Goal: Book appointment/travel/reservation

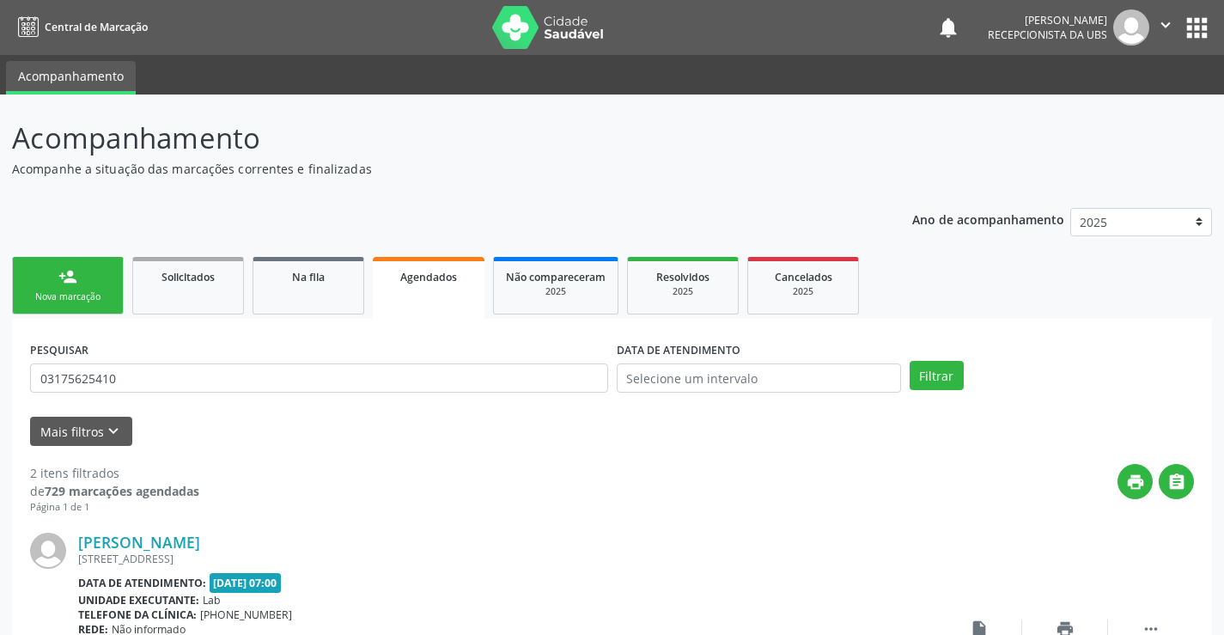
scroll to position [404, 0]
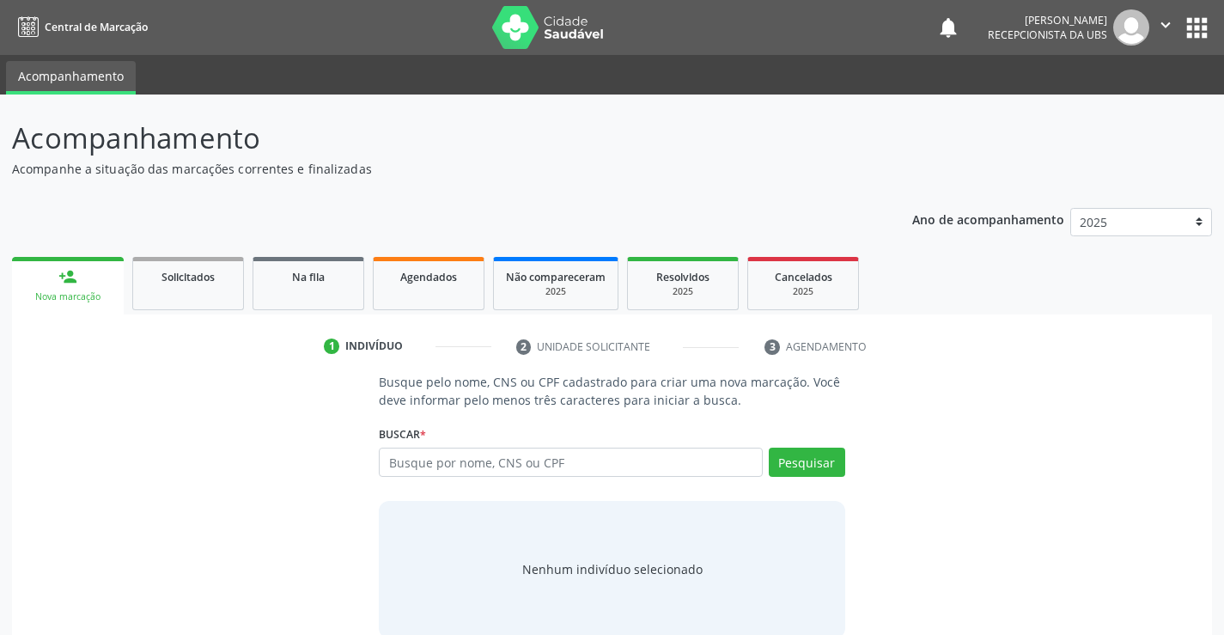
click at [559, 453] on input "text" at bounding box center [570, 461] width 383 height 29
click at [582, 470] on input "50323986838" at bounding box center [570, 461] width 383 height 29
type input "5"
click at [567, 459] on input "text" at bounding box center [570, 461] width 383 height 29
type input "50323986838"
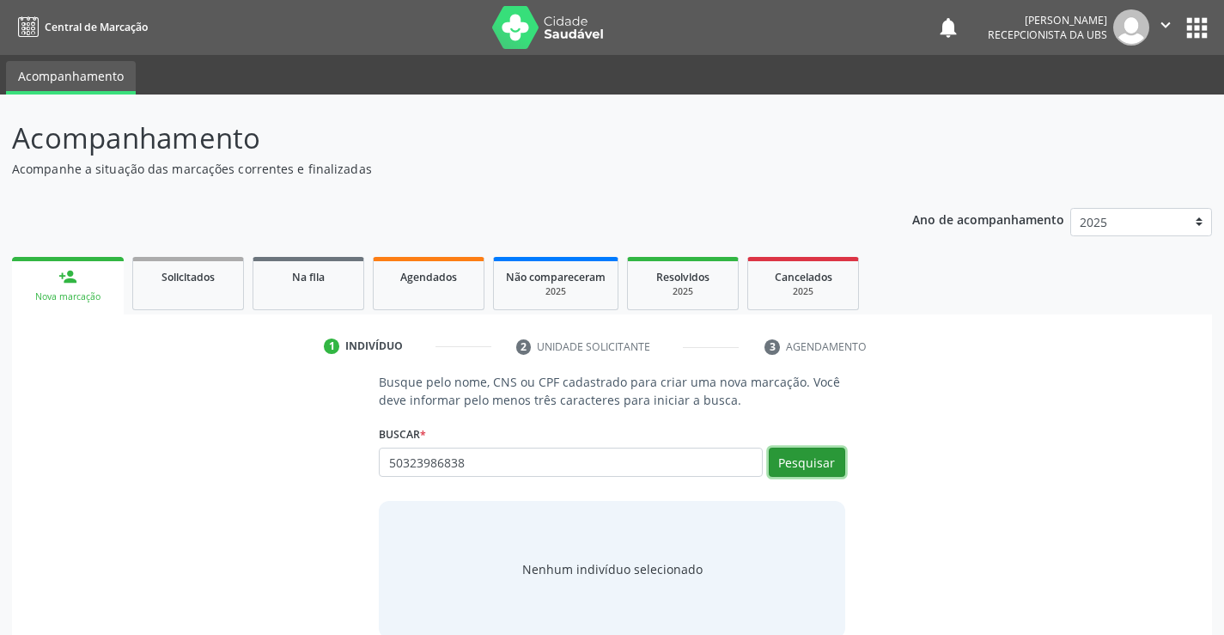
click at [785, 447] on button "Pesquisar" at bounding box center [807, 461] width 76 height 29
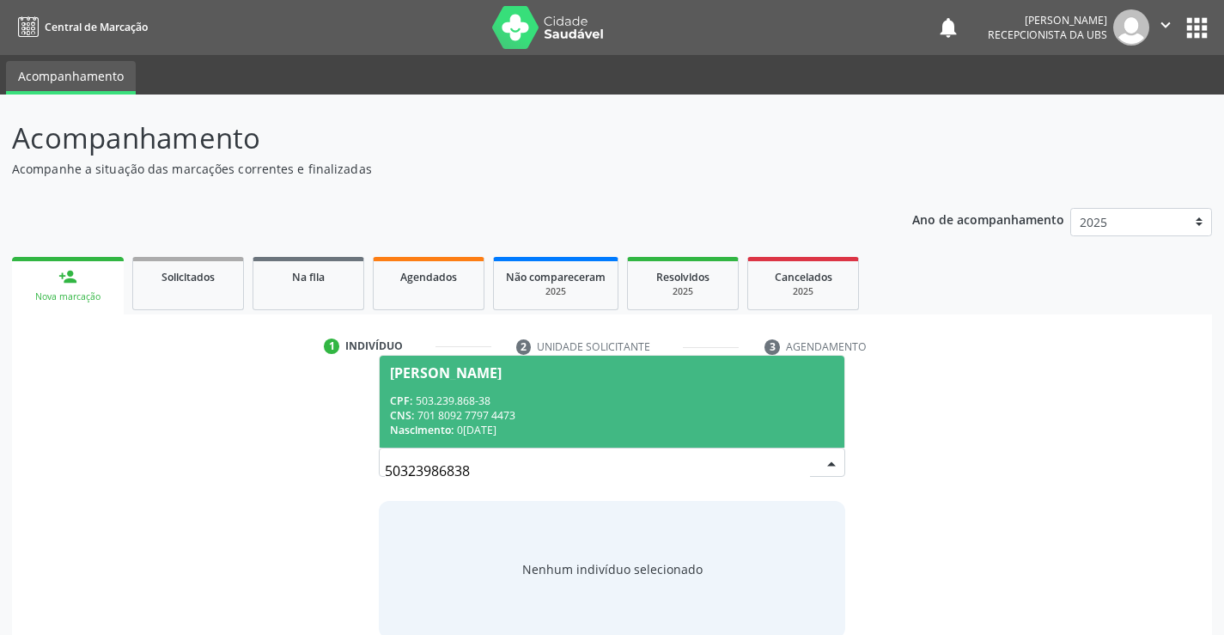
click at [470, 393] on div "CPF: 503.239.868-38" at bounding box center [611, 400] width 443 height 15
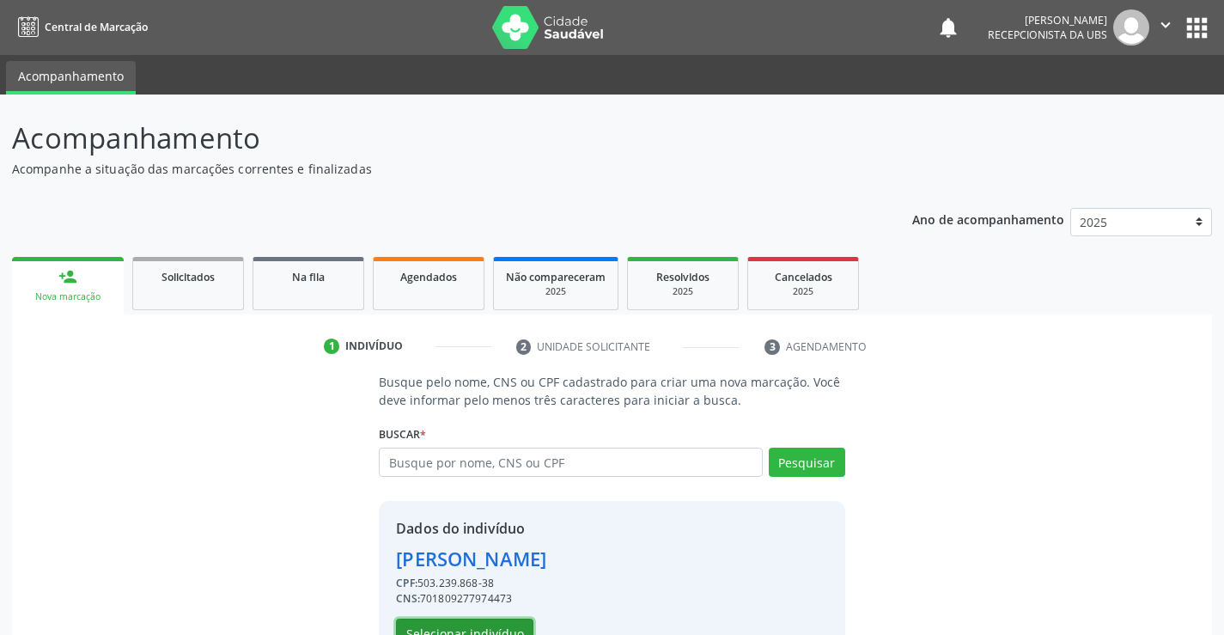
click at [431, 629] on button "Selecionar indivíduo" at bounding box center [464, 632] width 137 height 29
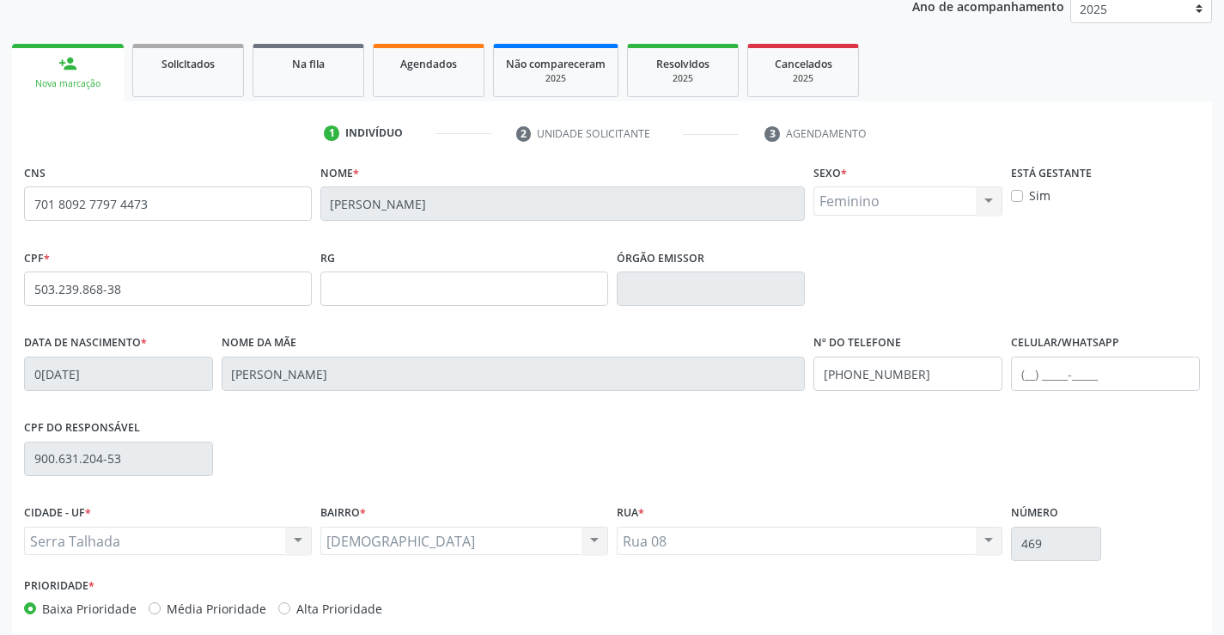
scroll to position [296, 0]
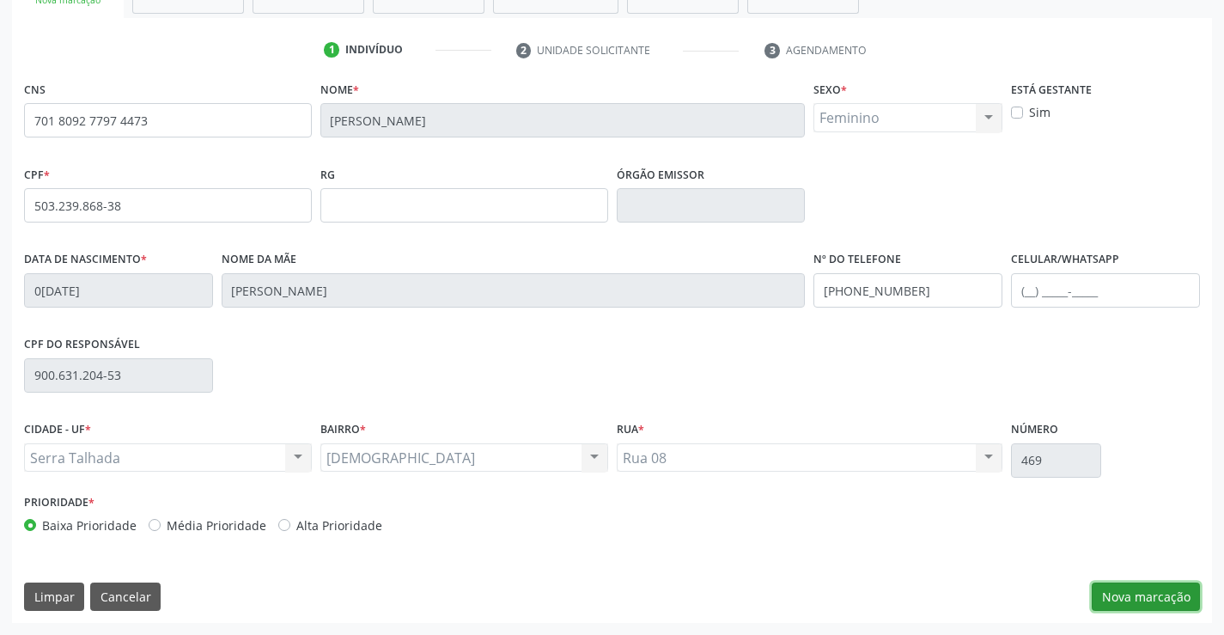
click at [1140, 594] on button "Nova marcação" at bounding box center [1145, 596] width 108 height 29
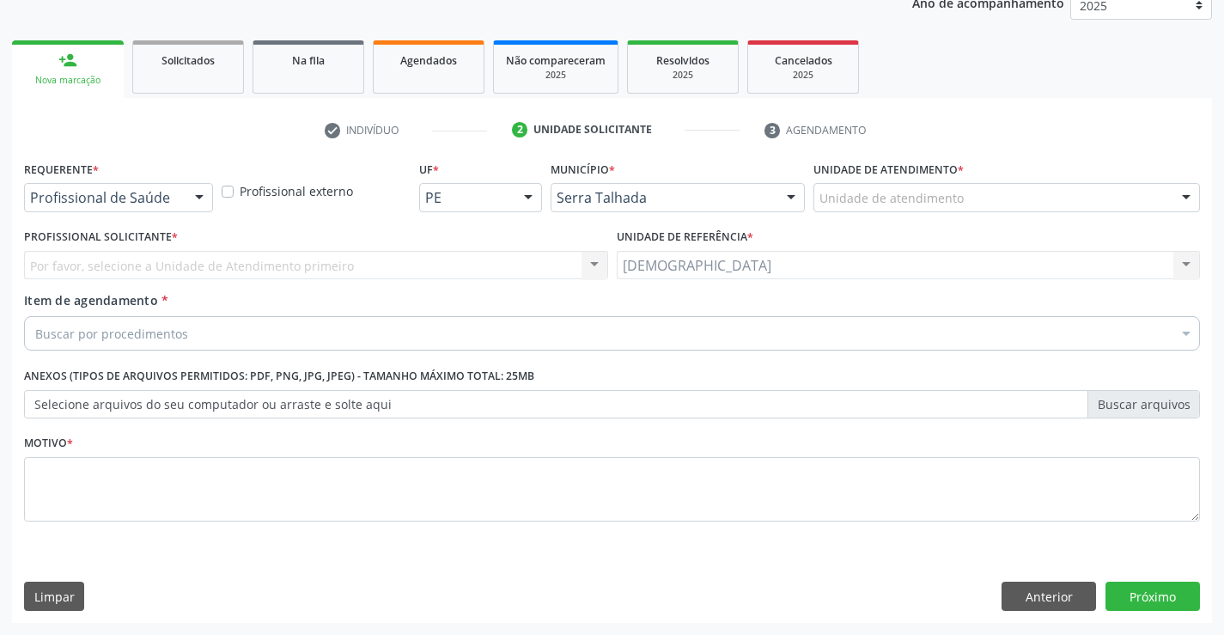
click at [198, 195] on div at bounding box center [199, 198] width 26 height 29
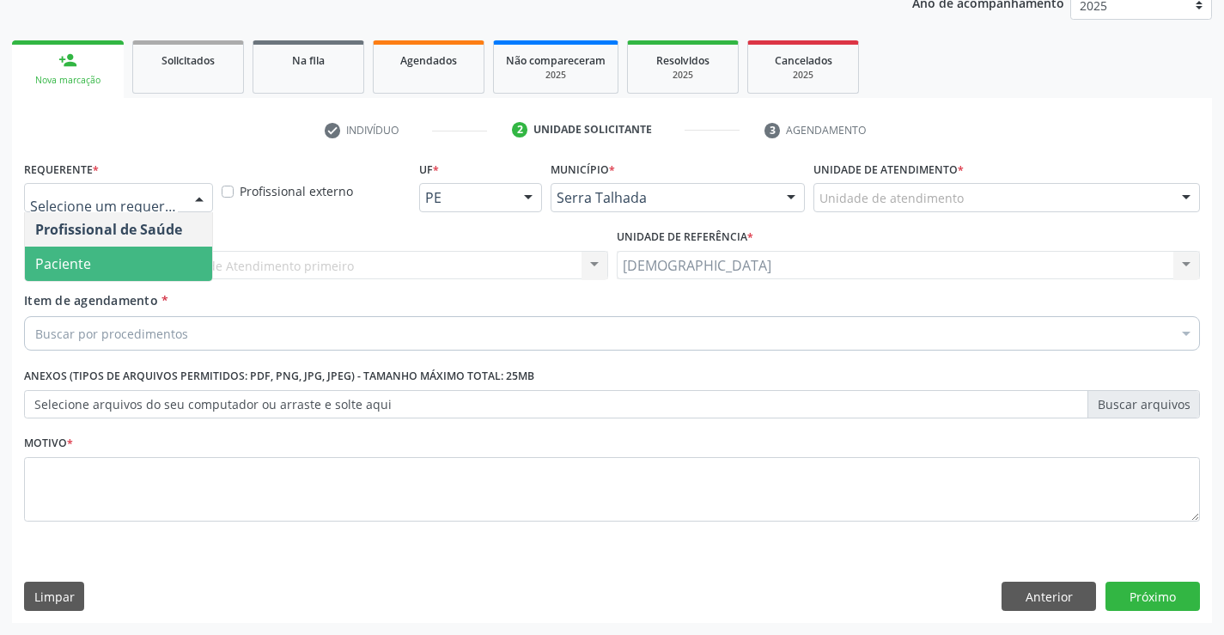
click at [91, 258] on span "Paciente" at bounding box center [118, 263] width 187 height 34
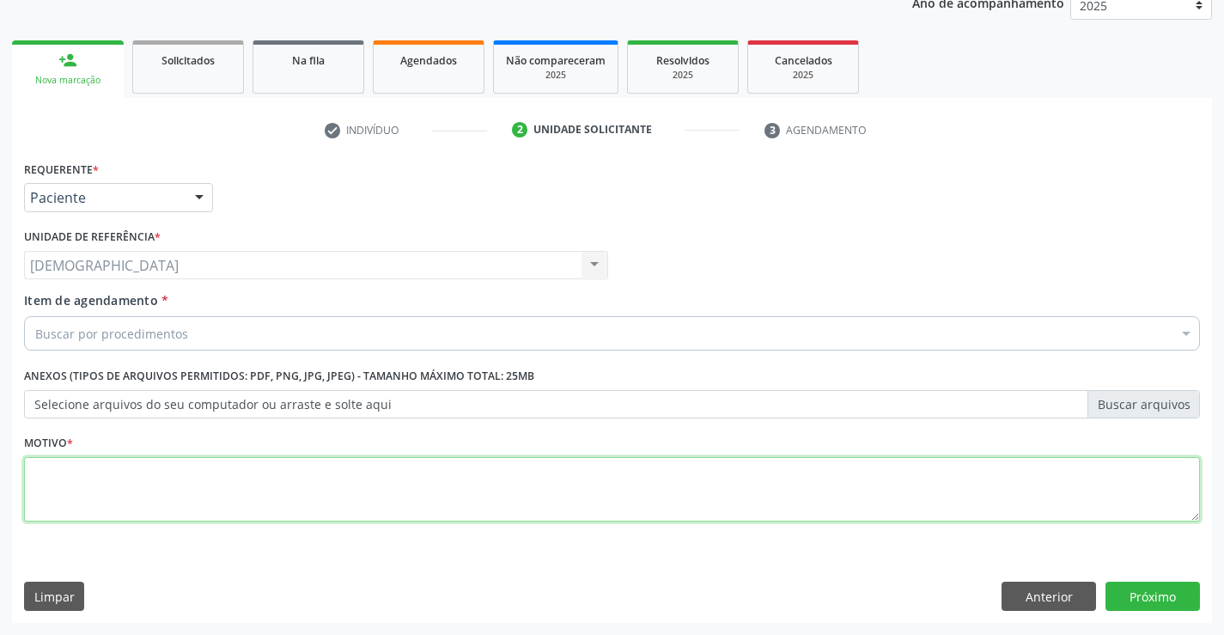
click at [73, 493] on textarea at bounding box center [612, 489] width 1176 height 65
type textarea "."
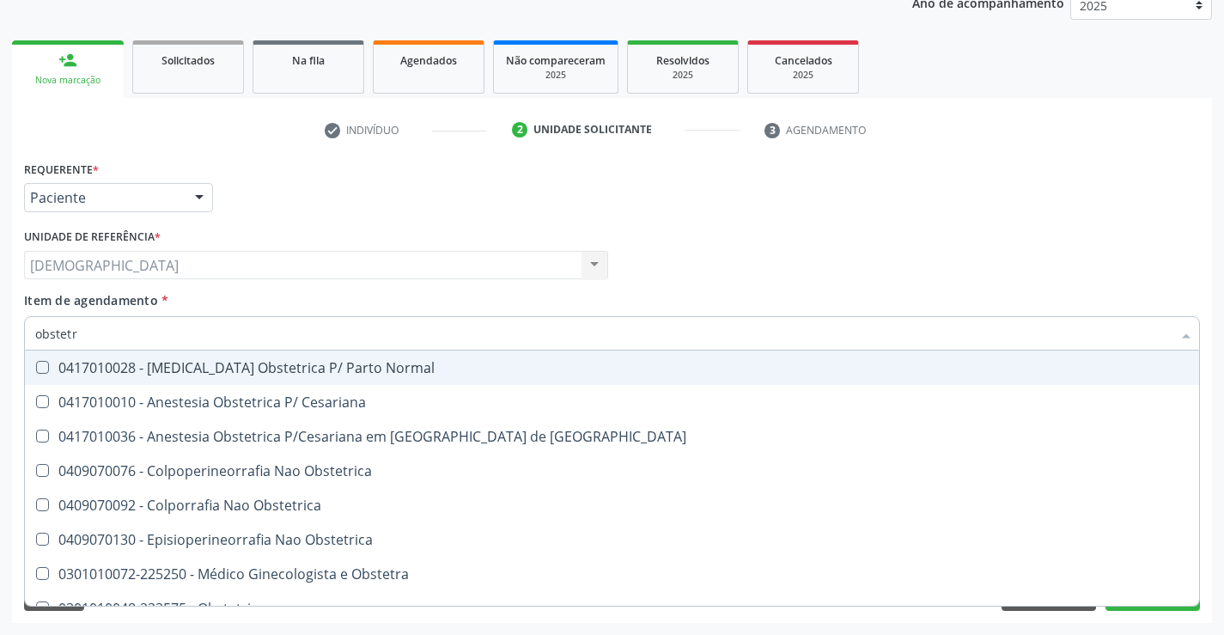
type input "obstetra"
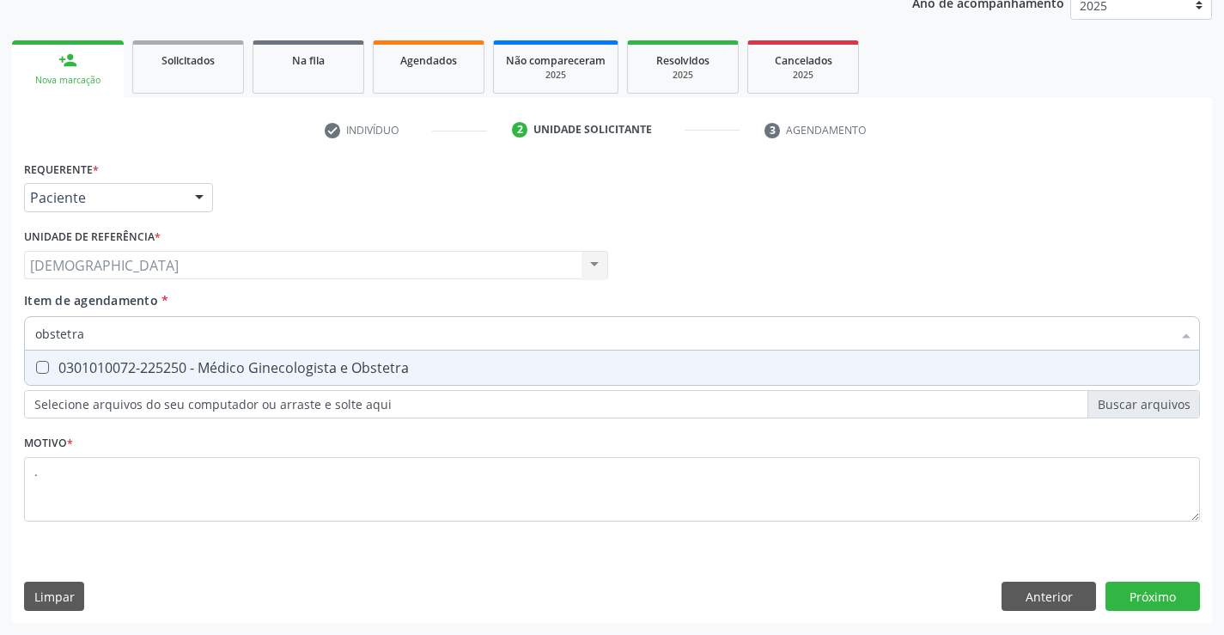
click at [145, 369] on div "0301010072-225250 - Médico Ginecologista e Obstetra" at bounding box center [611, 368] width 1153 height 14
checkbox Obstetra "true"
click at [1170, 597] on div "Requerente * Paciente Profissional de Saúde Paciente Nenhum resultado encontrad…" at bounding box center [612, 389] width 1200 height 466
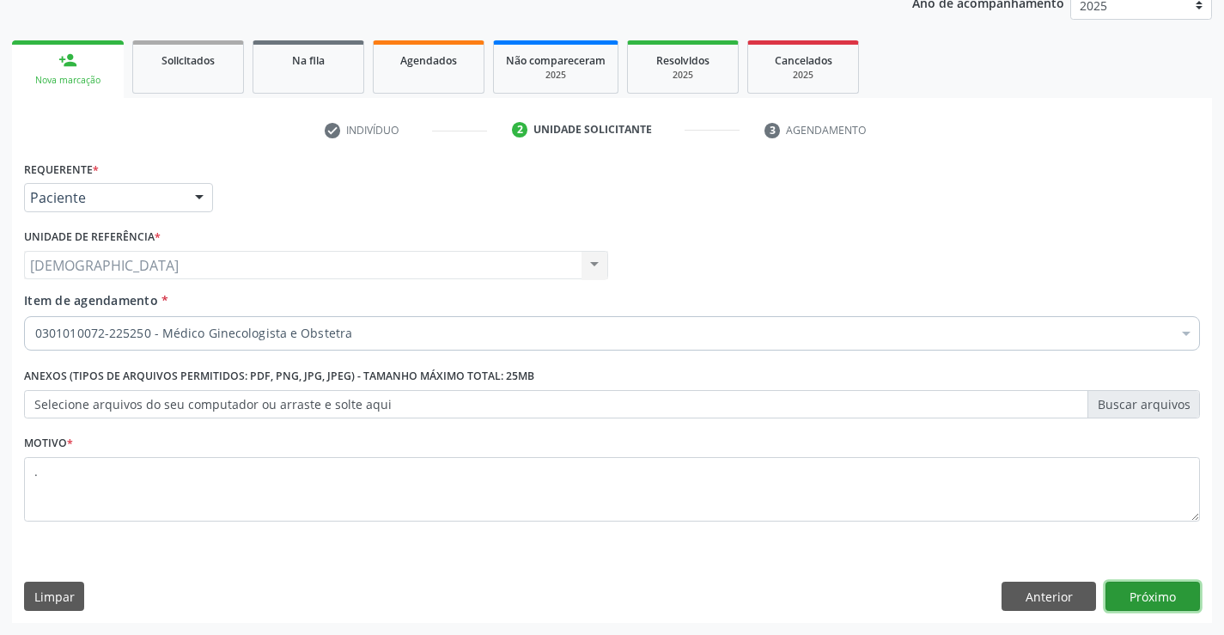
click at [1159, 597] on button "Próximo" at bounding box center [1152, 595] width 94 height 29
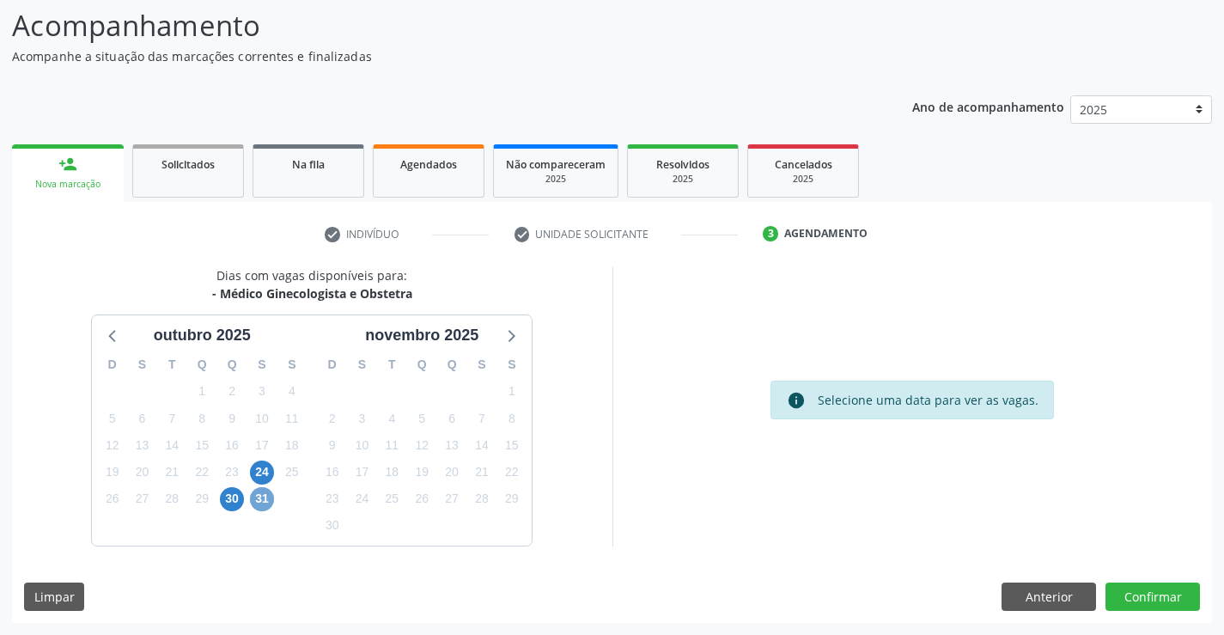
click at [263, 496] on span "31" at bounding box center [262, 499] width 24 height 24
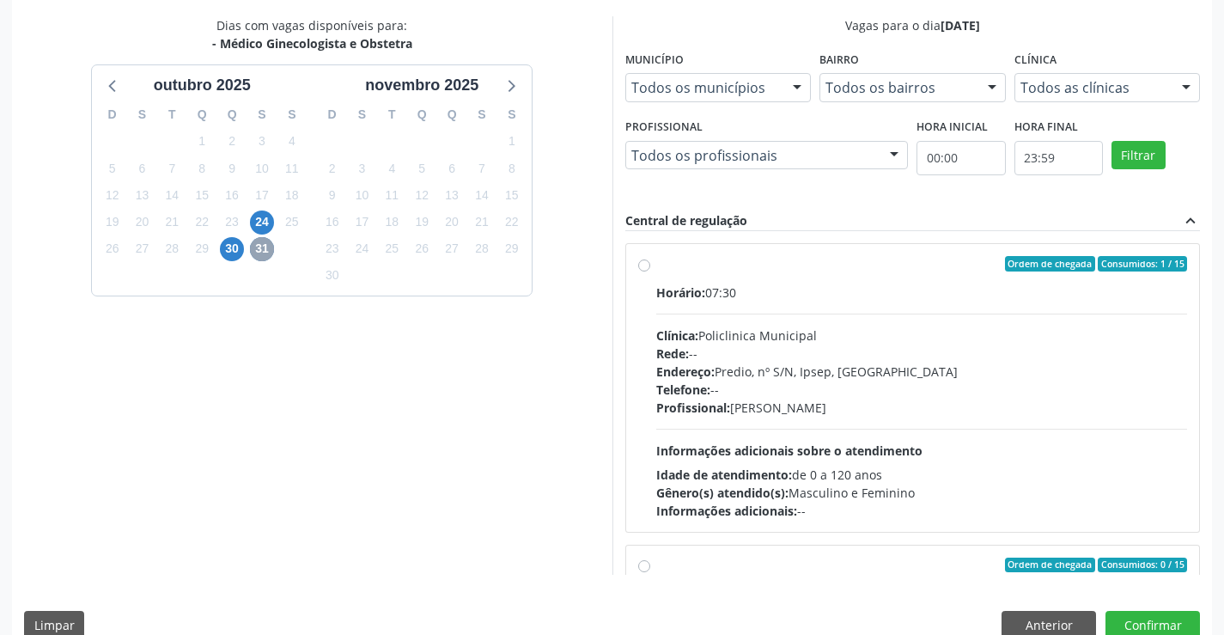
scroll to position [392, 0]
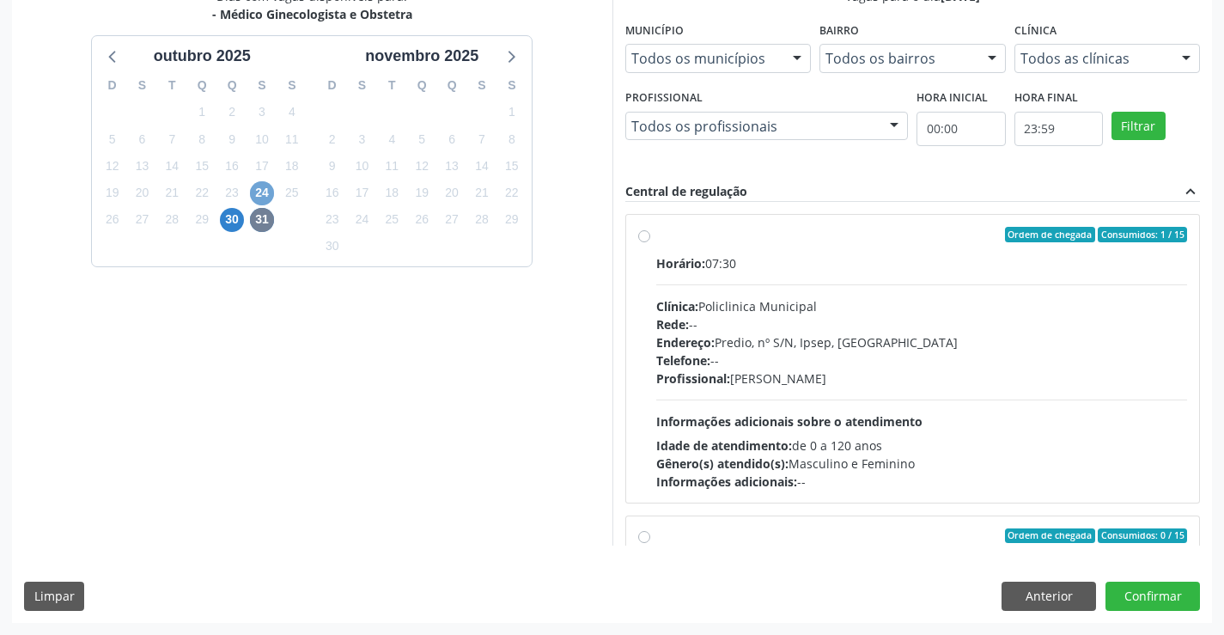
click at [260, 198] on span "24" at bounding box center [262, 193] width 24 height 24
click at [664, 240] on div "Ordem de chegada Consumidos: 4 / 15" at bounding box center [922, 234] width 532 height 15
click at [650, 240] on input "Ordem de chegada Consumidos: 4 / 15 Horário: 07:30 Clínica: Policlinica Municip…" at bounding box center [644, 234] width 12 height 15
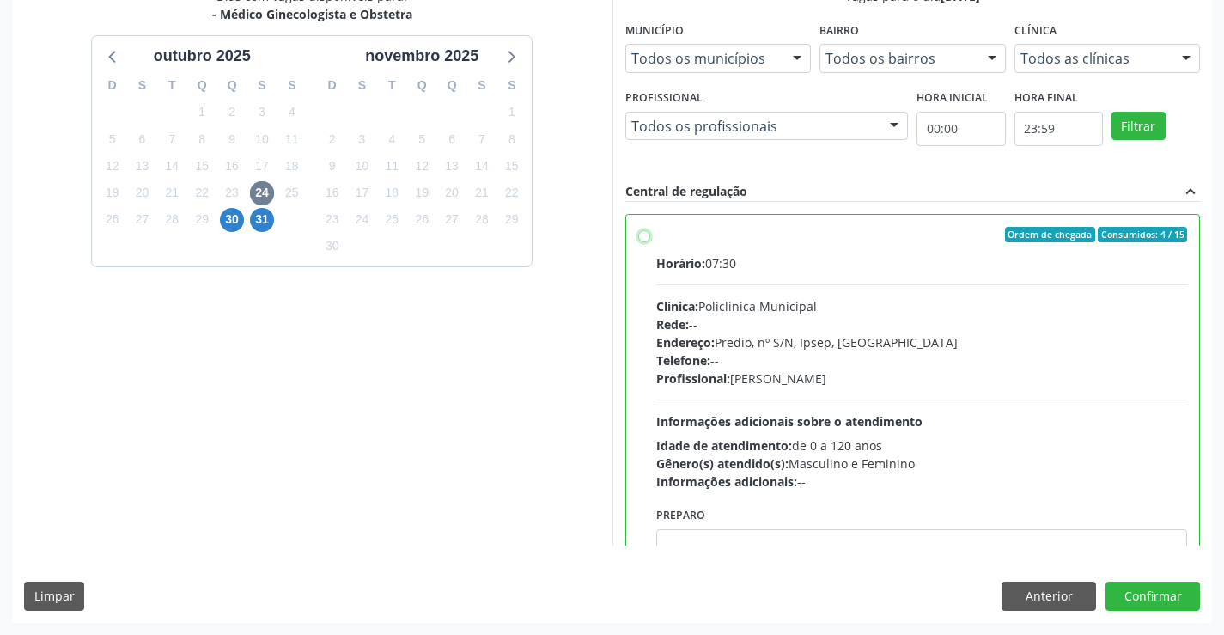
radio input "true"
click at [1043, 599] on button "Anterior" at bounding box center [1048, 595] width 94 height 29
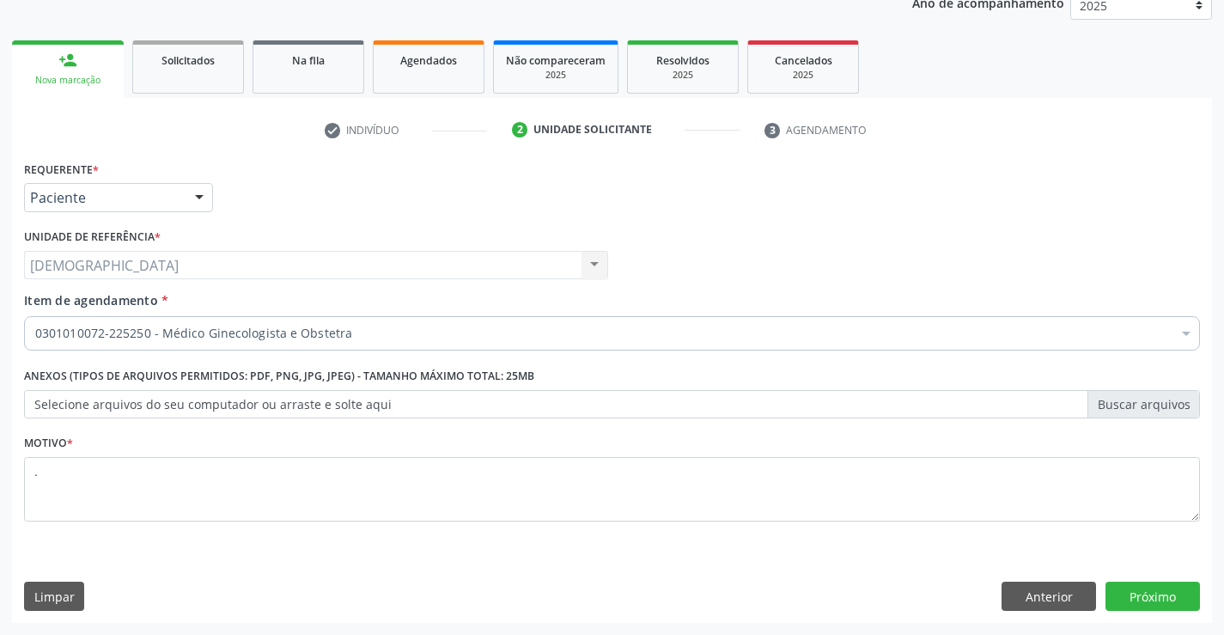
click at [986, 348] on div "0301010072-225250 - Médico Ginecologista e Obstetra" at bounding box center [612, 333] width 1176 height 34
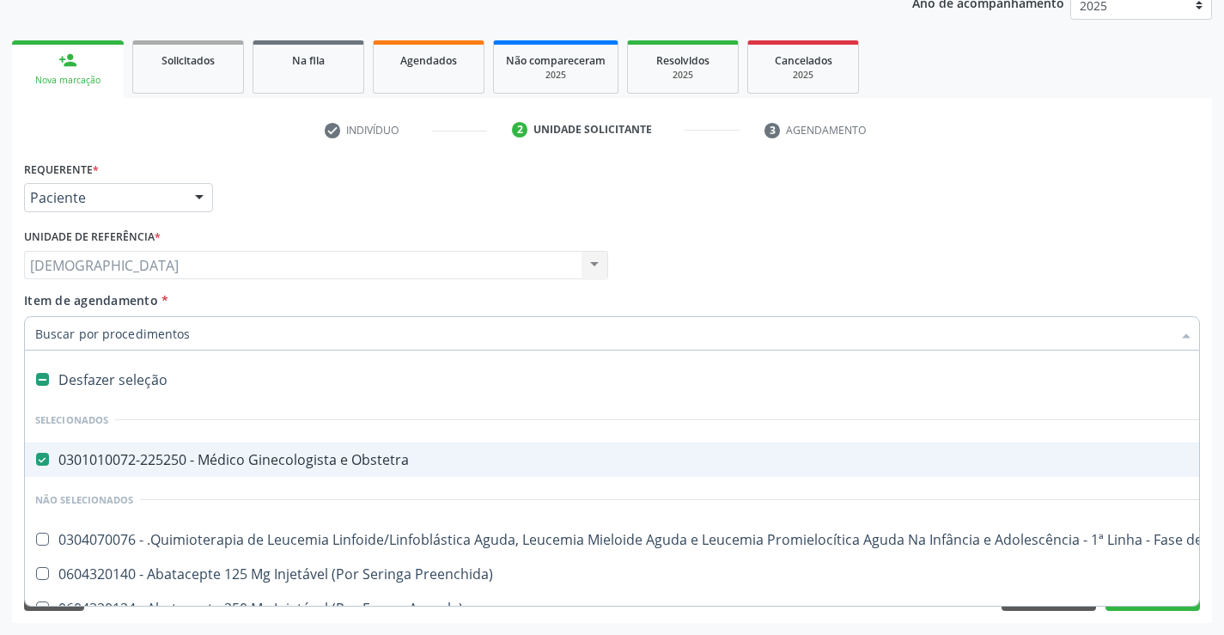
click at [224, 471] on span "0301010072-225250 - Médico Ginecologista e Obstetra" at bounding box center [704, 459] width 1358 height 34
checkbox Obstetra "false"
click at [240, 337] on input "Item de agendamento *" at bounding box center [603, 333] width 1136 height 34
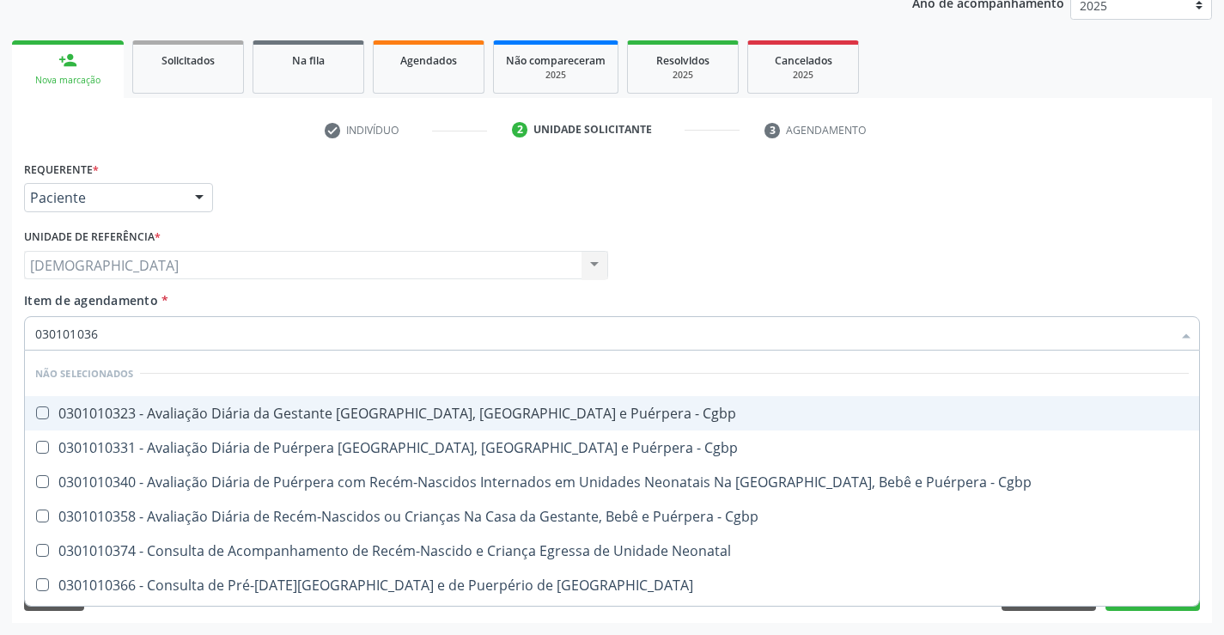
type input "0301010366"
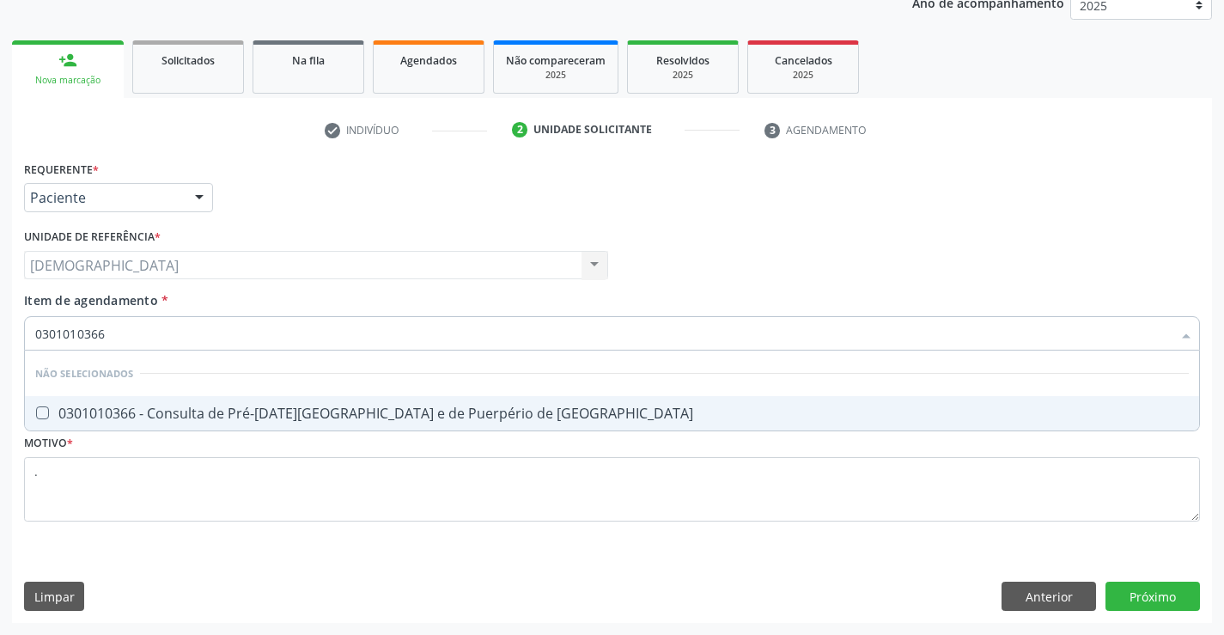
click at [347, 410] on div "0301010366 - Consulta de Pré-[DATE][GEOGRAPHIC_DATA] e de Puerpério de [GEOGRAP…" at bounding box center [611, 413] width 1153 height 14
checkbox Risco "true"
click at [1128, 589] on div "Requerente * Paciente Profissional de Saúde Paciente Nenhum resultado encontrad…" at bounding box center [612, 389] width 1200 height 466
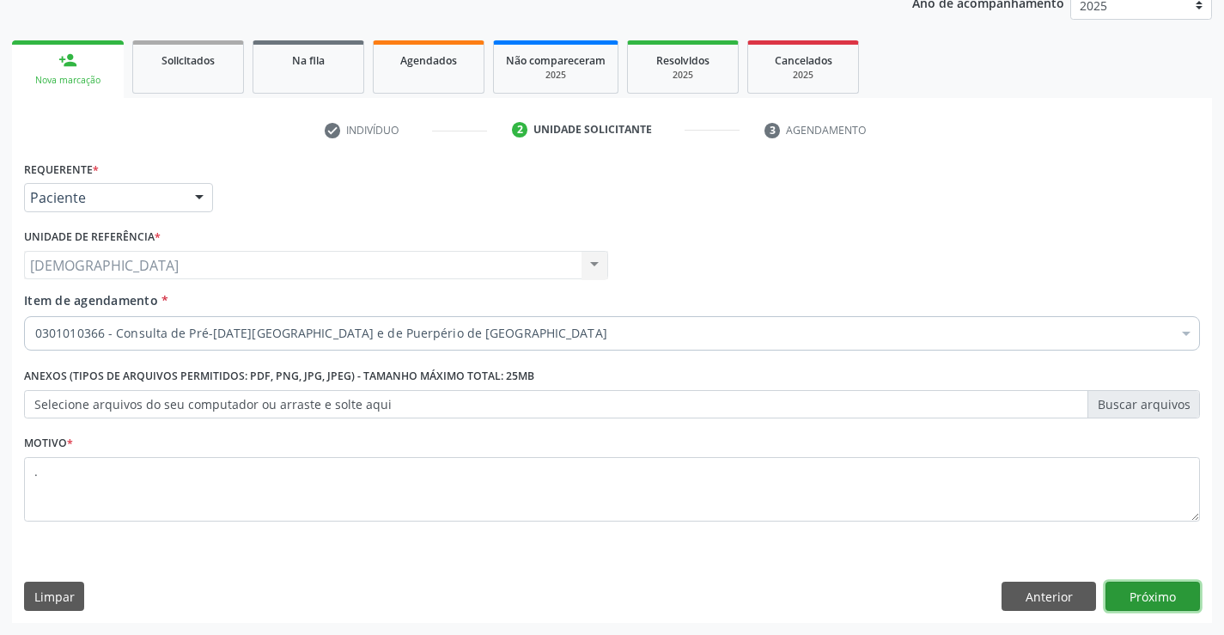
click at [1189, 604] on button "Próximo" at bounding box center [1152, 595] width 94 height 29
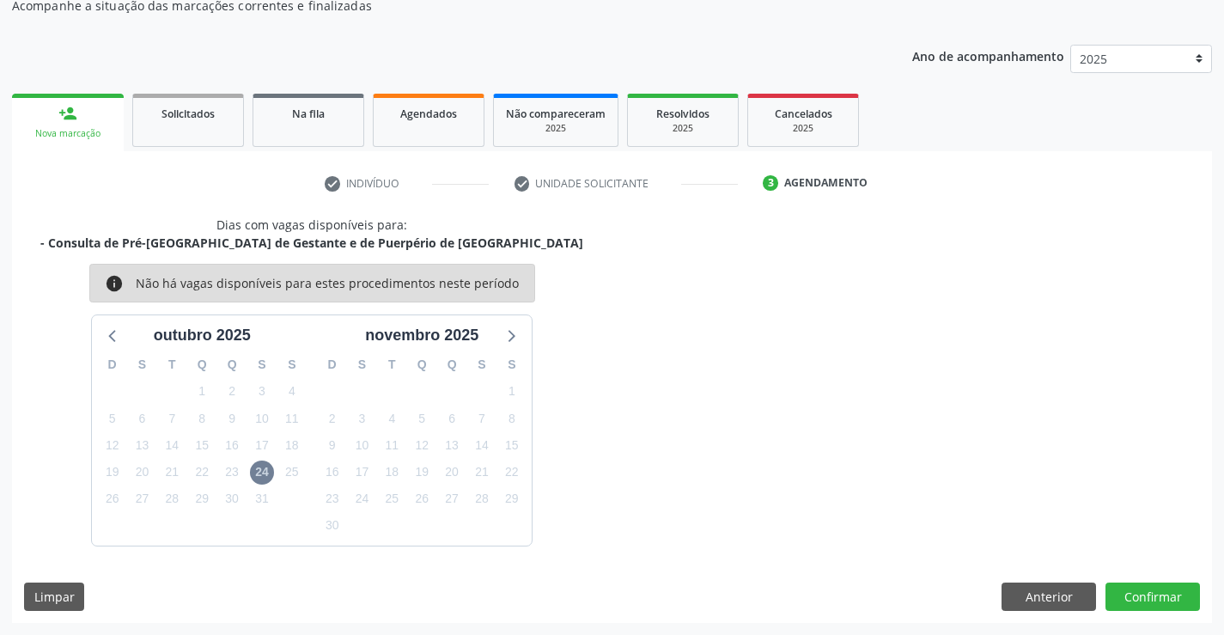
scroll to position [163, 0]
click at [258, 476] on span "24" at bounding box center [262, 472] width 24 height 24
click at [1077, 590] on button "Anterior" at bounding box center [1048, 596] width 94 height 29
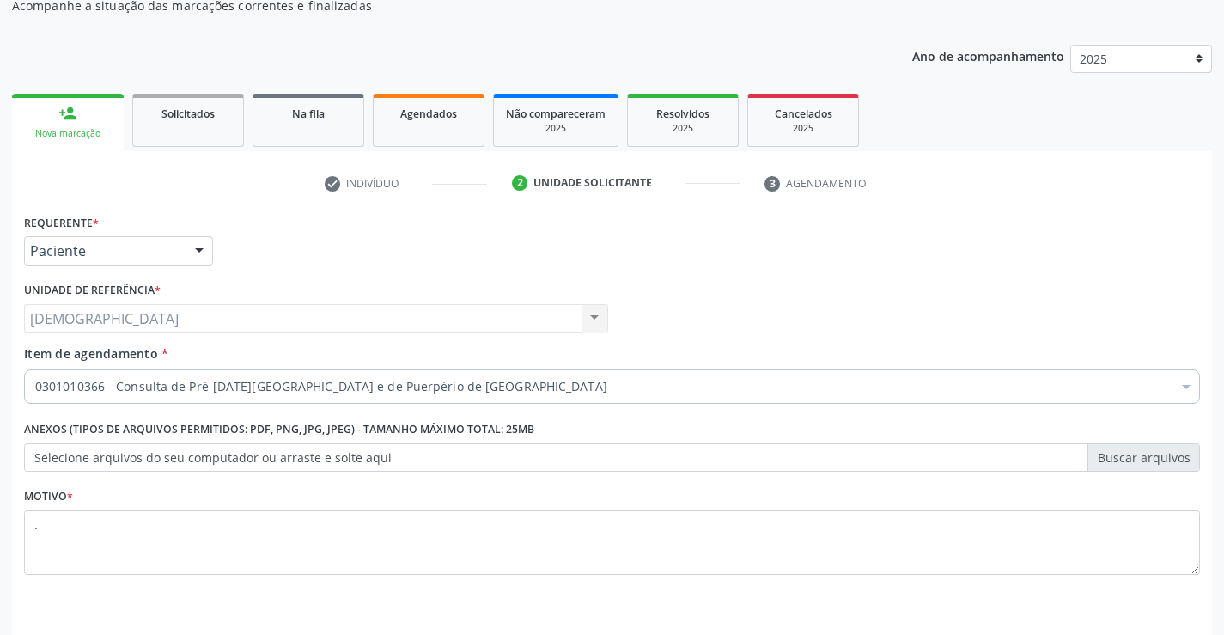
scroll to position [216, 0]
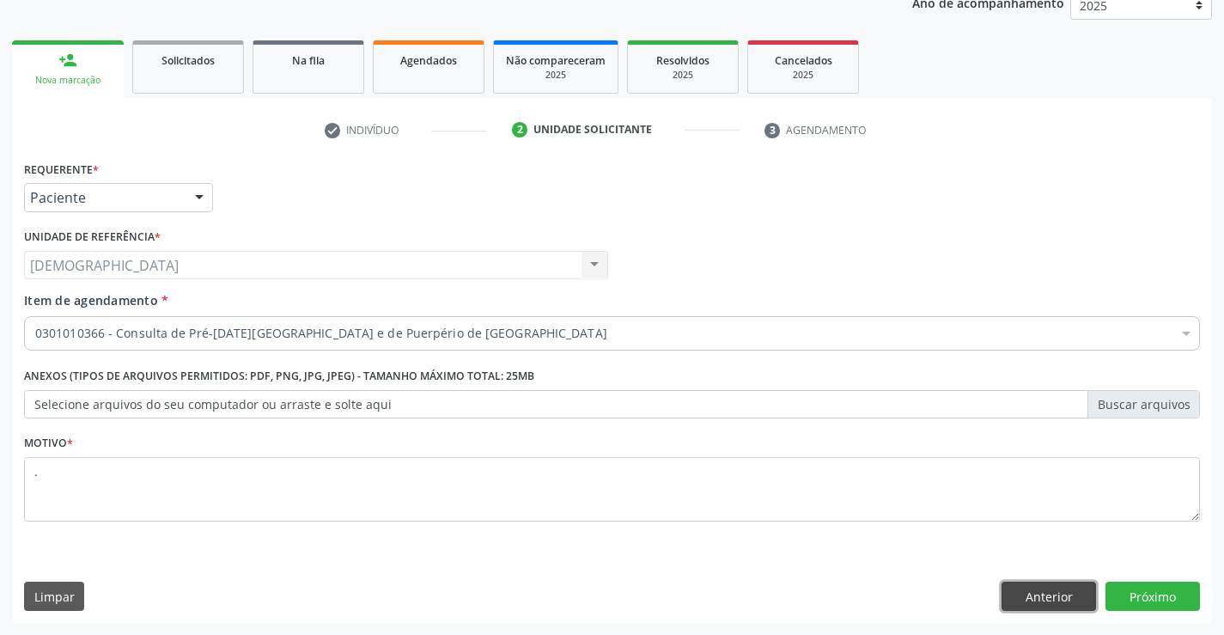
click at [1057, 606] on button "Anterior" at bounding box center [1048, 595] width 94 height 29
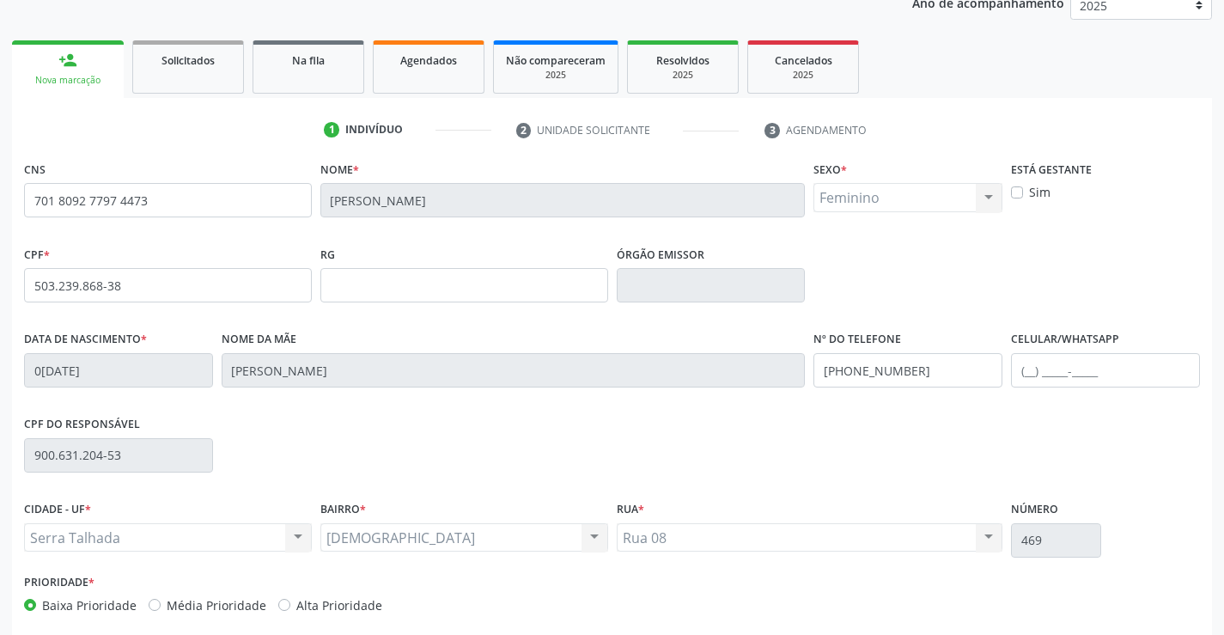
scroll to position [296, 0]
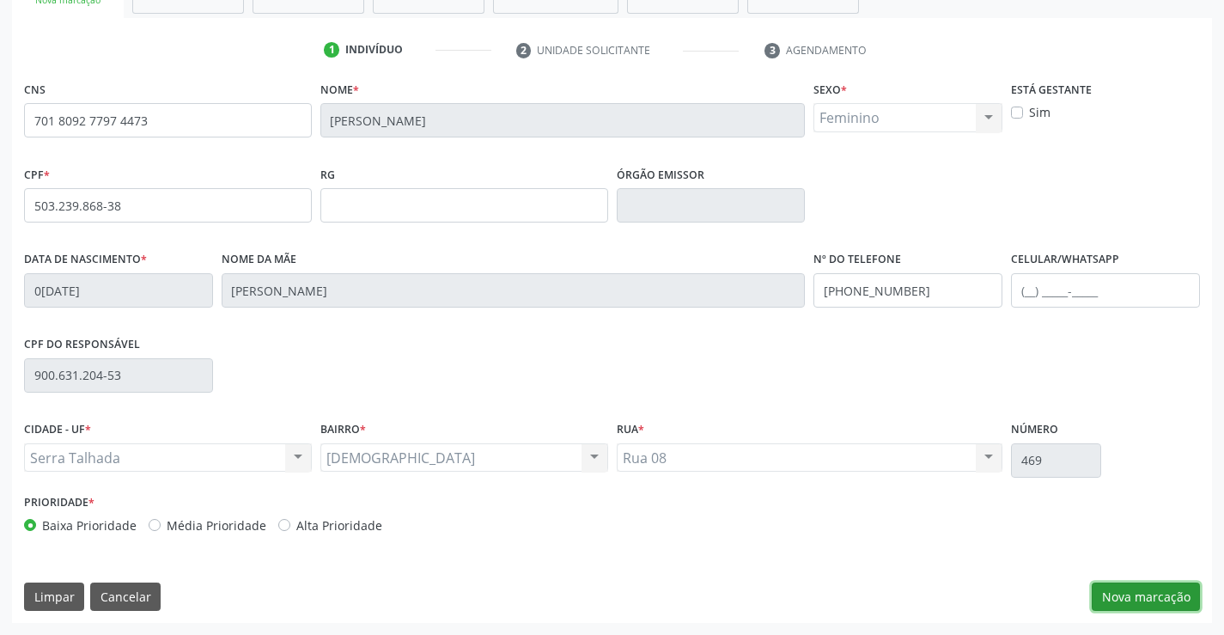
click at [1191, 602] on button "Nova marcação" at bounding box center [1145, 596] width 108 height 29
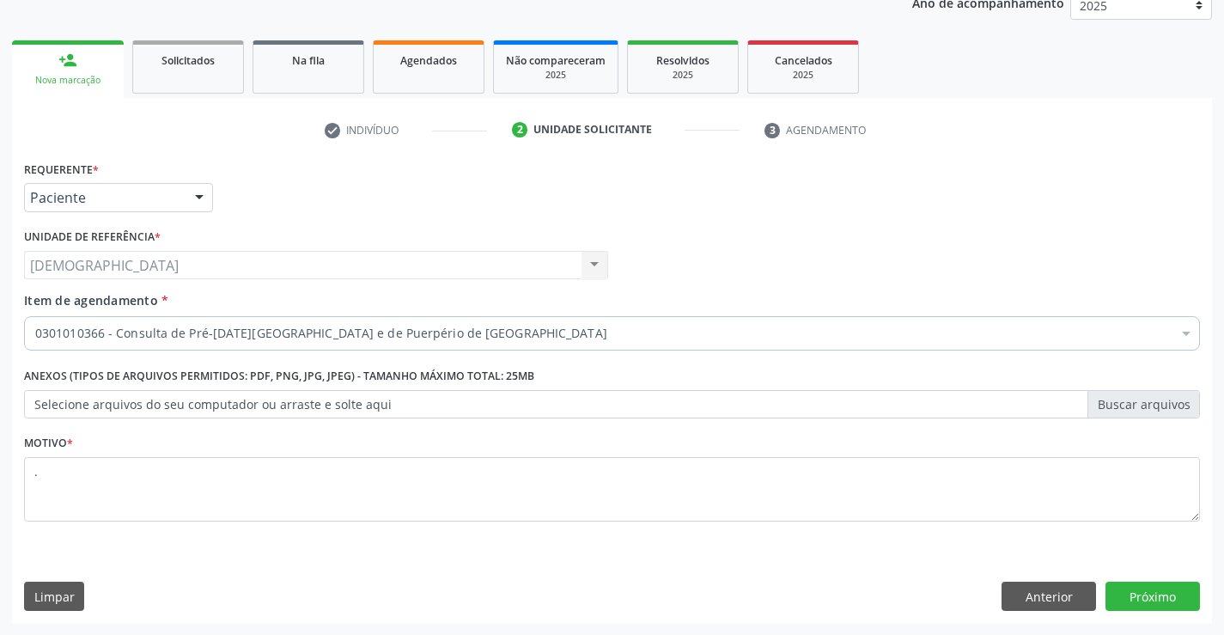
scroll to position [216, 0]
click at [1128, 599] on button "Próximo" at bounding box center [1152, 595] width 94 height 29
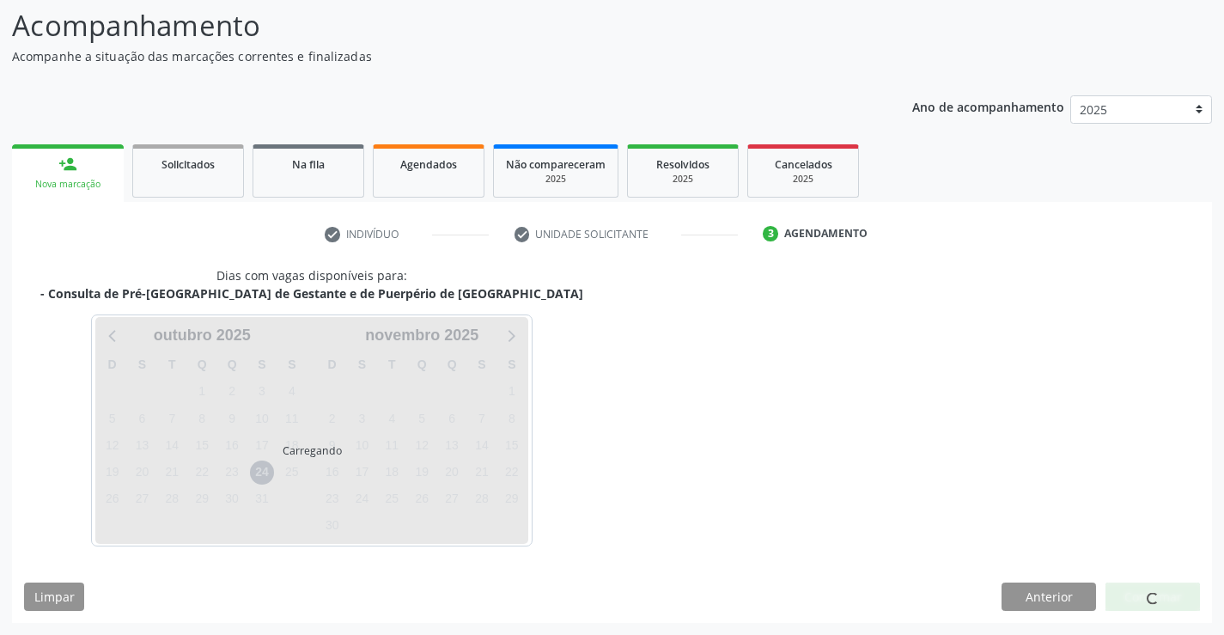
scroll to position [163, 0]
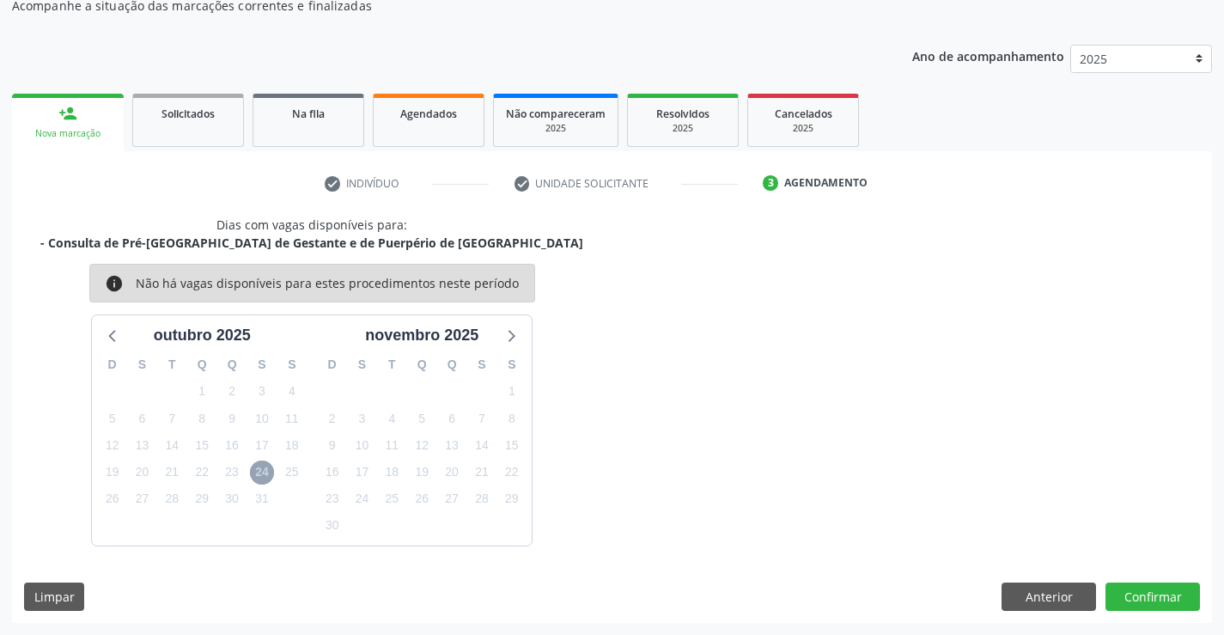
click at [264, 469] on span "24" at bounding box center [262, 472] width 24 height 24
click at [1128, 586] on button "Confirmar" at bounding box center [1152, 596] width 94 height 29
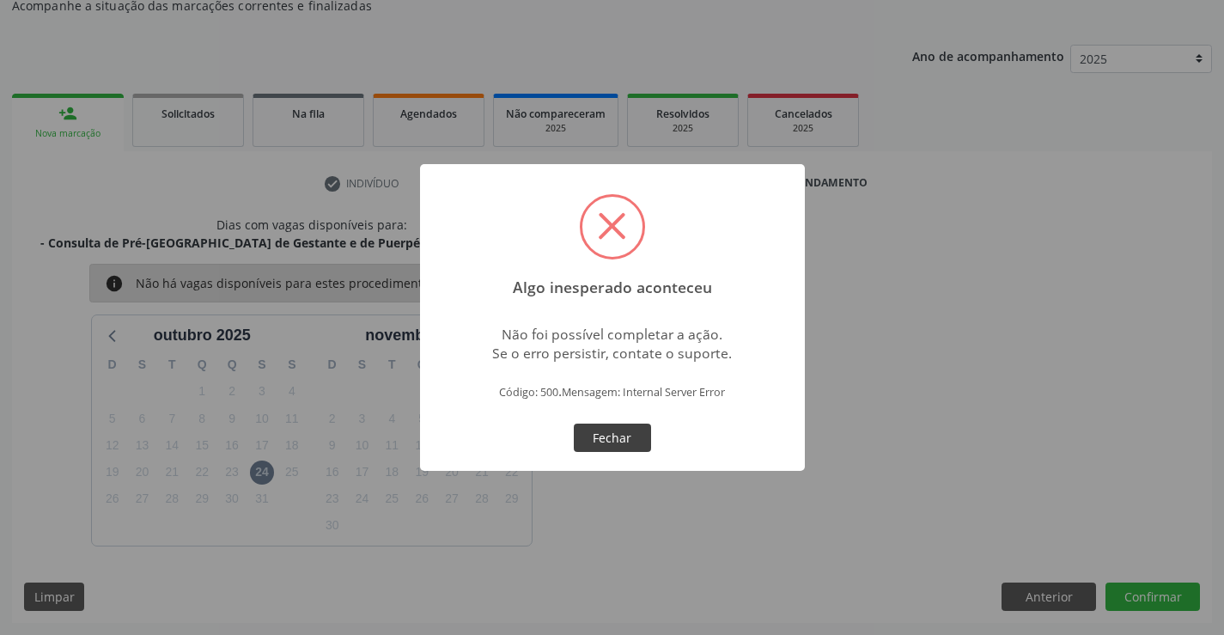
click at [579, 440] on button "Fechar" at bounding box center [612, 437] width 77 height 29
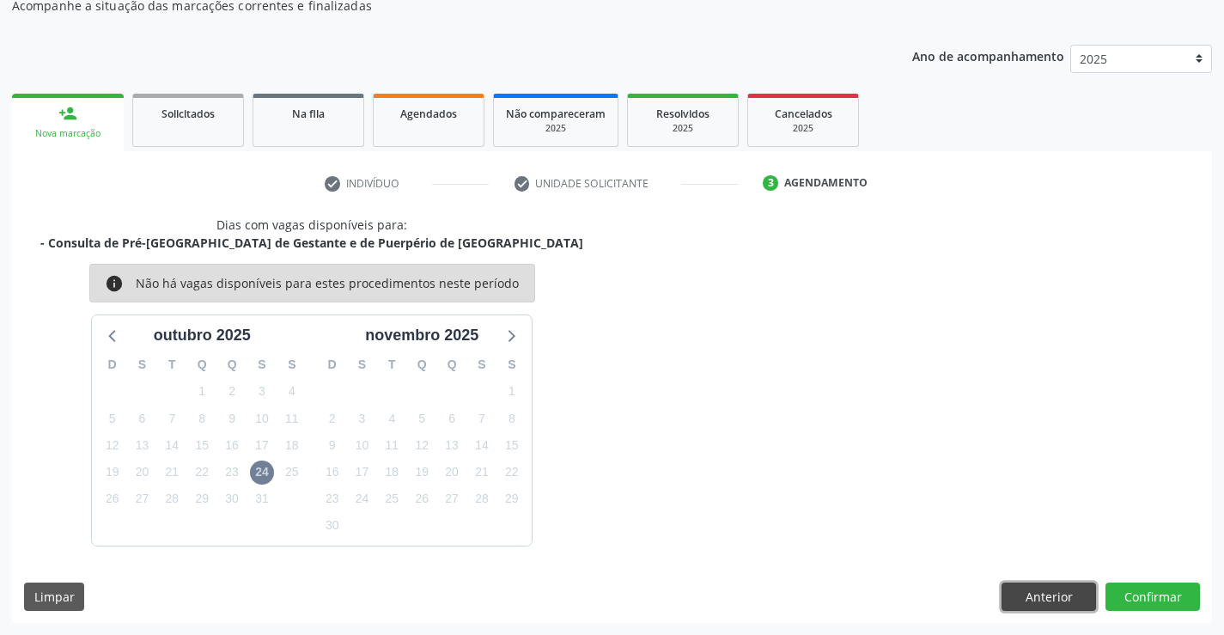
click at [1049, 592] on button "Anterior" at bounding box center [1048, 596] width 94 height 29
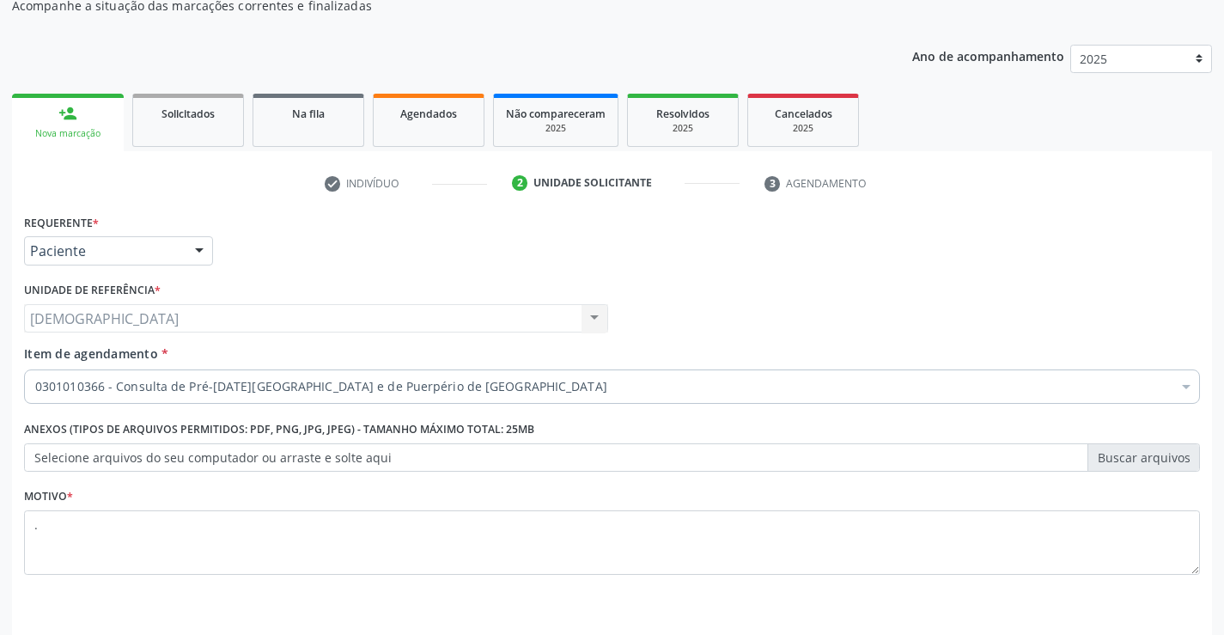
scroll to position [216, 0]
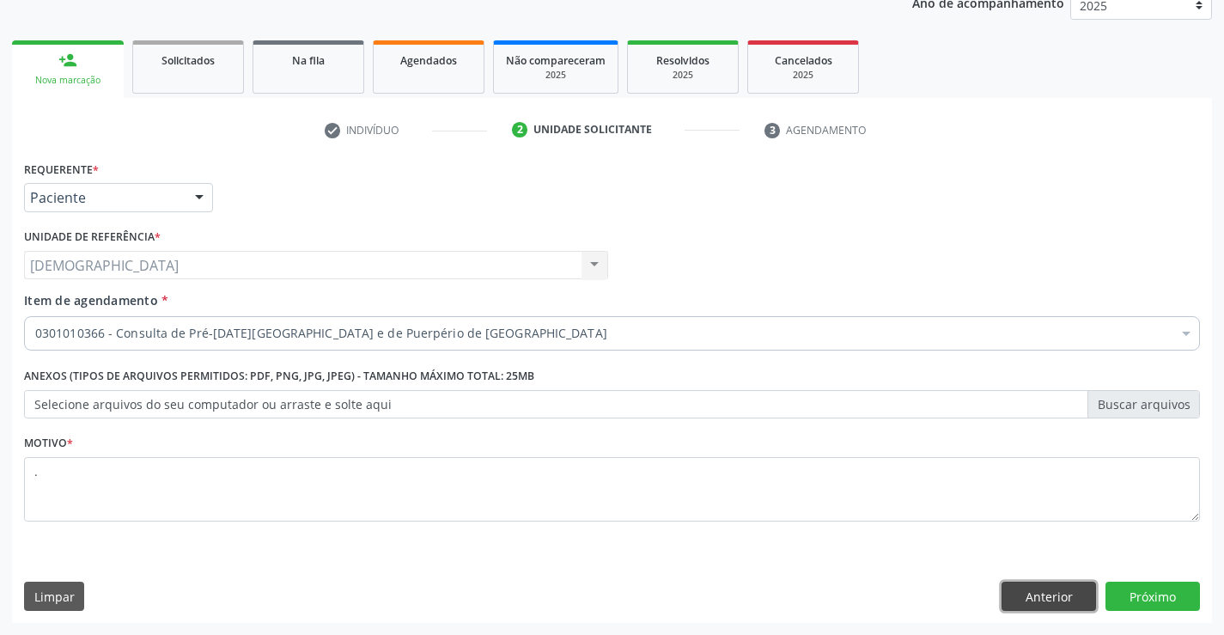
click at [1026, 584] on button "Anterior" at bounding box center [1048, 595] width 94 height 29
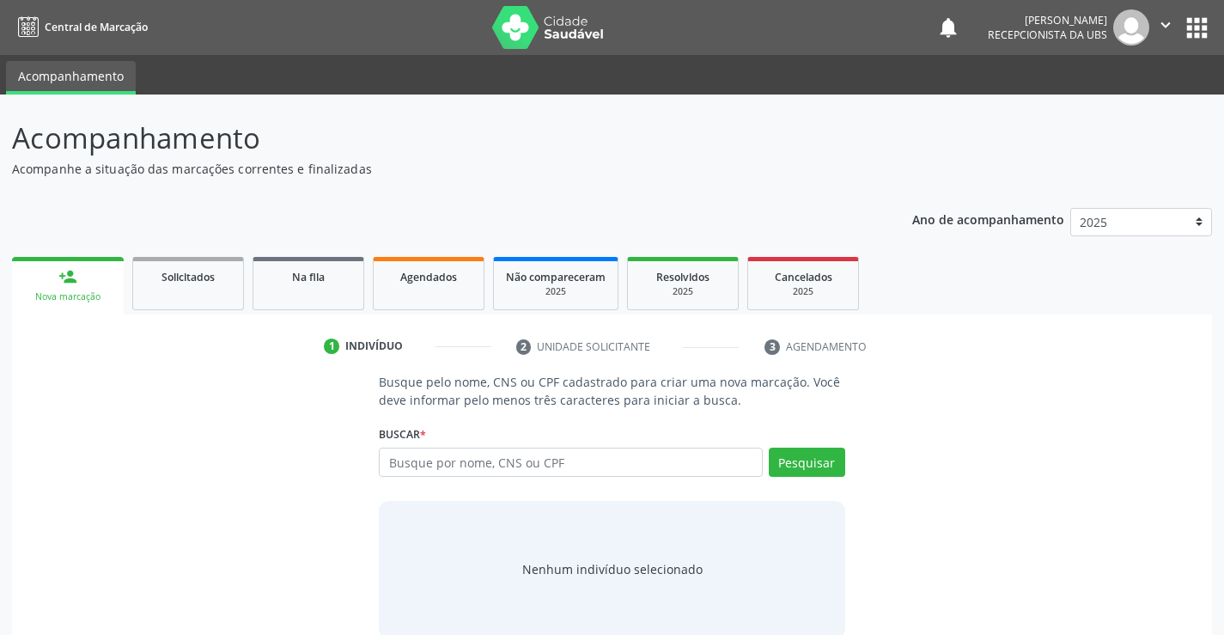
click at [107, 289] on link "person_add Nova marcação" at bounding box center [68, 286] width 112 height 58
click at [550, 453] on input "text" at bounding box center [570, 461] width 383 height 29
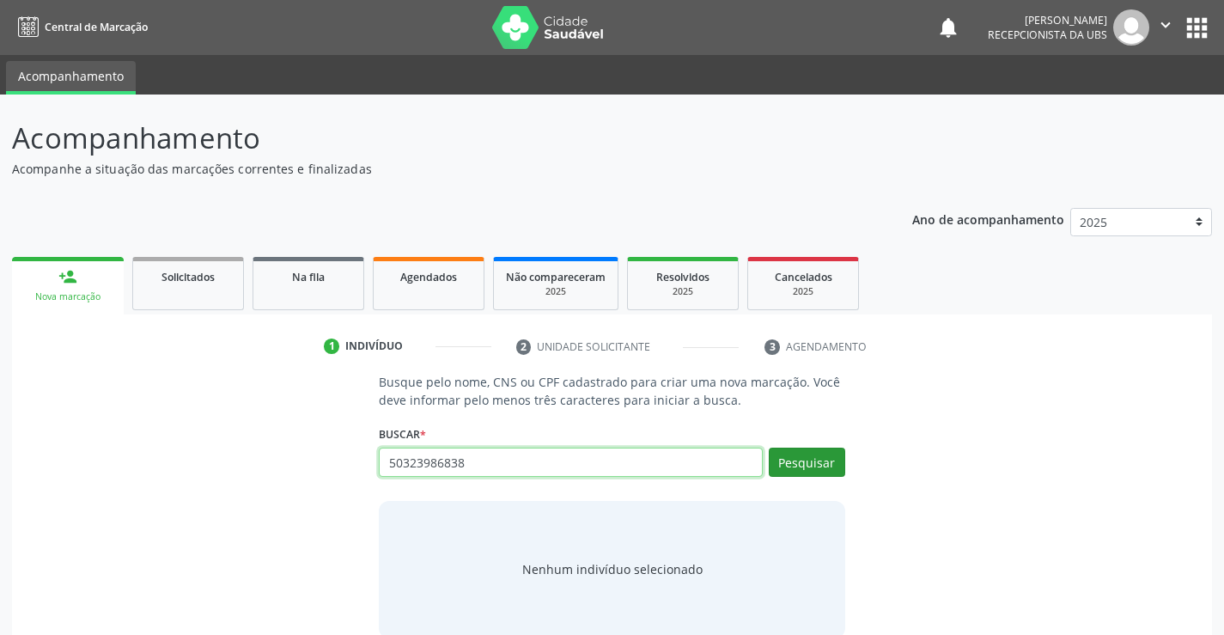
type input "50323986838"
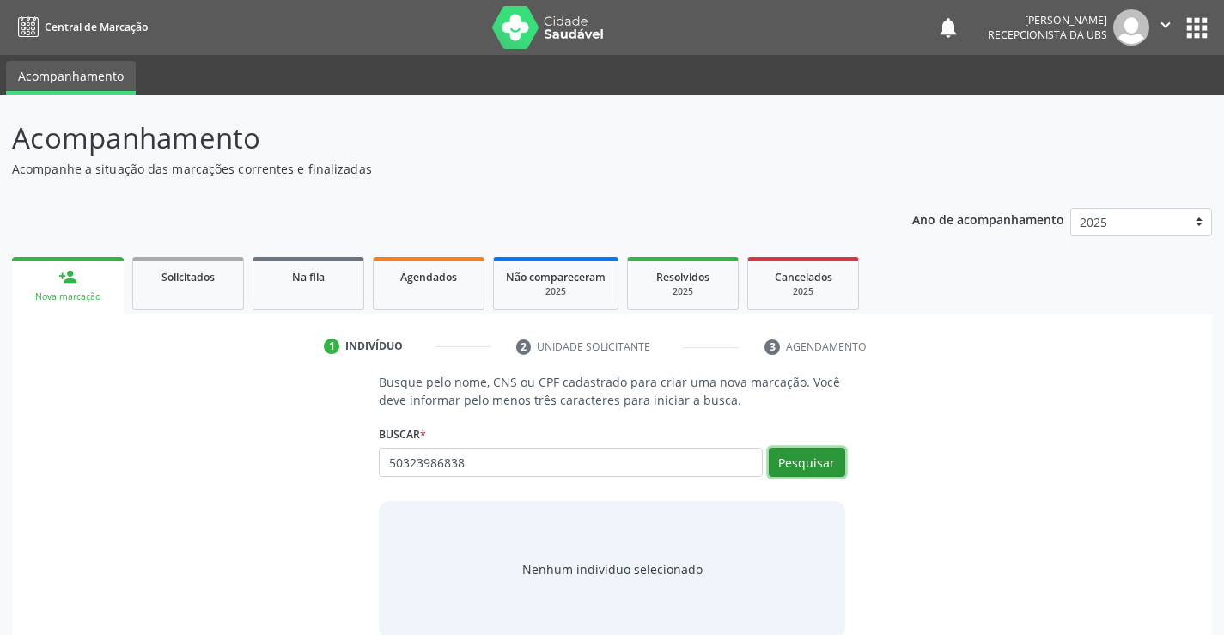
click at [816, 468] on button "Pesquisar" at bounding box center [807, 461] width 76 height 29
type input "50323986838"
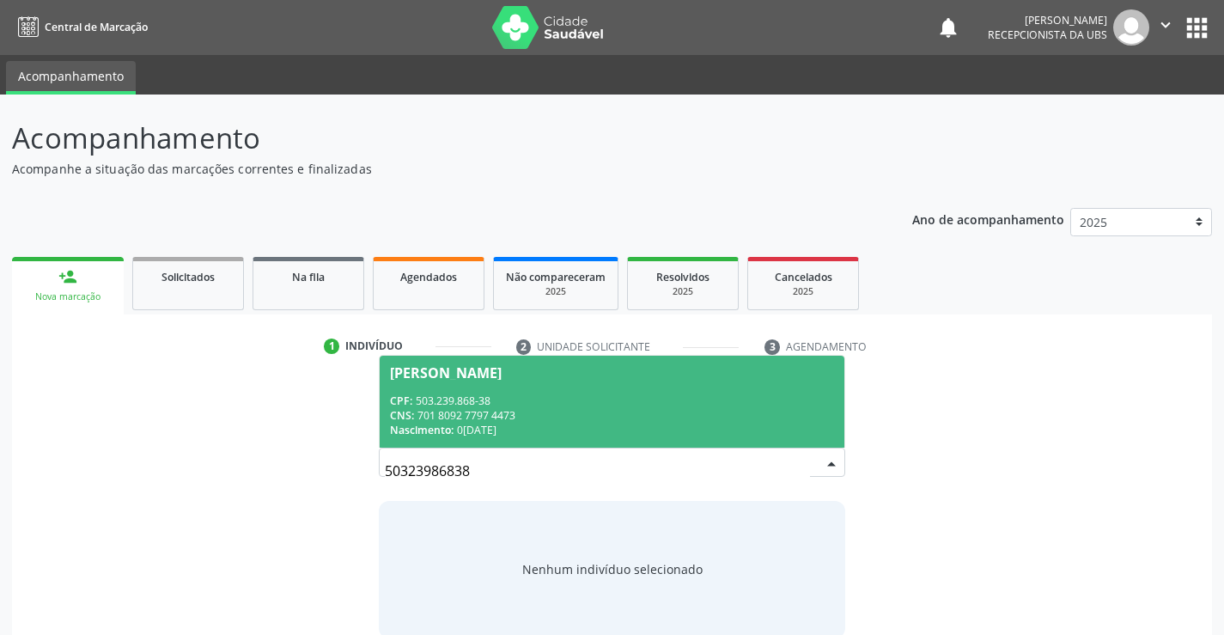
click at [520, 428] on div "Nascimento: 0[DATE]" at bounding box center [611, 430] width 443 height 15
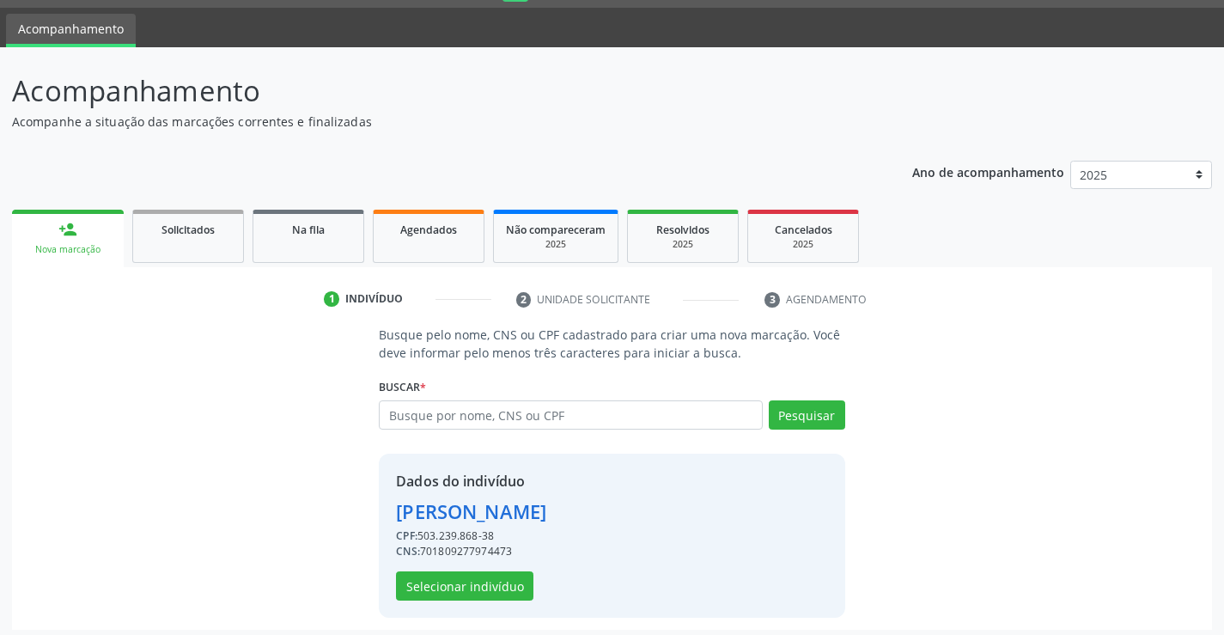
scroll to position [54, 0]
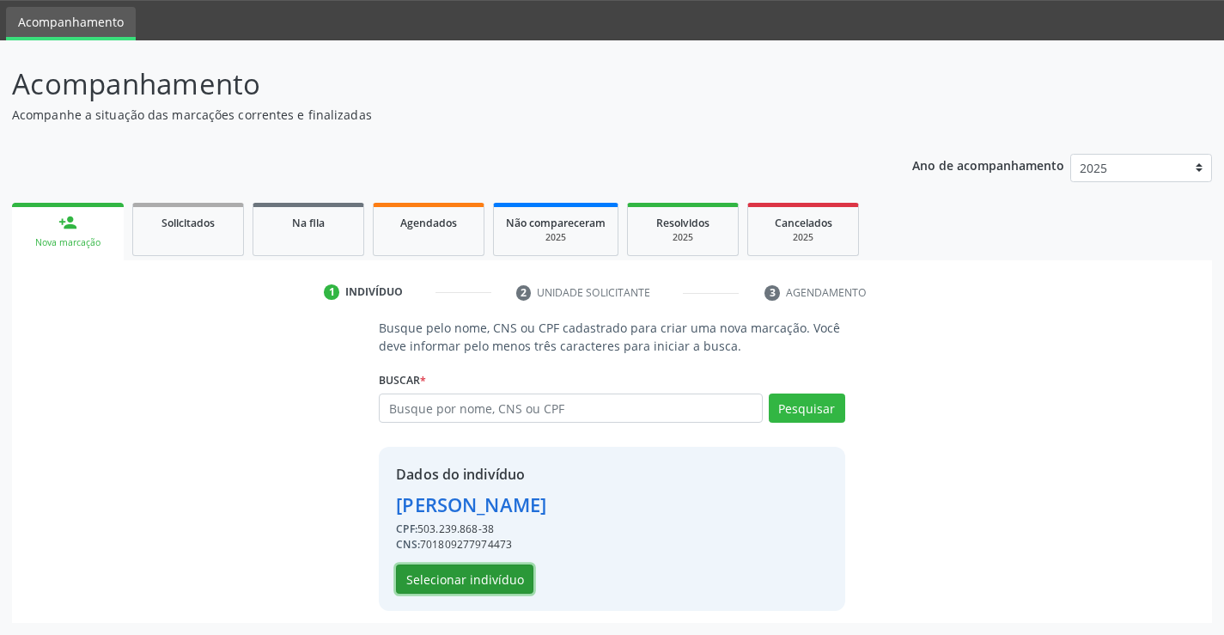
click at [416, 572] on button "Selecionar indivíduo" at bounding box center [464, 578] width 137 height 29
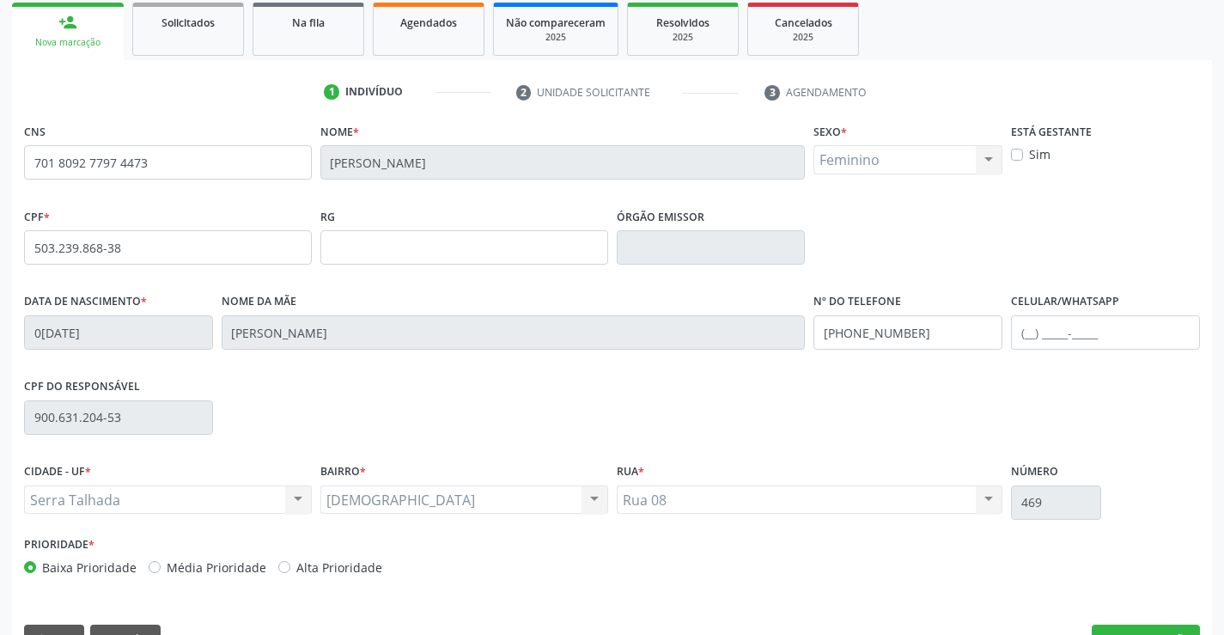
scroll to position [296, 0]
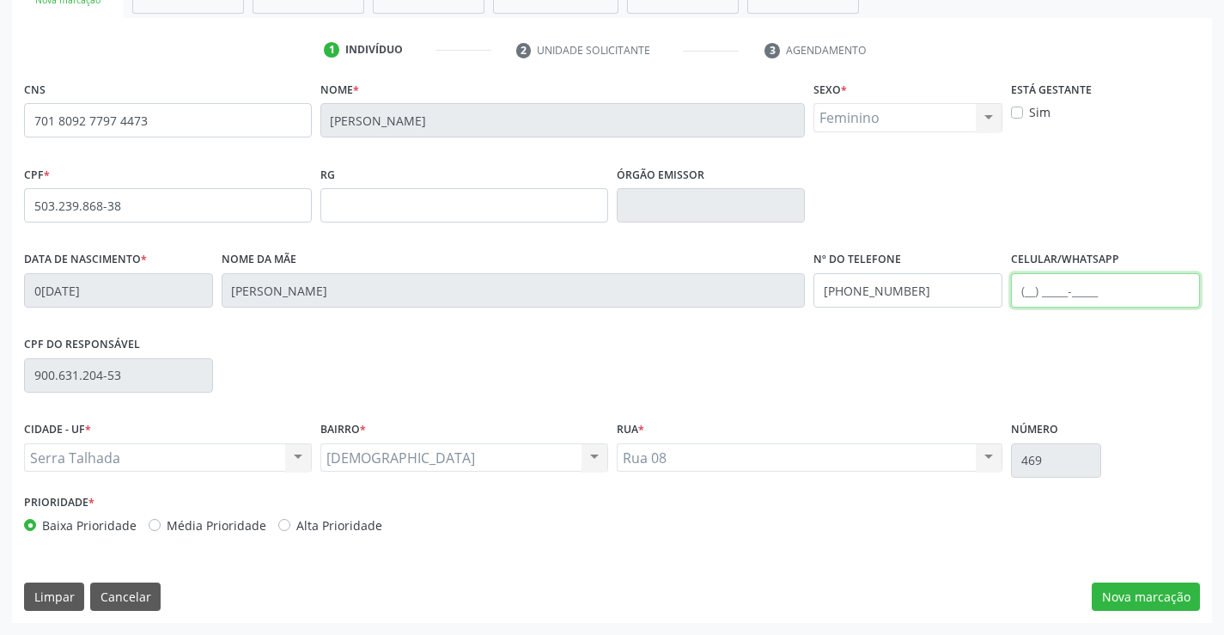
click at [1020, 293] on input "text" at bounding box center [1105, 290] width 189 height 34
type input "[PHONE_NUMBER]"
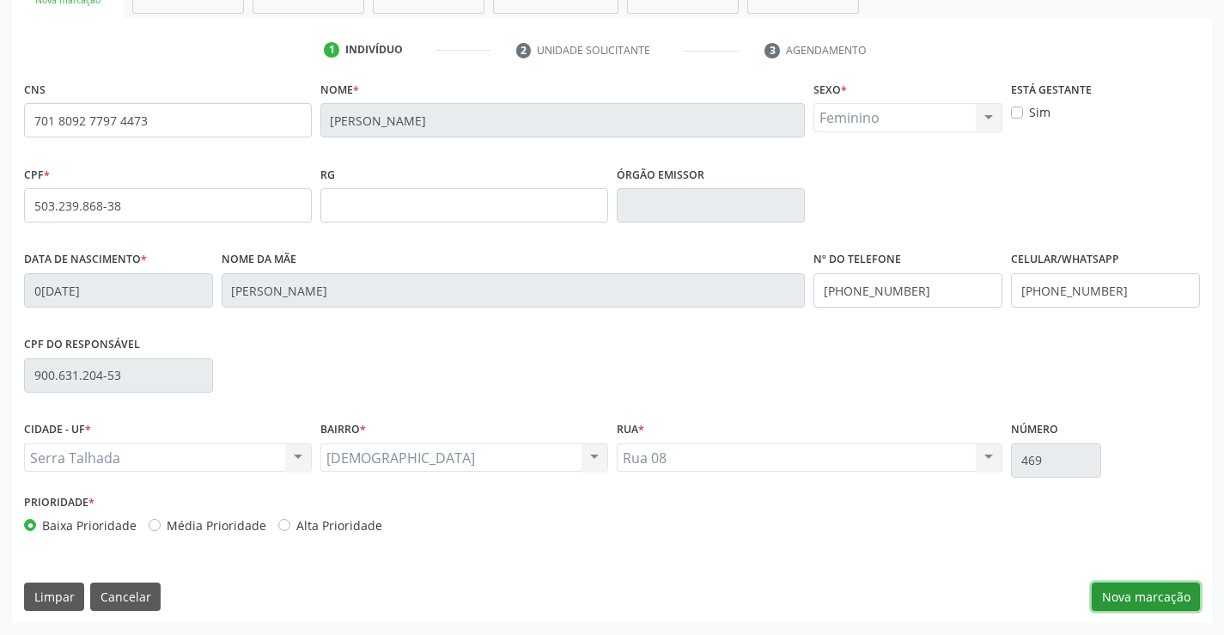
click at [1132, 599] on button "Nova marcação" at bounding box center [1145, 596] width 108 height 29
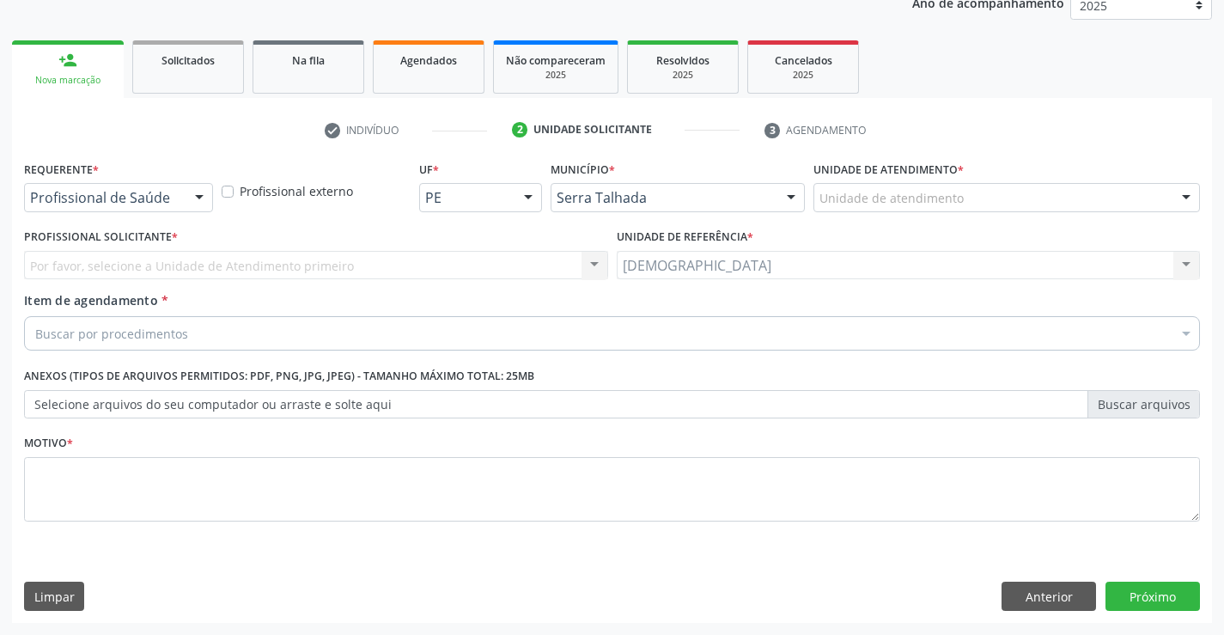
click at [200, 198] on div at bounding box center [199, 198] width 26 height 29
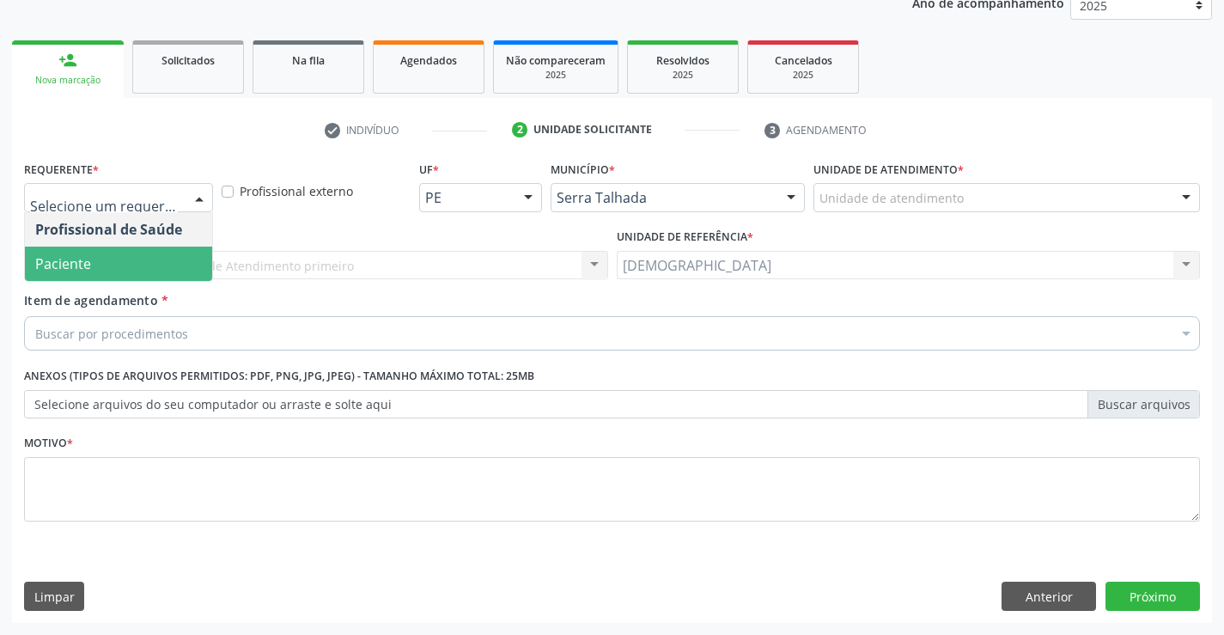
click at [151, 258] on span "Paciente" at bounding box center [118, 263] width 187 height 34
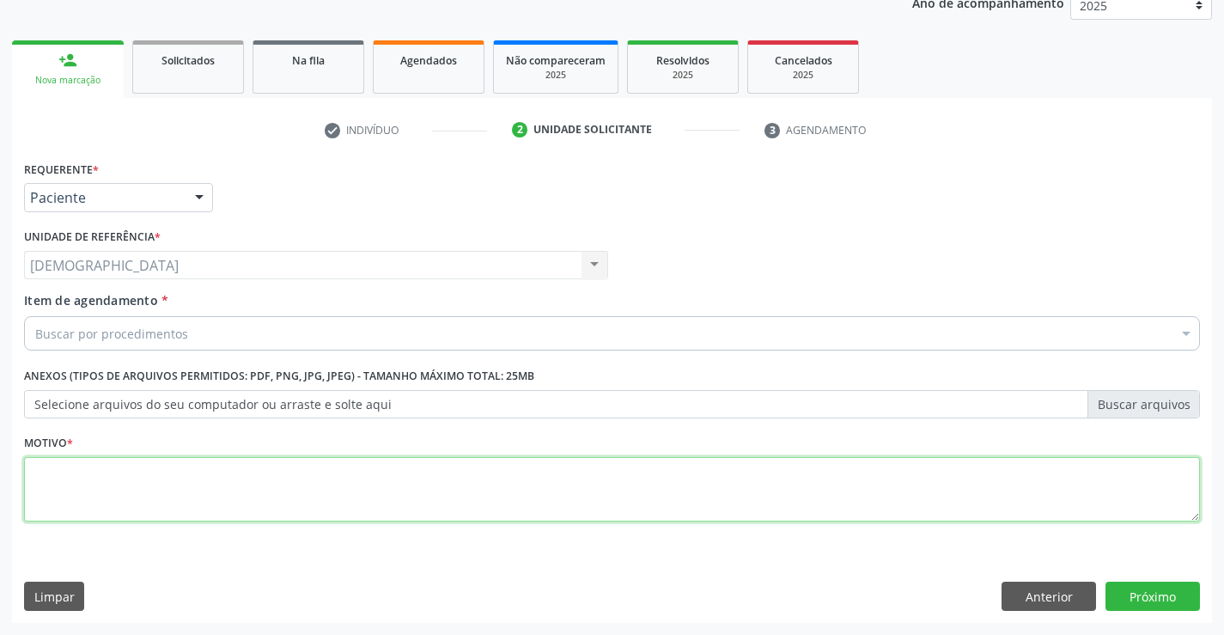
click at [105, 458] on textarea at bounding box center [612, 489] width 1176 height 65
type textarea "."
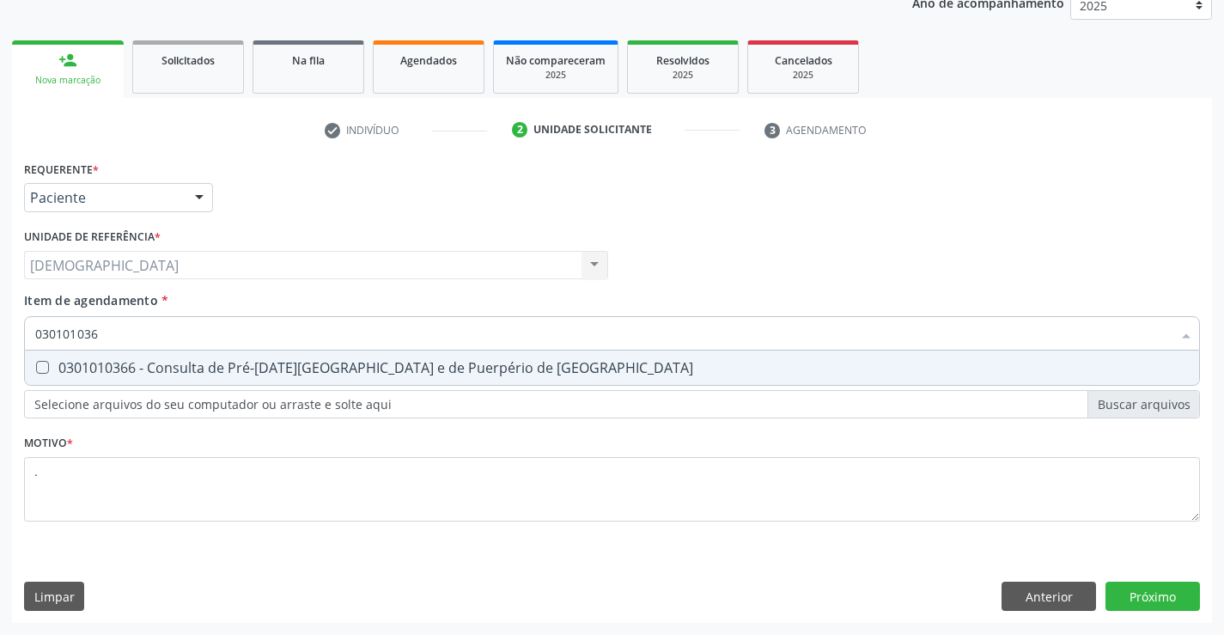
type input "0301010366"
click at [142, 368] on div "0301010366 - Consulta de Pré-[DATE][GEOGRAPHIC_DATA] e de Puerpério de [GEOGRAP…" at bounding box center [611, 368] width 1153 height 14
checkbox Risco "true"
click at [1176, 592] on div "Requerente * Paciente Profissional de Saúde Paciente Nenhum resultado encontrad…" at bounding box center [612, 389] width 1200 height 466
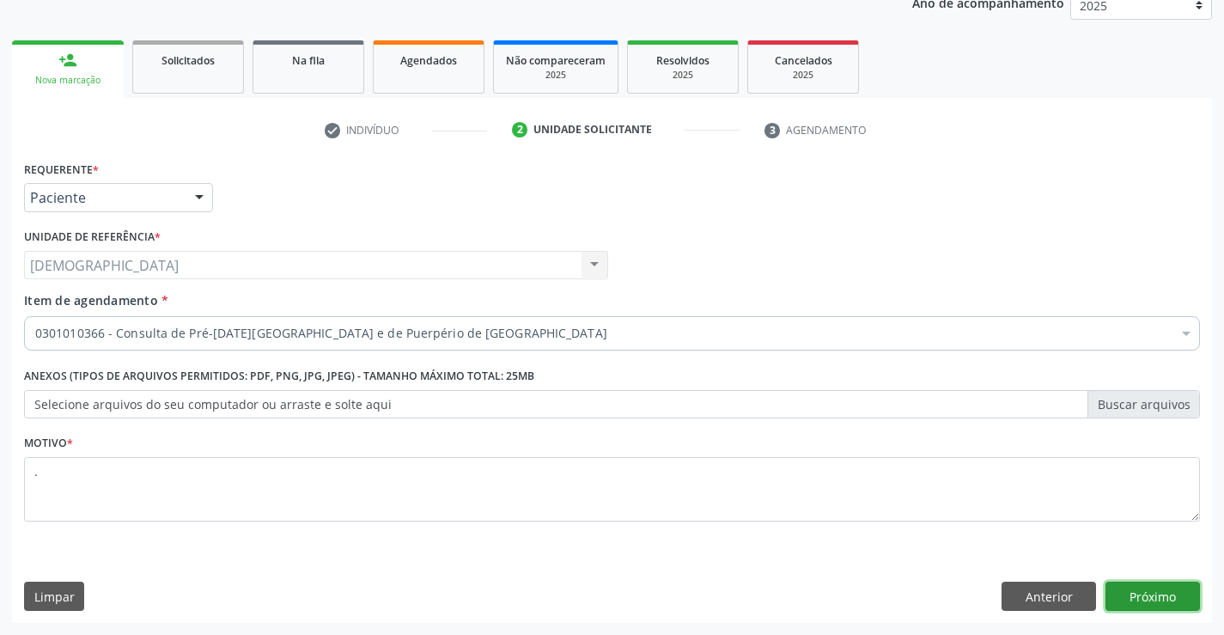
click at [1174, 597] on button "Próximo" at bounding box center [1152, 595] width 94 height 29
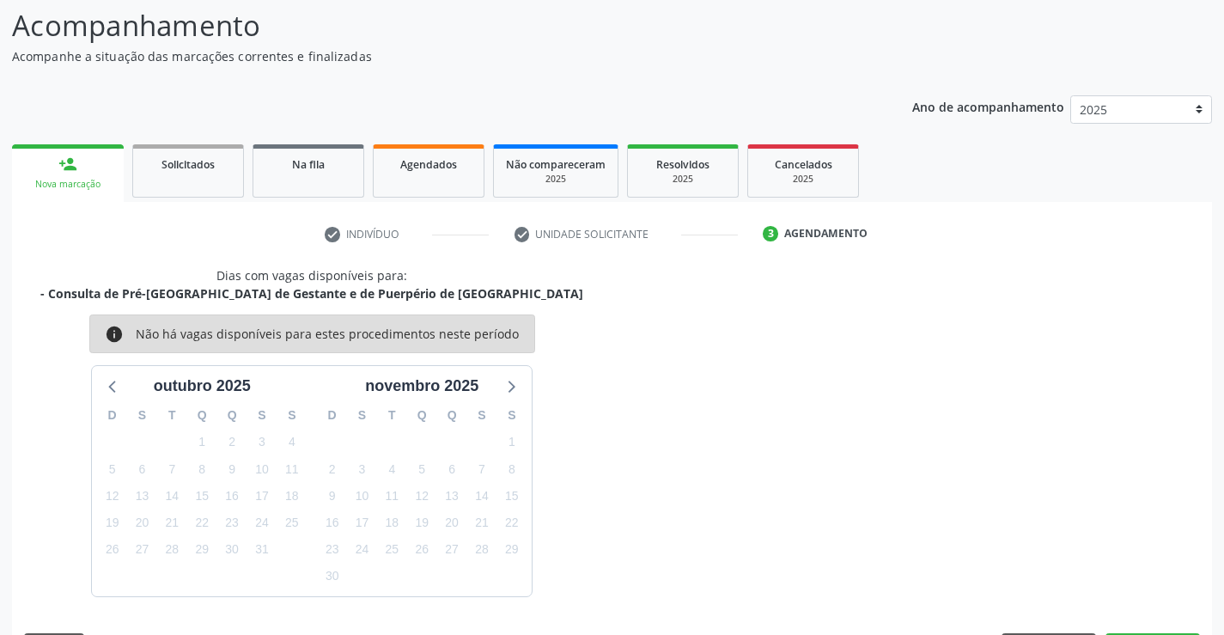
scroll to position [163, 0]
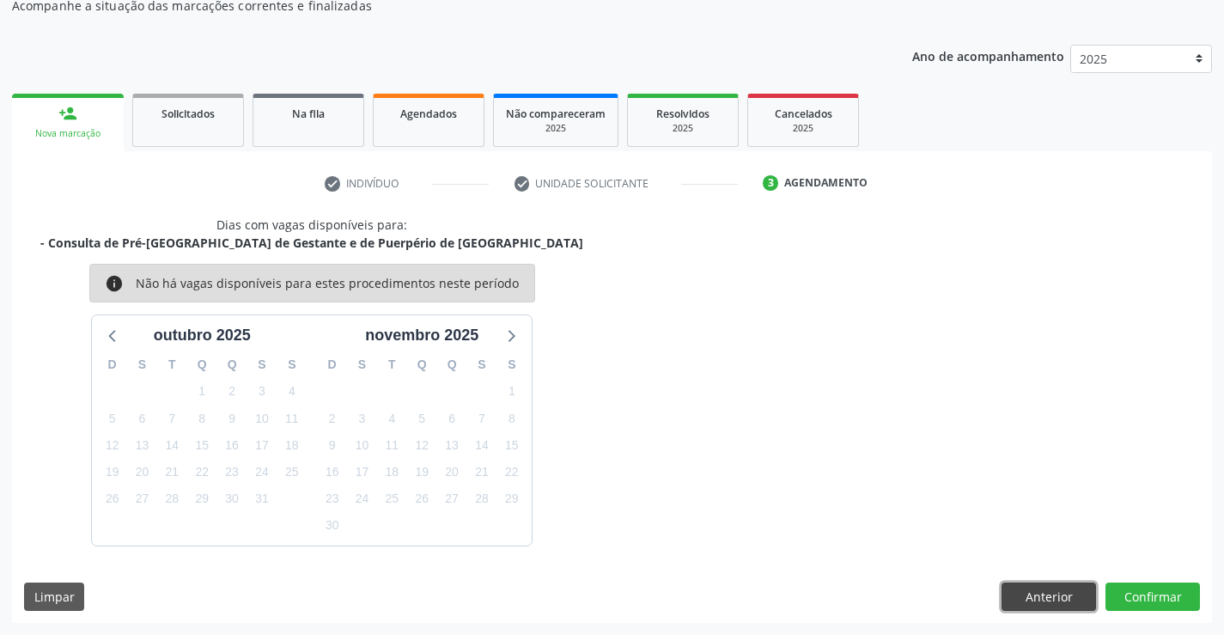
click at [1039, 587] on button "Anterior" at bounding box center [1048, 596] width 94 height 29
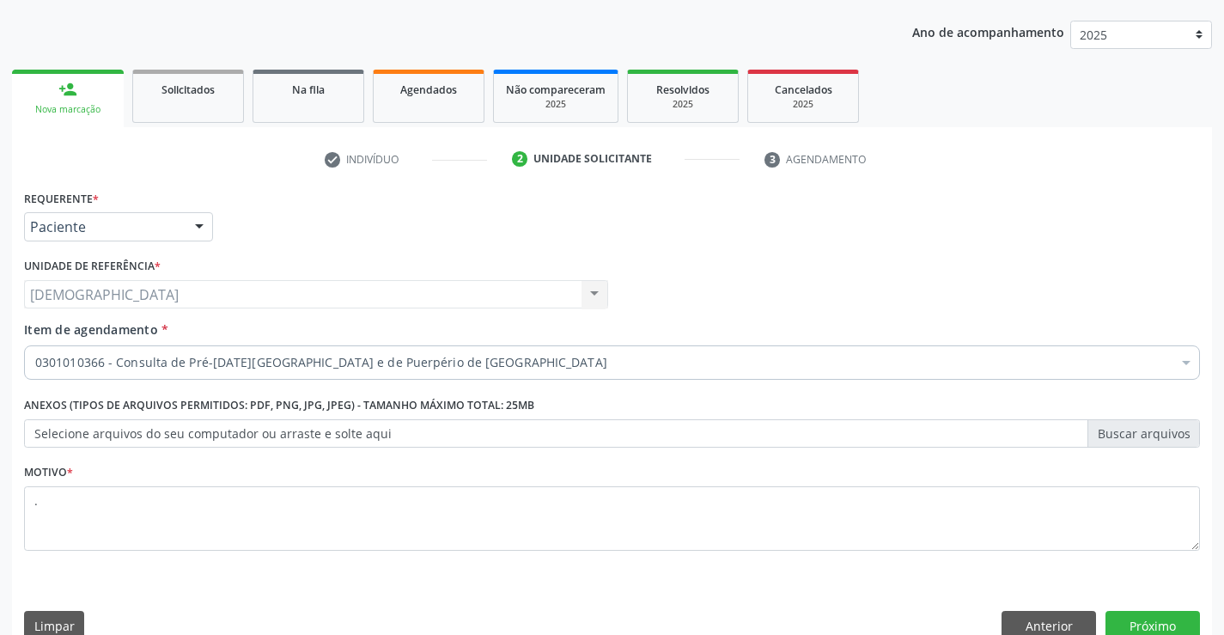
scroll to position [216, 0]
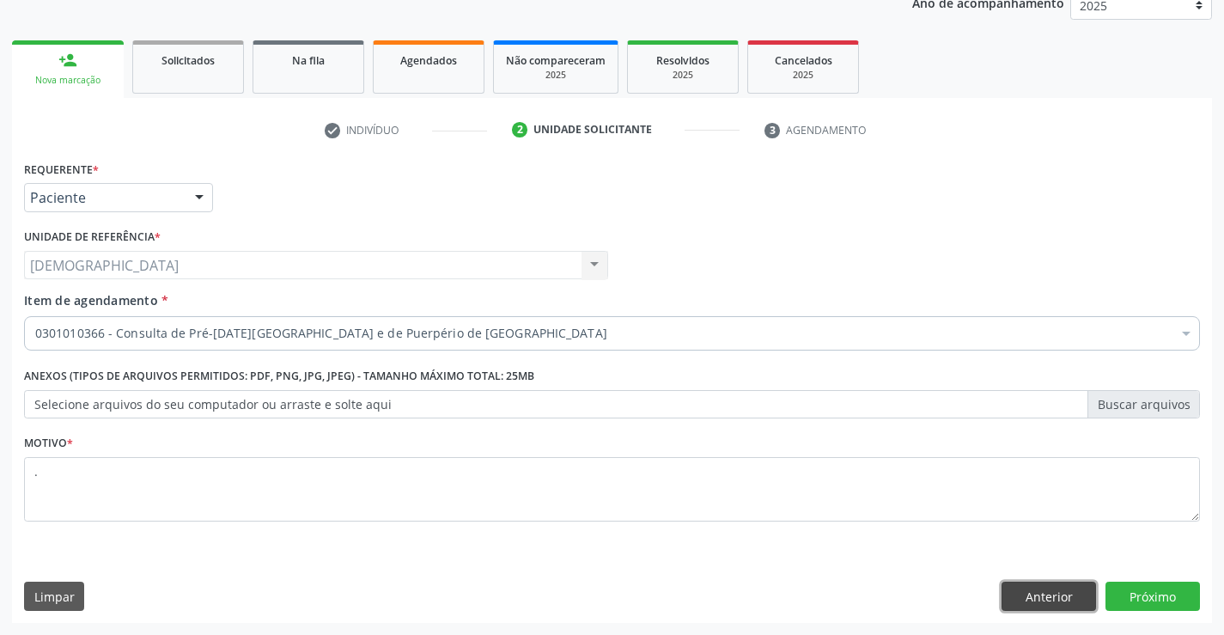
click at [1048, 601] on button "Anterior" at bounding box center [1048, 595] width 94 height 29
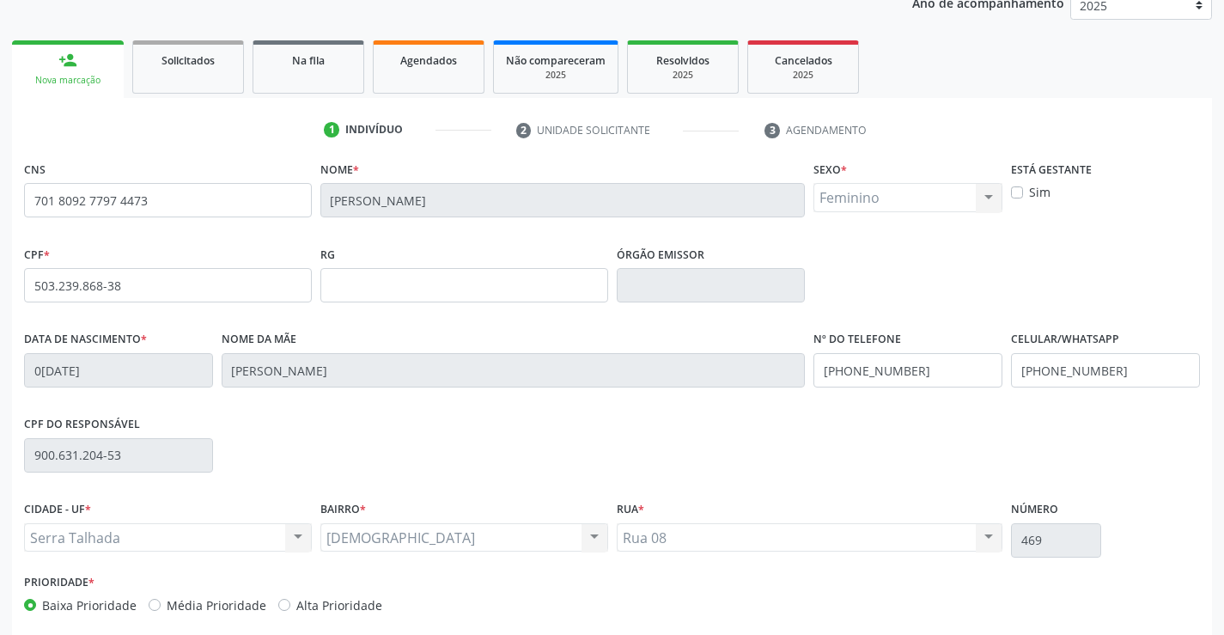
click at [61, 82] on div "Nova marcação" at bounding box center [68, 80] width 88 height 13
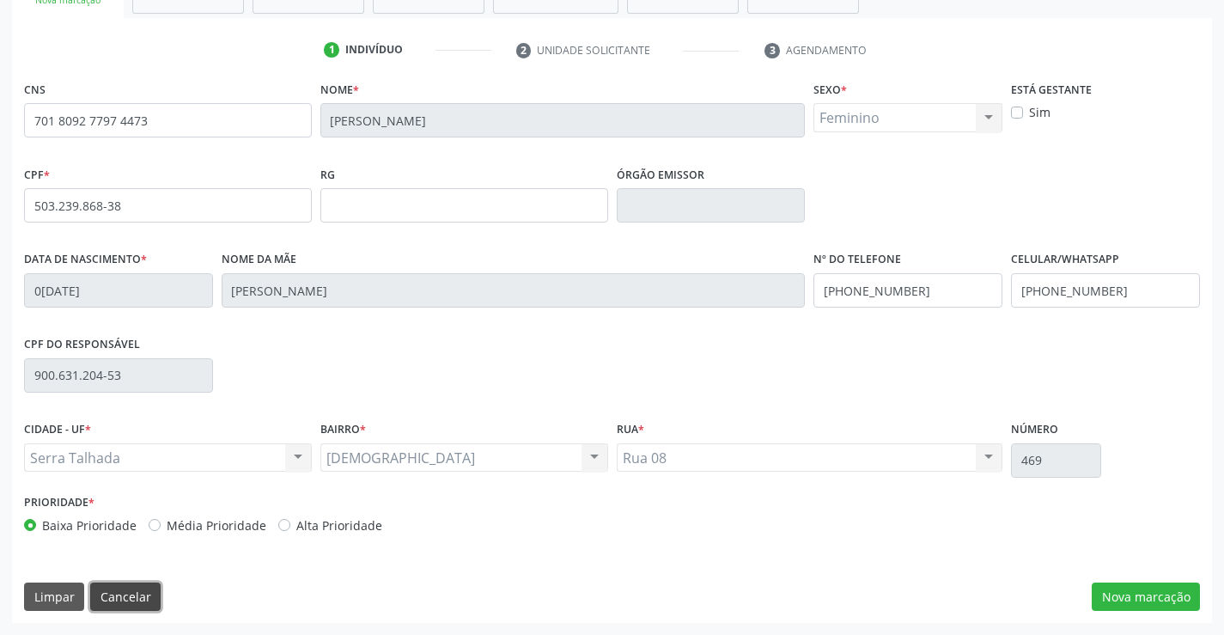
click at [111, 587] on button "Cancelar" at bounding box center [125, 596] width 70 height 29
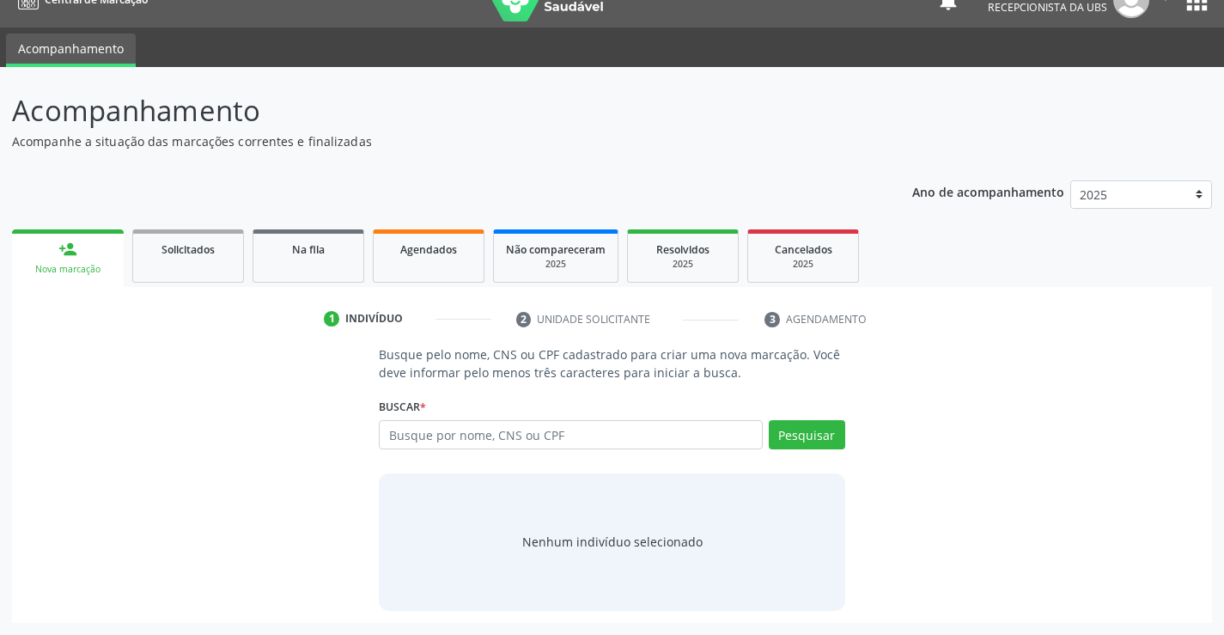
scroll to position [27, 0]
click at [492, 442] on input "text" at bounding box center [570, 434] width 383 height 29
type input "707606239471697"
click at [800, 423] on button "Pesquisar" at bounding box center [807, 434] width 76 height 29
type input "707606239471697"
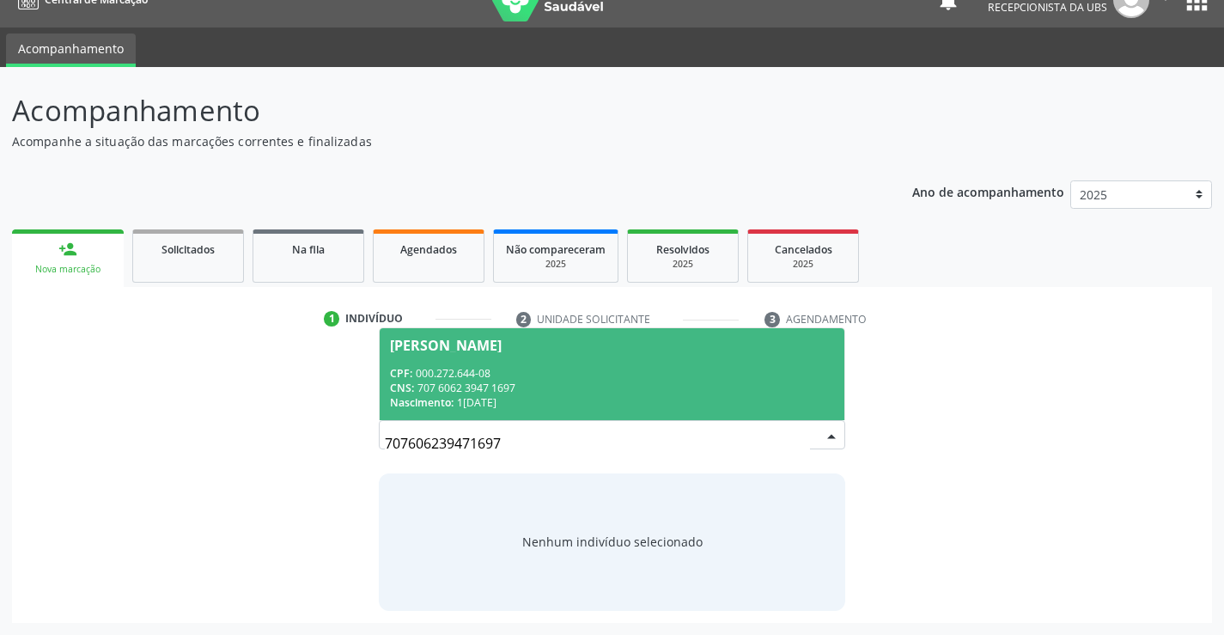
click at [576, 386] on div "CNS: 707 6062 3947 1697" at bounding box center [611, 387] width 443 height 15
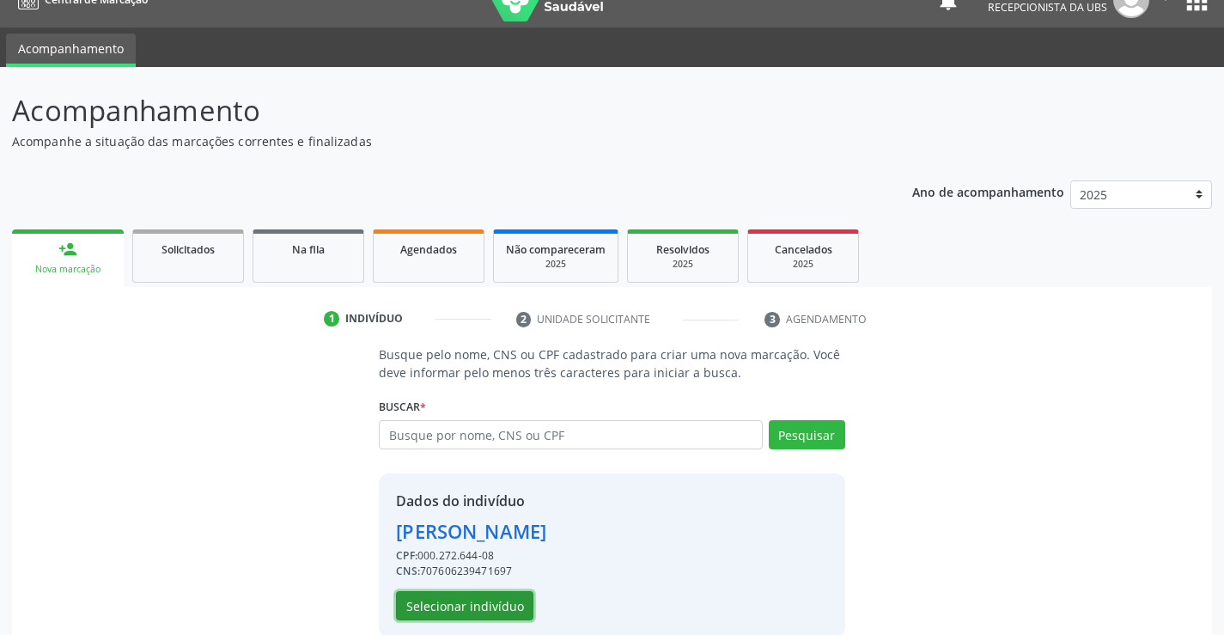
click at [440, 605] on button "Selecionar indivíduo" at bounding box center [464, 605] width 137 height 29
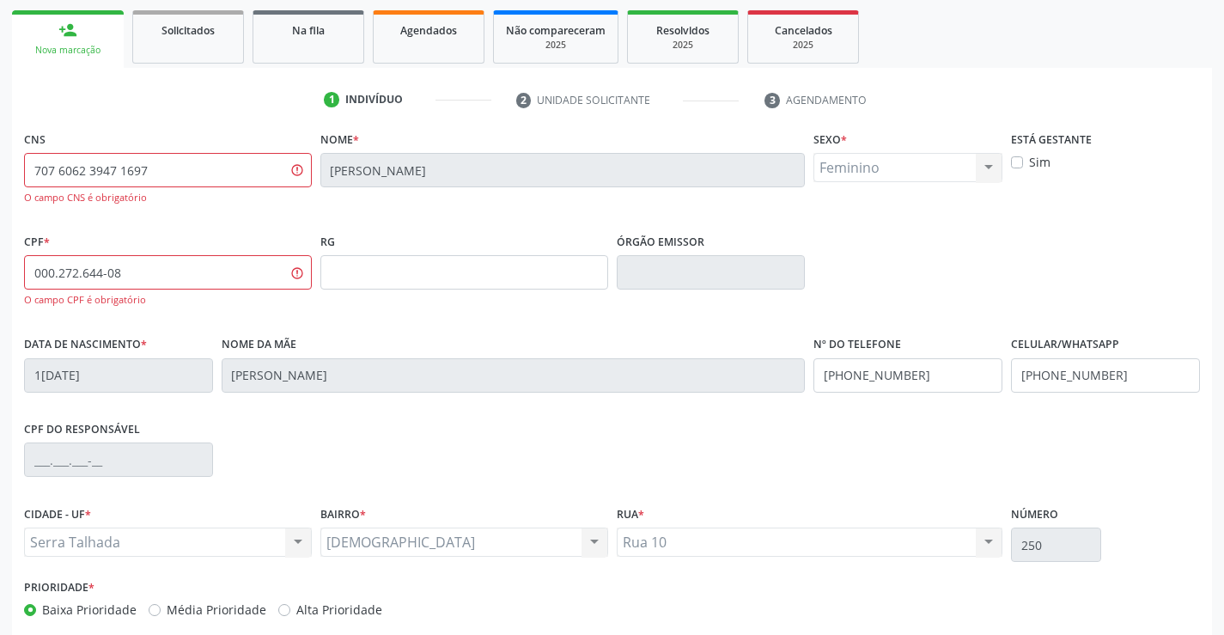
scroll to position [331, 0]
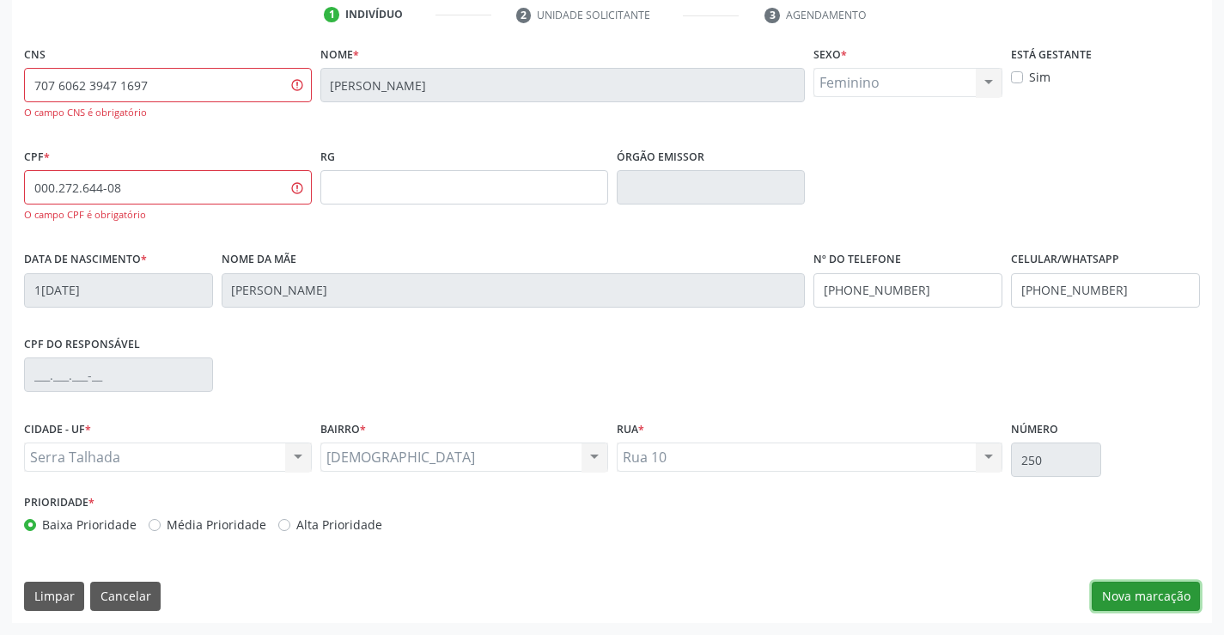
click at [1166, 602] on button "Nova marcação" at bounding box center [1145, 595] width 108 height 29
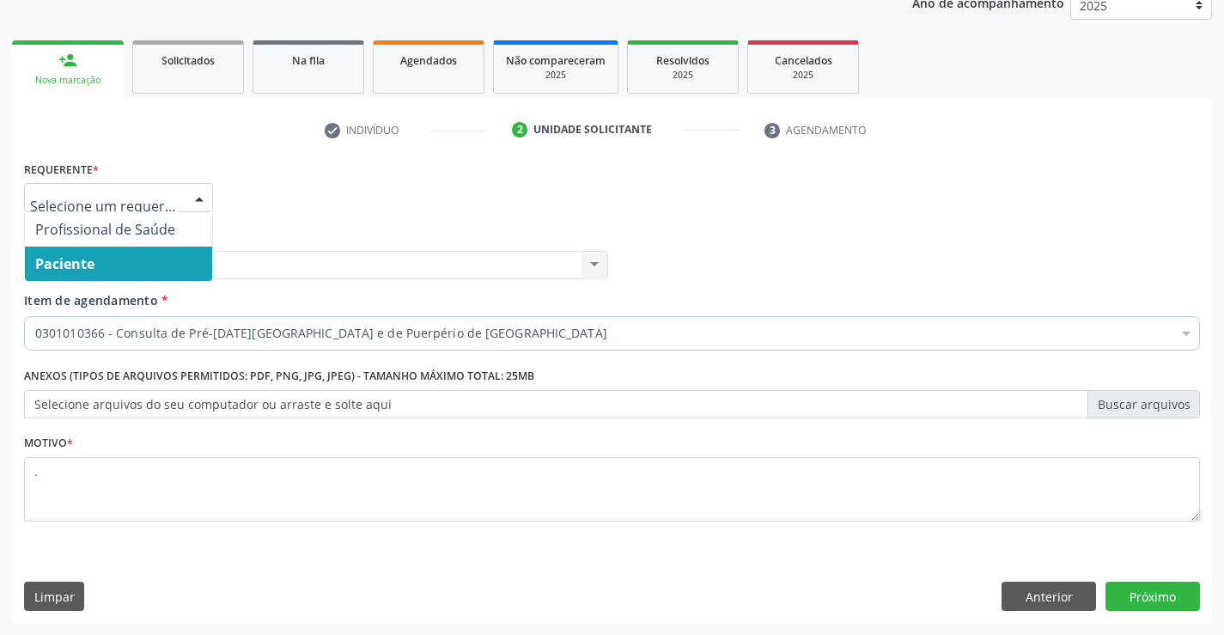
click at [202, 192] on div at bounding box center [199, 198] width 26 height 29
click at [151, 270] on span "Paciente" at bounding box center [118, 263] width 187 height 34
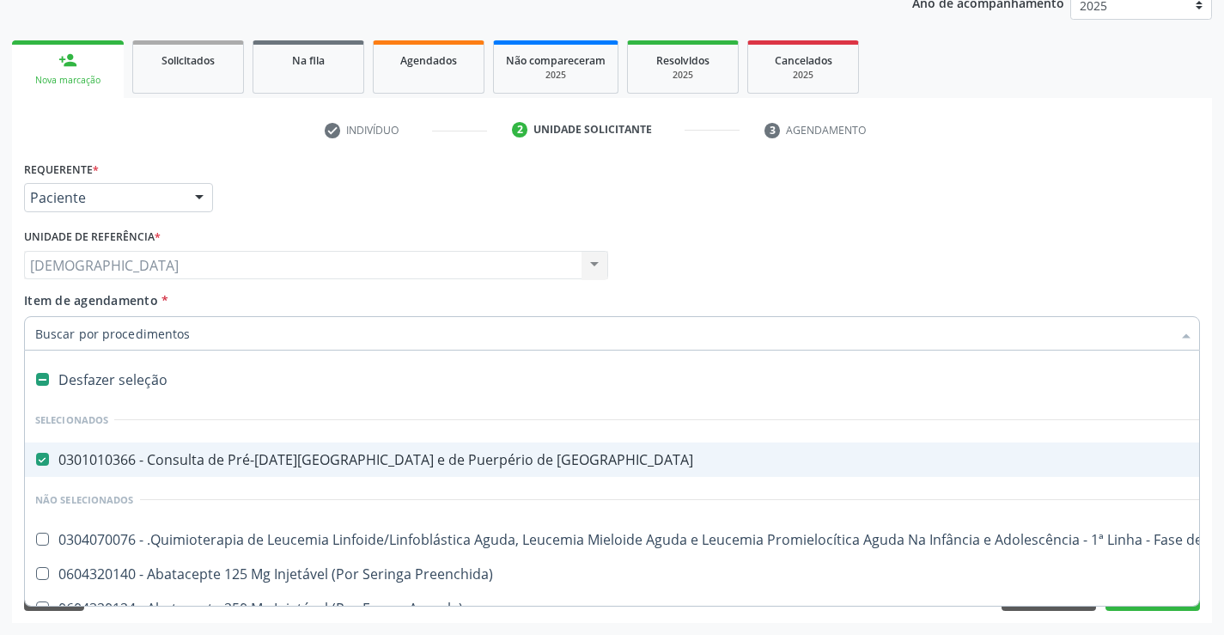
click at [76, 466] on div "0301010366 - Consulta de Pré-[DATE][GEOGRAPHIC_DATA] e de Puerpério de [GEOGRAP…" at bounding box center [703, 460] width 1337 height 14
checkbox Risco "false"
click at [138, 335] on input "Item de agendamento *" at bounding box center [603, 333] width 1136 height 34
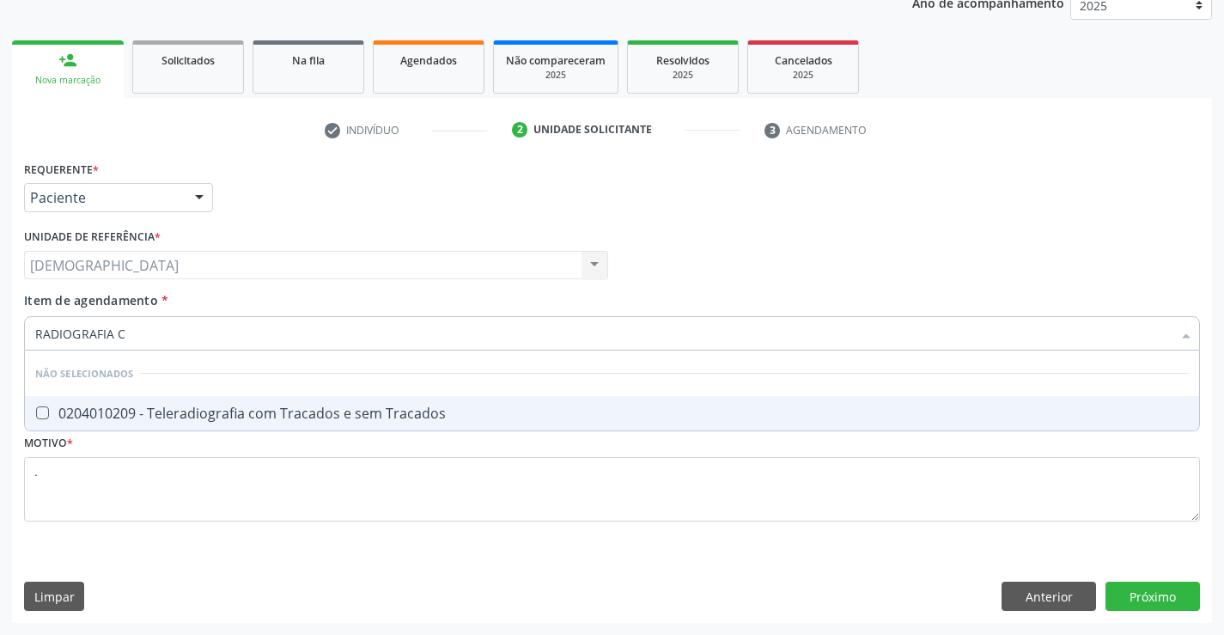
type input "RADIOGRAFIA"
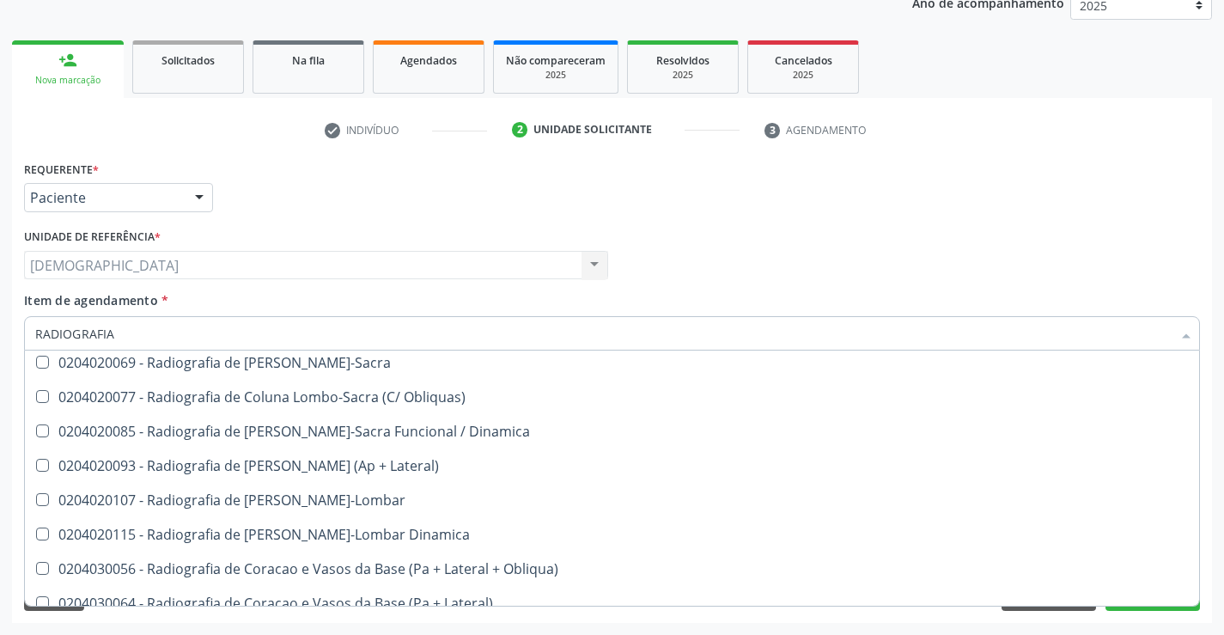
scroll to position [1031, 0]
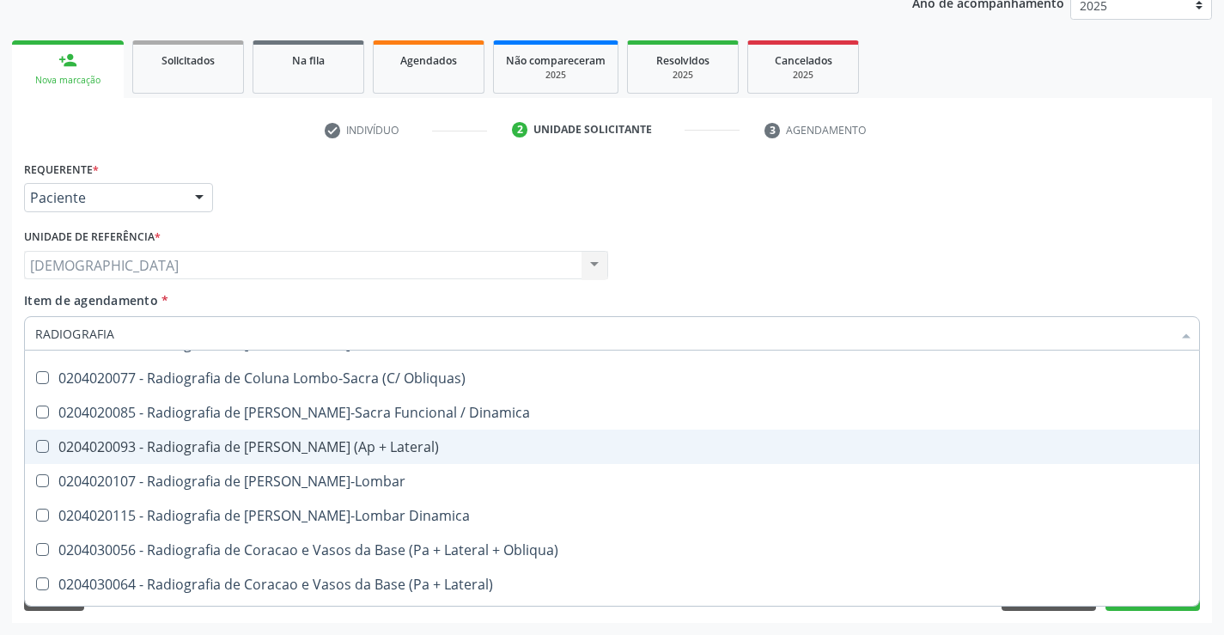
click at [352, 451] on div "0204020093 - Radiografia de [PERSON_NAME] (Ap + Lateral)" at bounding box center [611, 447] width 1153 height 14
checkbox Lateral\) "true"
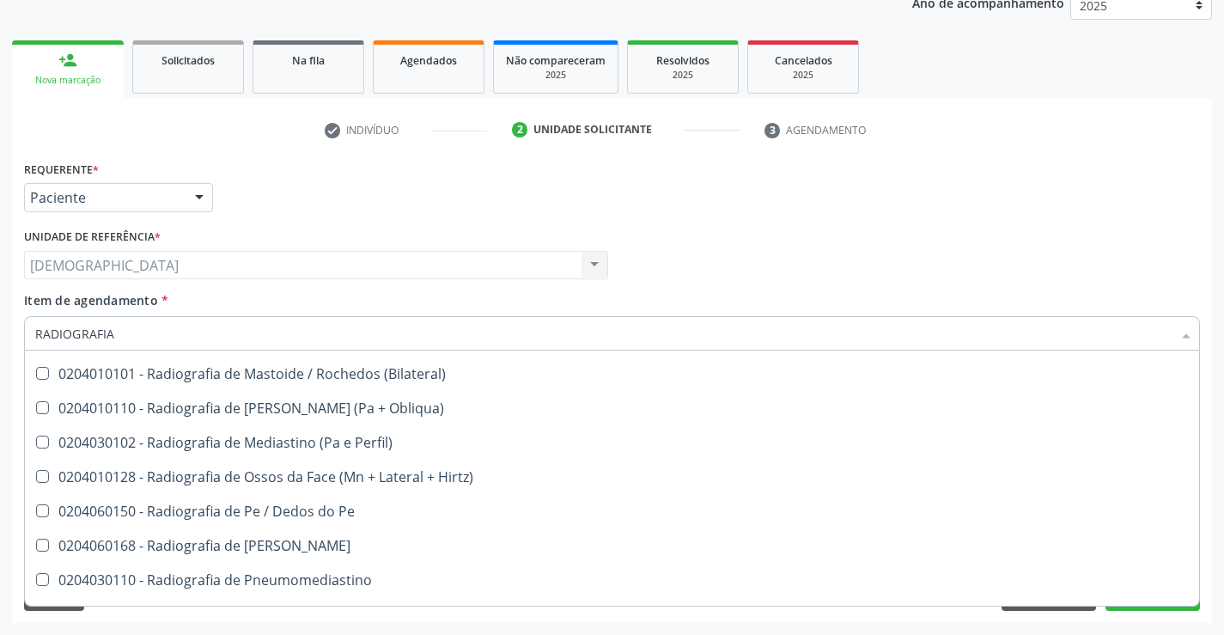
scroll to position [1879, 0]
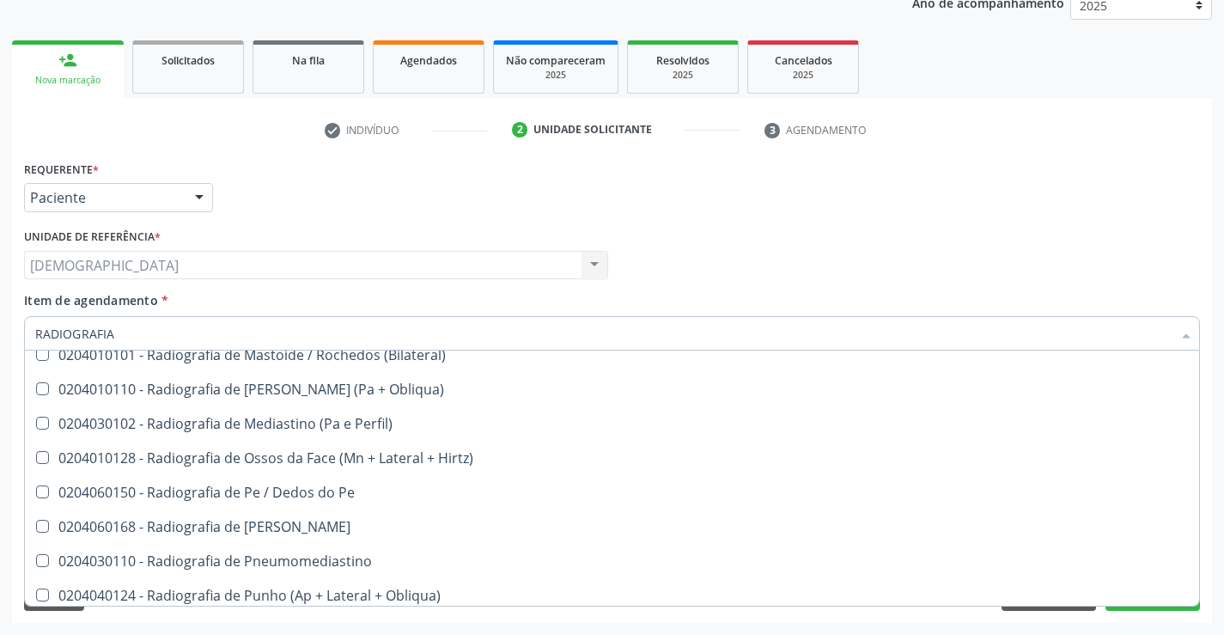
click at [1209, 510] on div "Requerente * Paciente Profissional de Saúde Paciente Nenhum resultado encontrad…" at bounding box center [612, 389] width 1200 height 466
checkbox Hirtz\) "true"
checkbox Lateral\) "false"
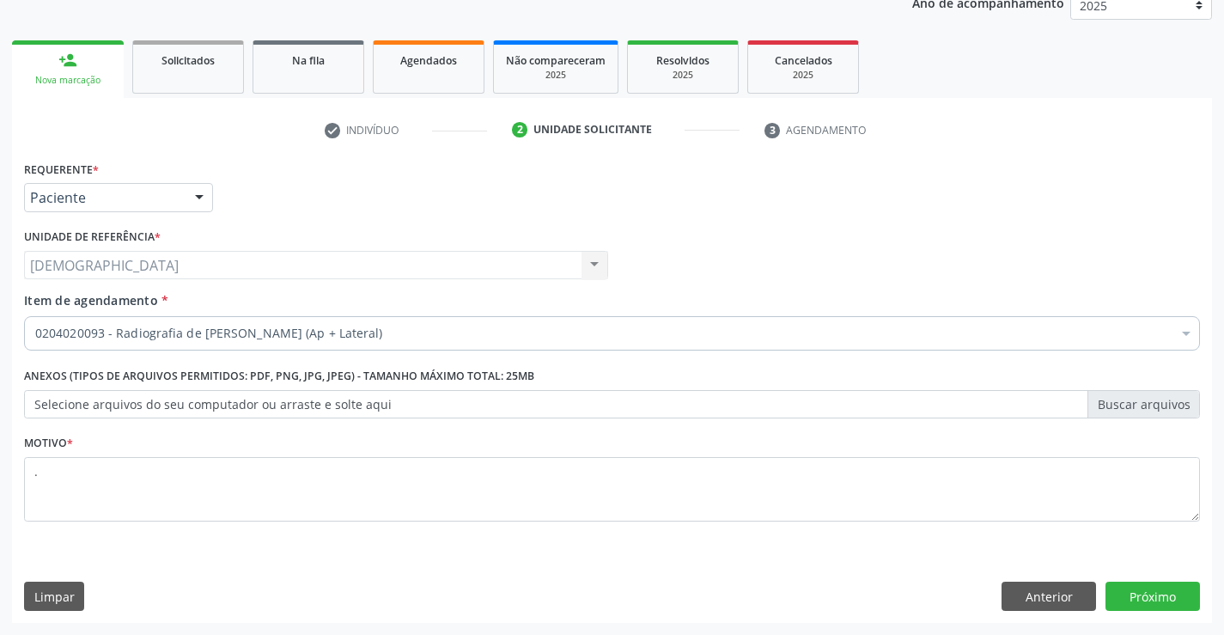
scroll to position [0, 0]
click at [1143, 590] on button "Próximo" at bounding box center [1152, 595] width 94 height 29
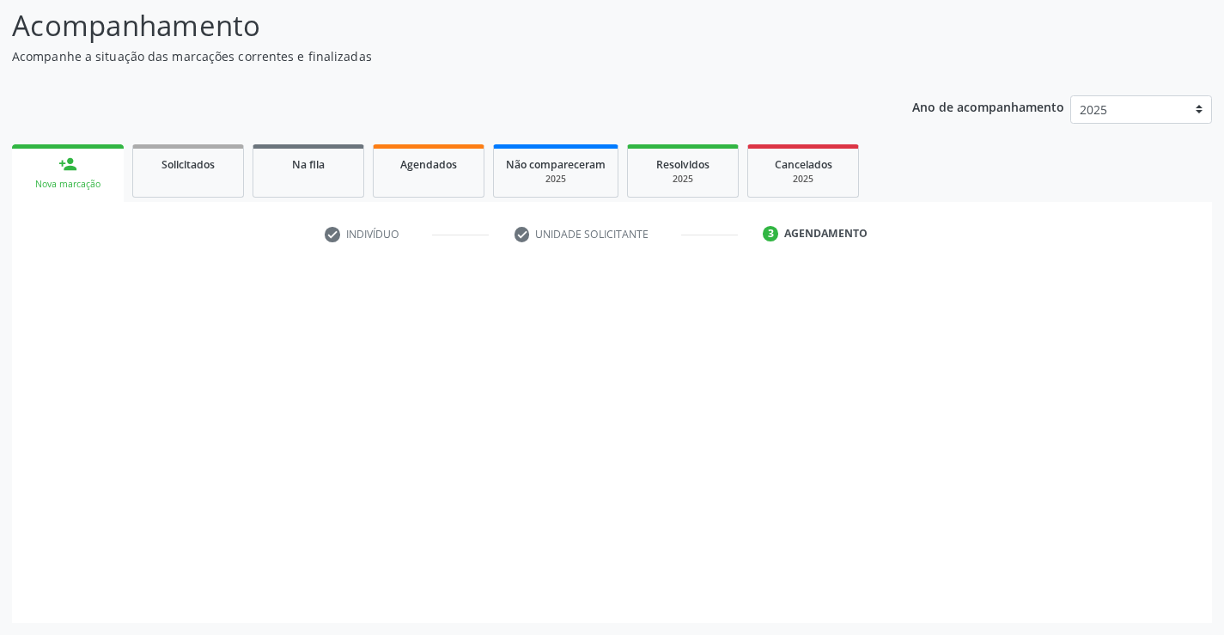
scroll to position [112, 0]
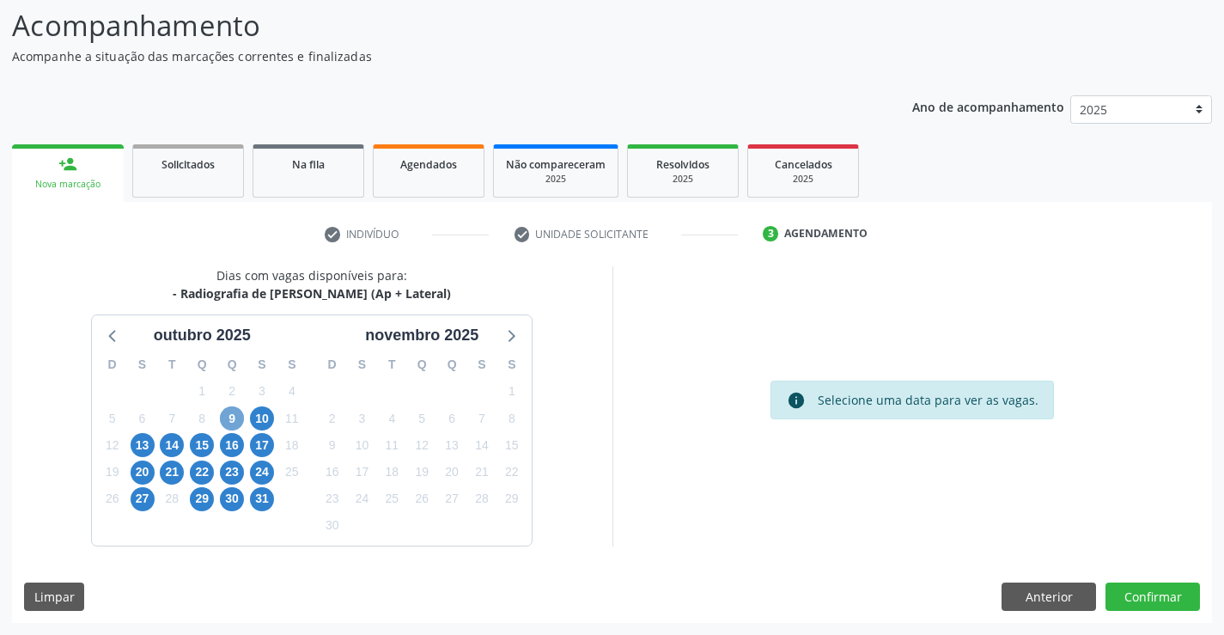
click at [235, 422] on span "9" at bounding box center [232, 418] width 24 height 24
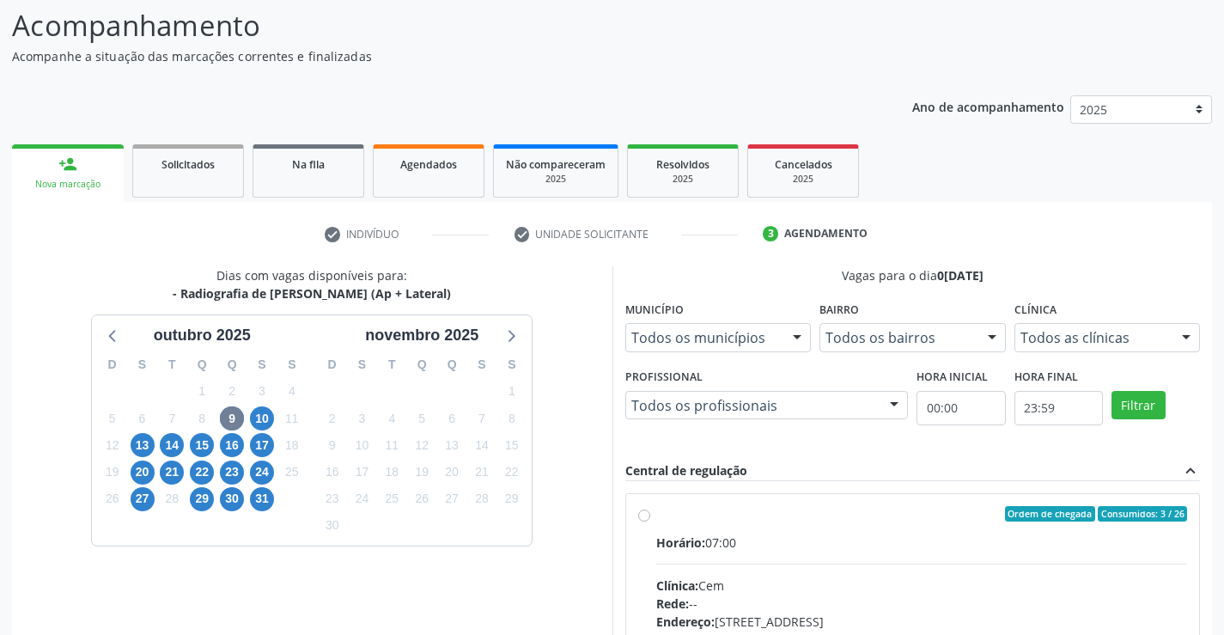
click at [743, 514] on div "Ordem de chegada Consumidos: 3 / 26" at bounding box center [922, 513] width 532 height 15
click at [650, 514] on input "Ordem de chegada Consumidos: 3 / 26 Horário: 07:00 Clínica: Cem Rede: -- Endere…" at bounding box center [644, 513] width 12 height 15
radio input "true"
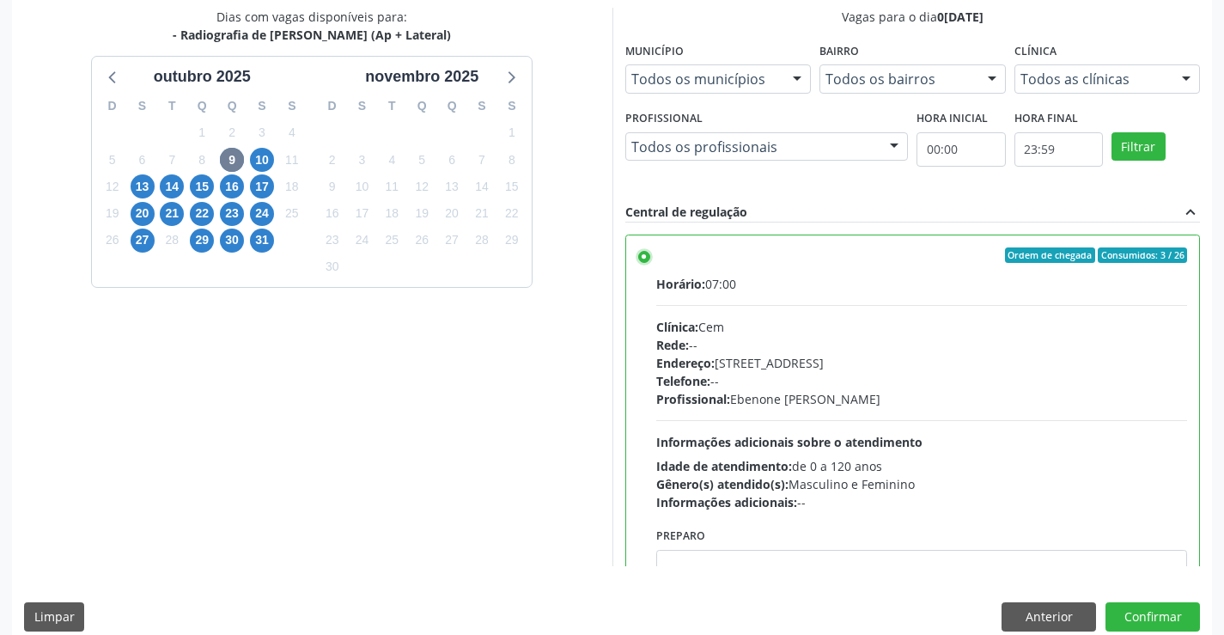
scroll to position [392, 0]
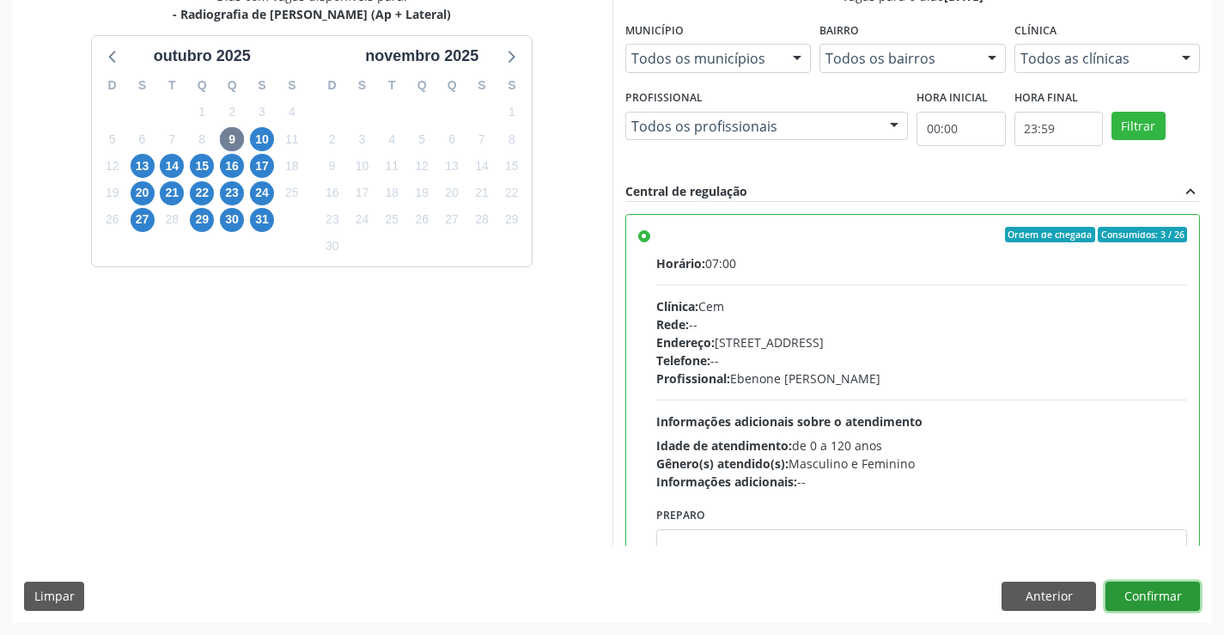
click at [1156, 593] on button "Confirmar" at bounding box center [1152, 595] width 94 height 29
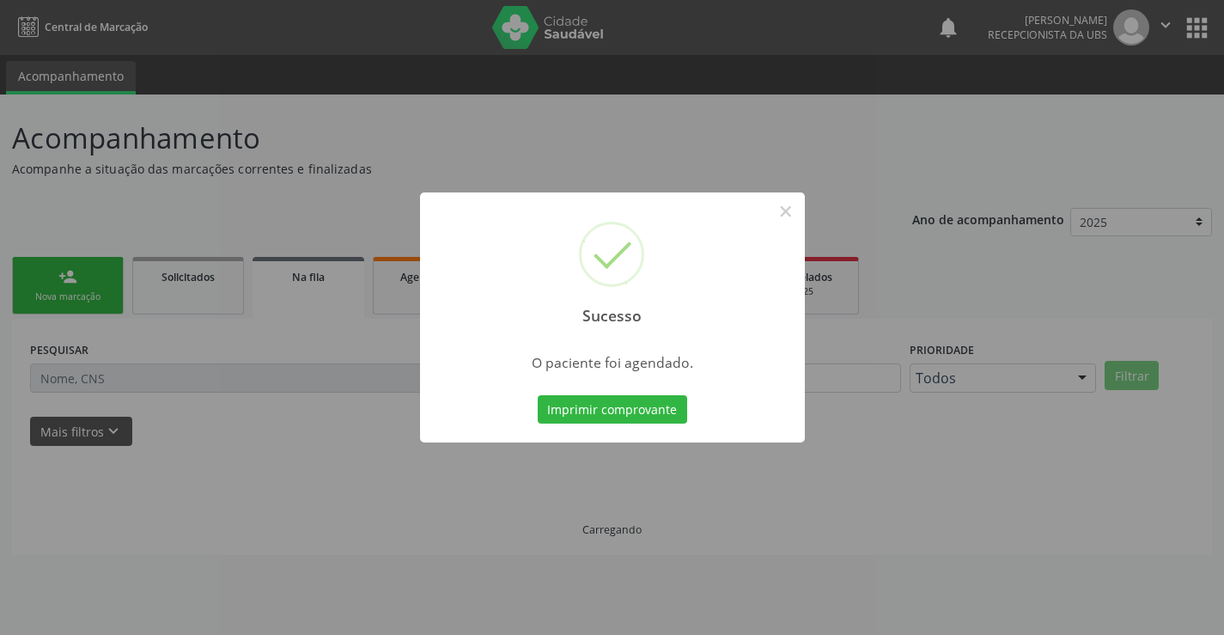
scroll to position [0, 0]
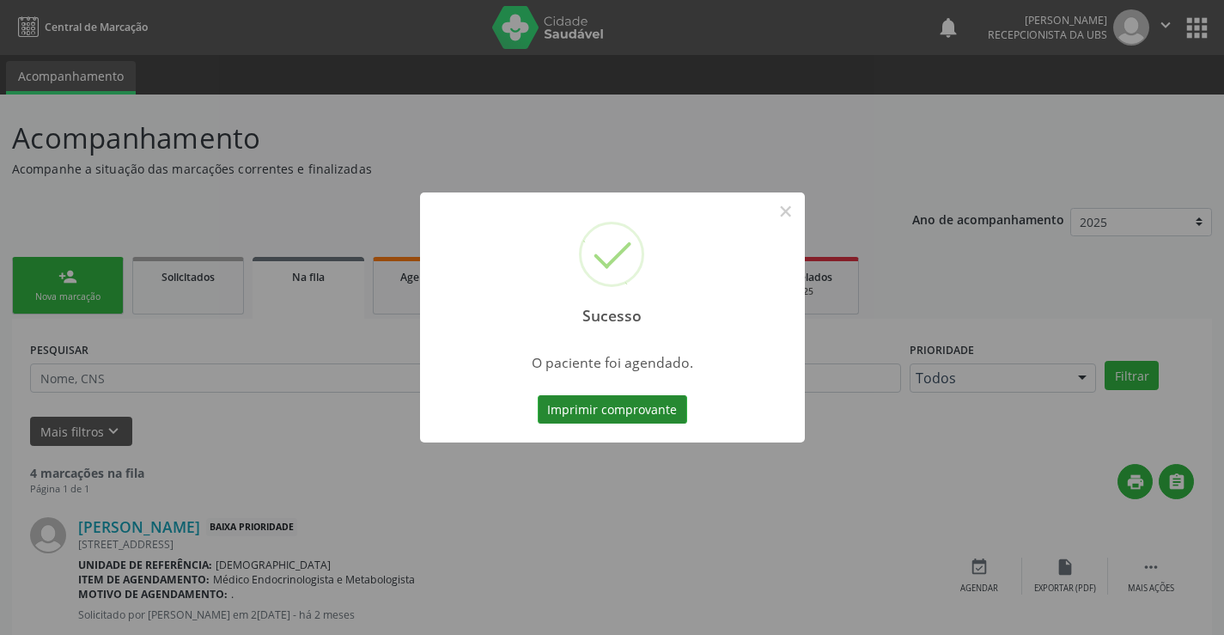
click at [575, 406] on button "Imprimir comprovante" at bounding box center [612, 409] width 149 height 29
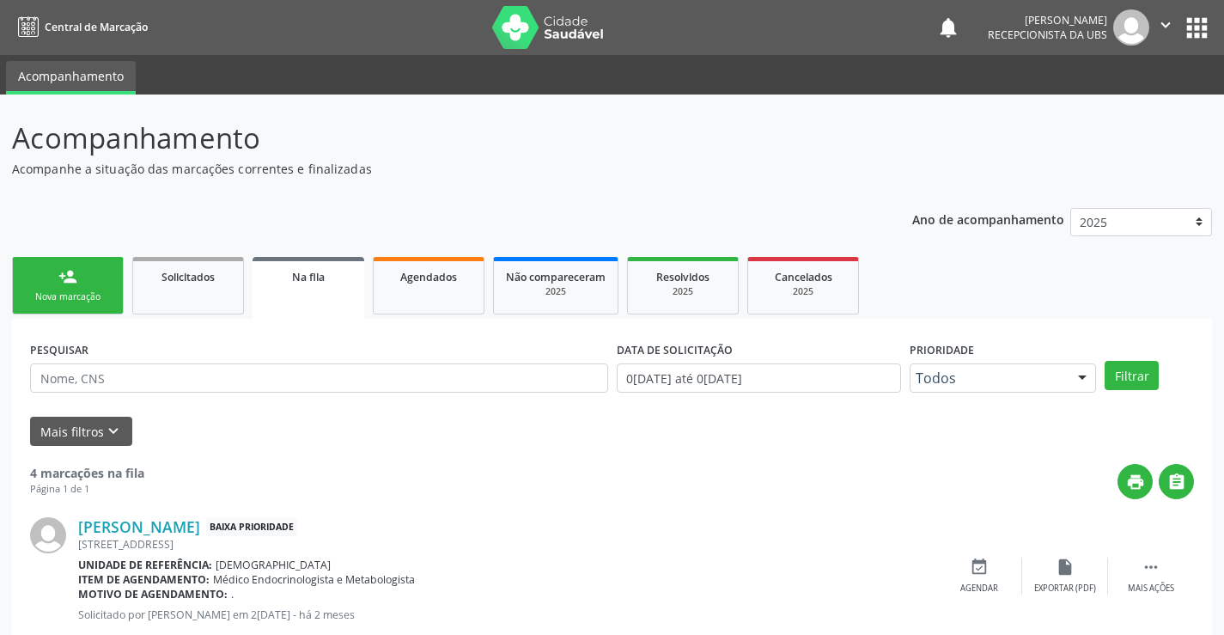
click at [34, 294] on div "Nova marcação" at bounding box center [68, 296] width 86 height 13
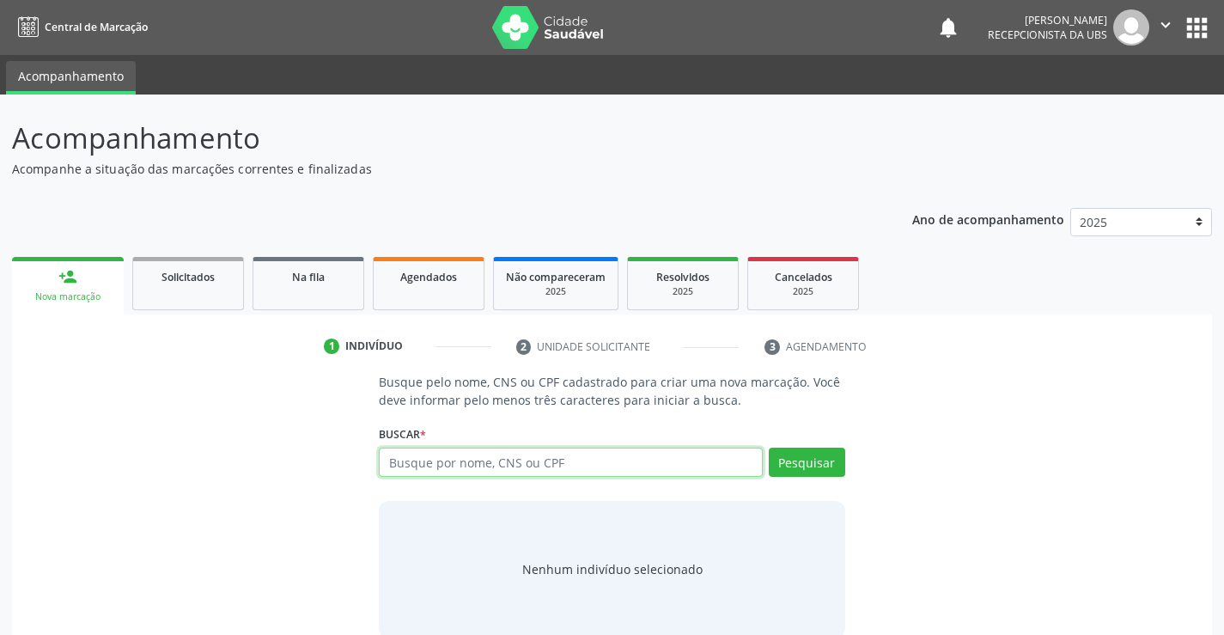
click at [500, 460] on input "text" at bounding box center [570, 461] width 383 height 29
click at [502, 469] on input "text" at bounding box center [570, 461] width 383 height 29
type input "50323986838"
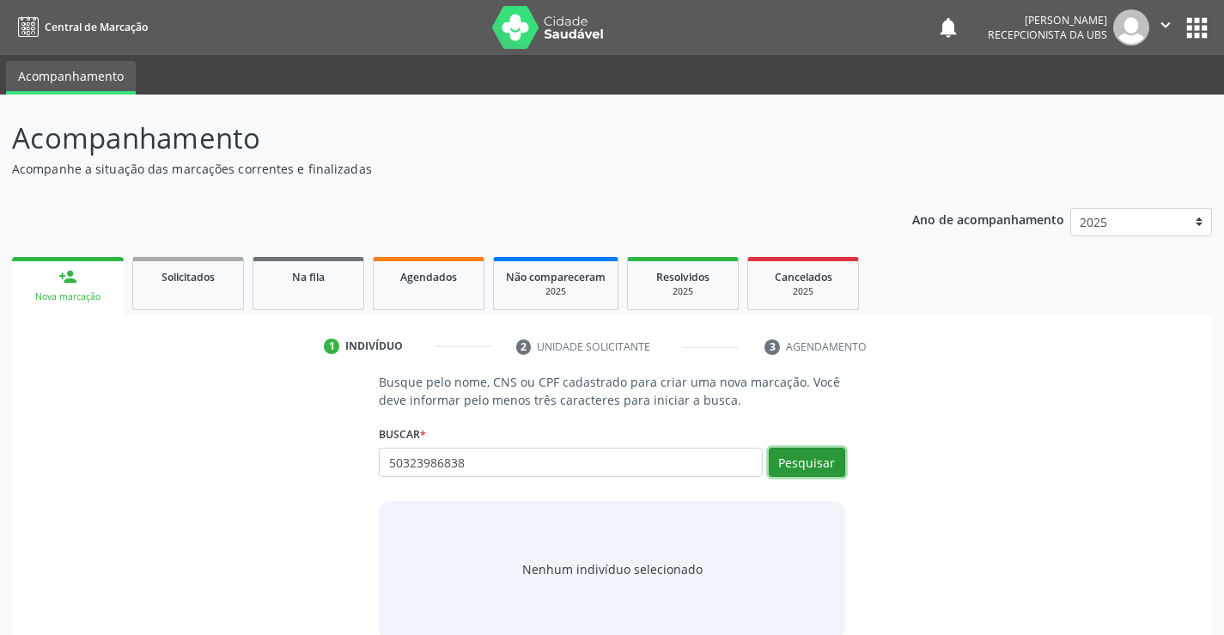
click at [783, 453] on button "Pesquisar" at bounding box center [807, 461] width 76 height 29
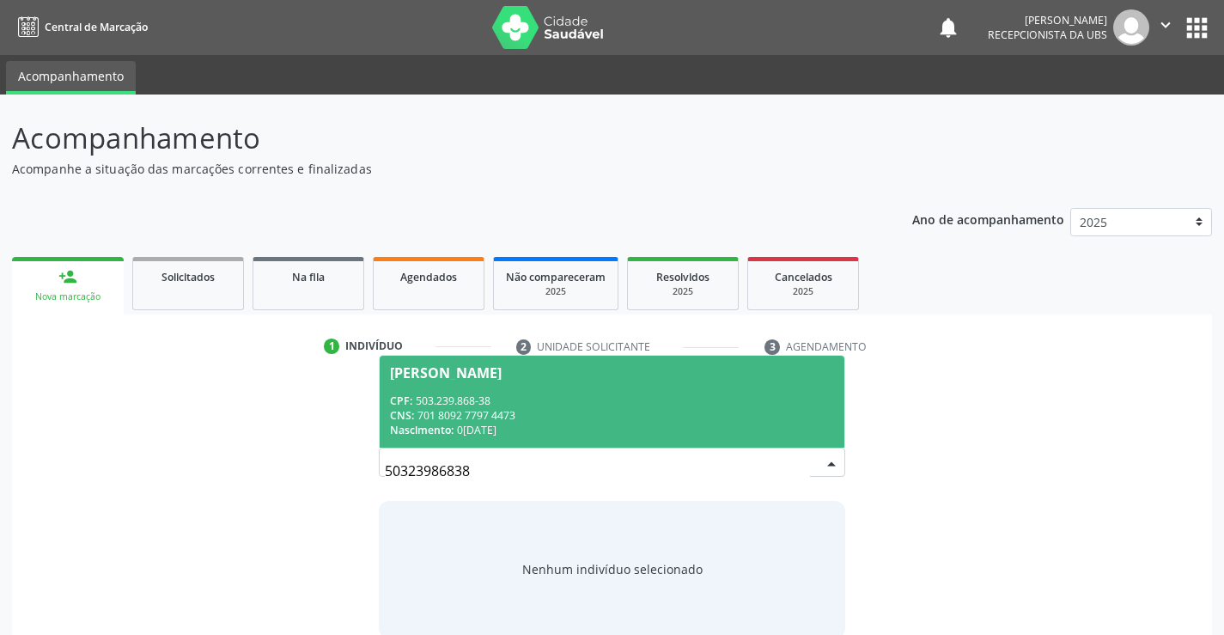
click at [425, 393] on div "CPF: 503.239.868-38" at bounding box center [611, 400] width 443 height 15
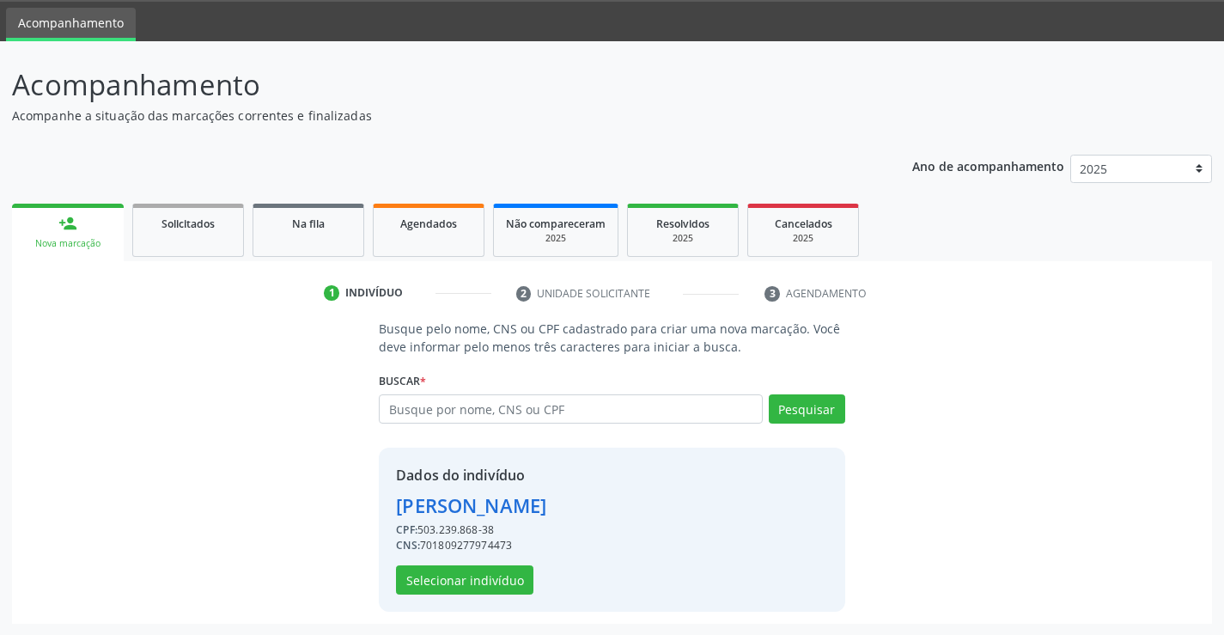
scroll to position [54, 0]
click at [495, 581] on button "Selecionar indivíduo" at bounding box center [464, 578] width 137 height 29
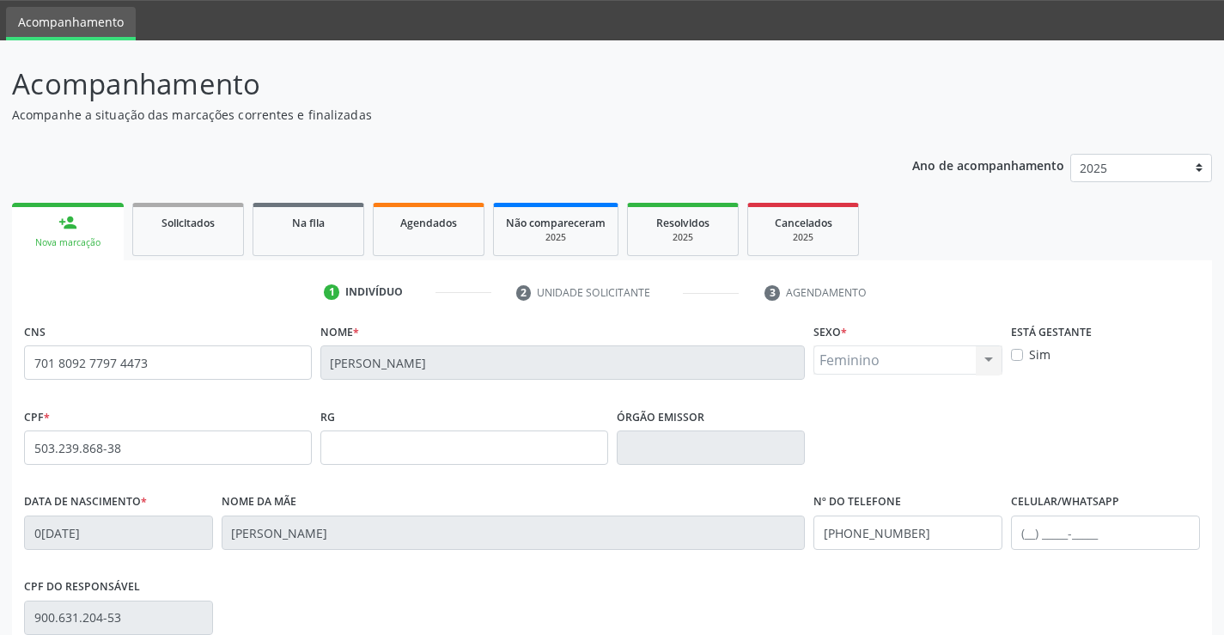
scroll to position [296, 0]
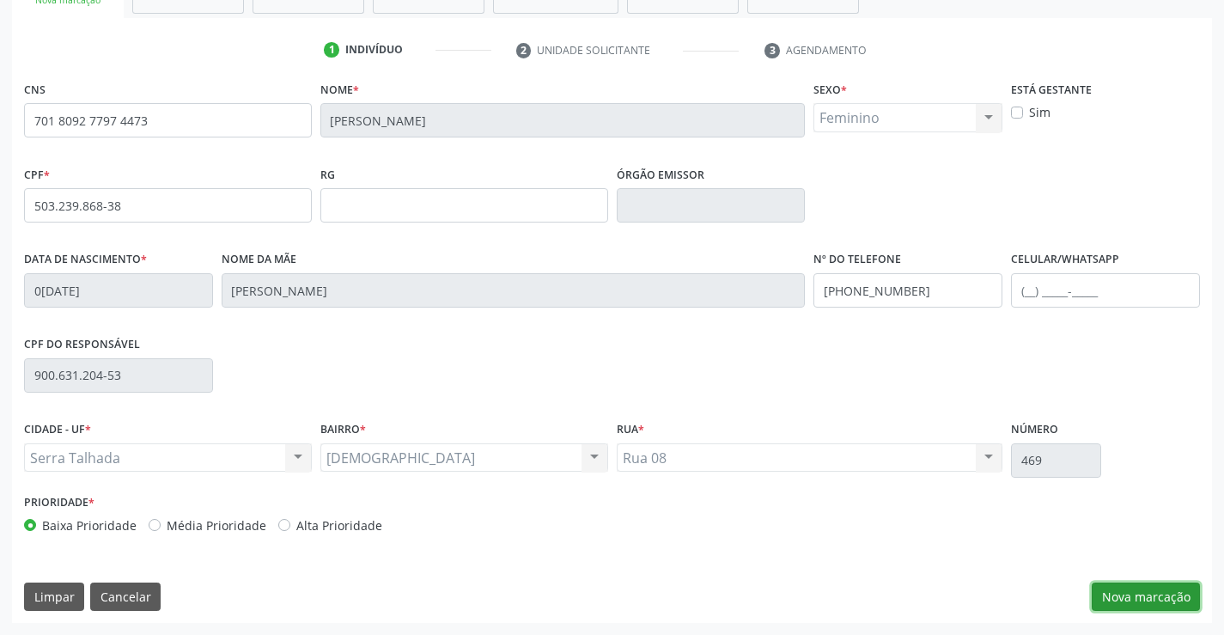
click at [1133, 599] on button "Nova marcação" at bounding box center [1145, 596] width 108 height 29
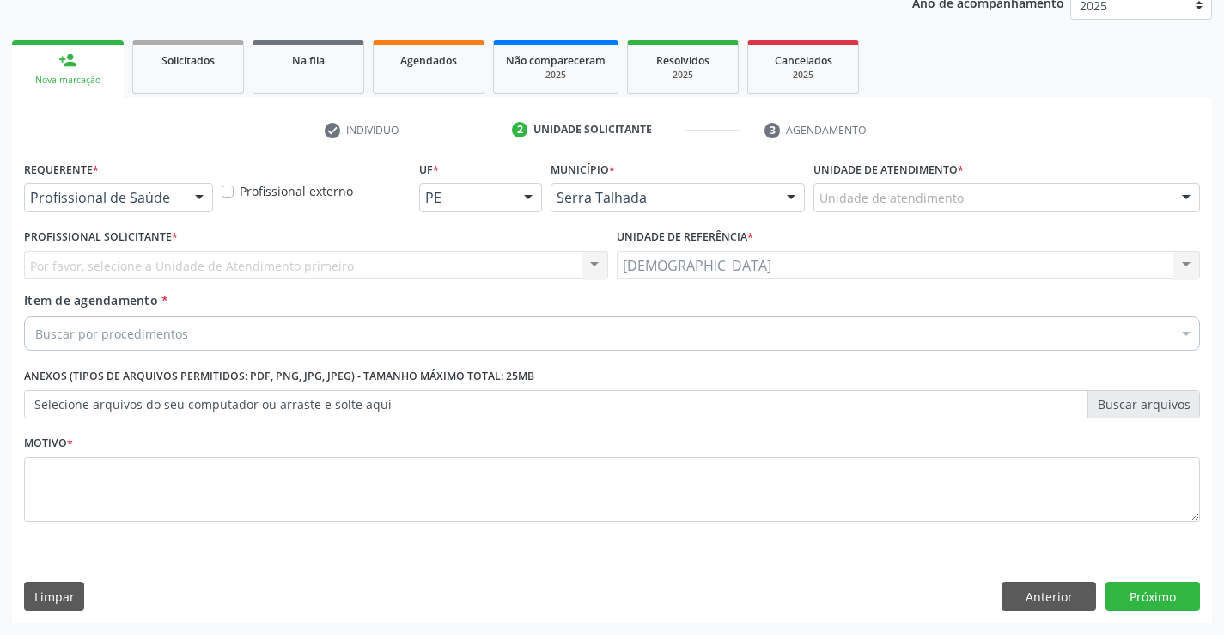
scroll to position [216, 0]
click at [205, 197] on div at bounding box center [199, 198] width 26 height 29
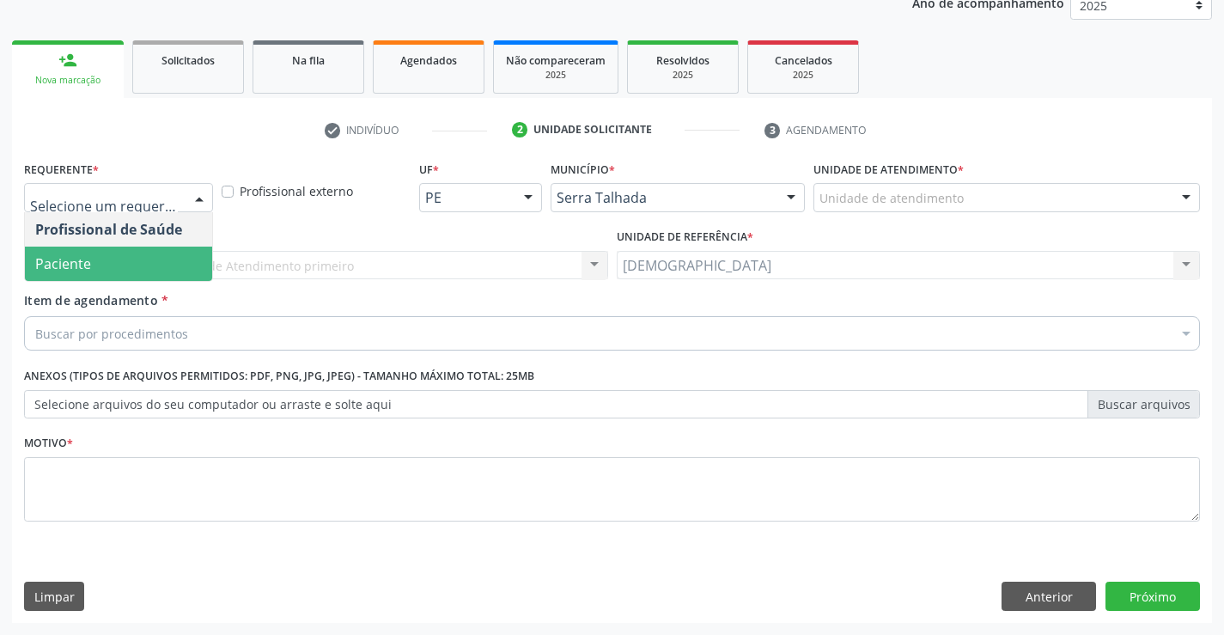
click at [109, 254] on span "Paciente" at bounding box center [118, 263] width 187 height 34
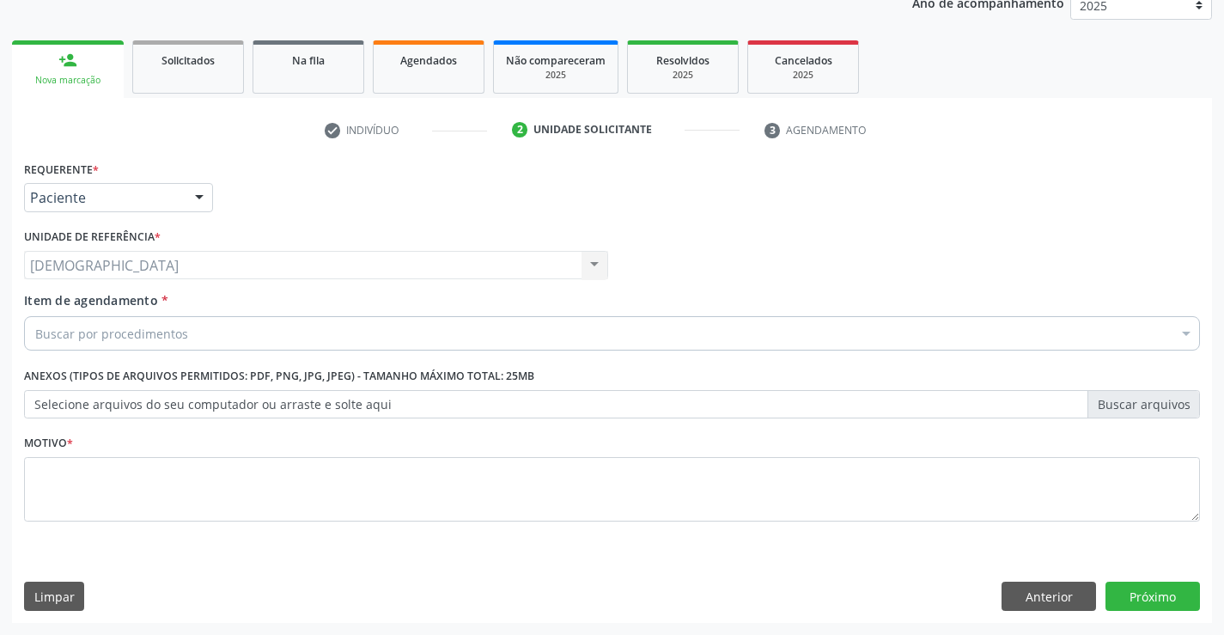
click at [92, 453] on div "Motivo *" at bounding box center [612, 475] width 1176 height 91
click at [100, 496] on textarea at bounding box center [612, 489] width 1176 height 65
type textarea "."
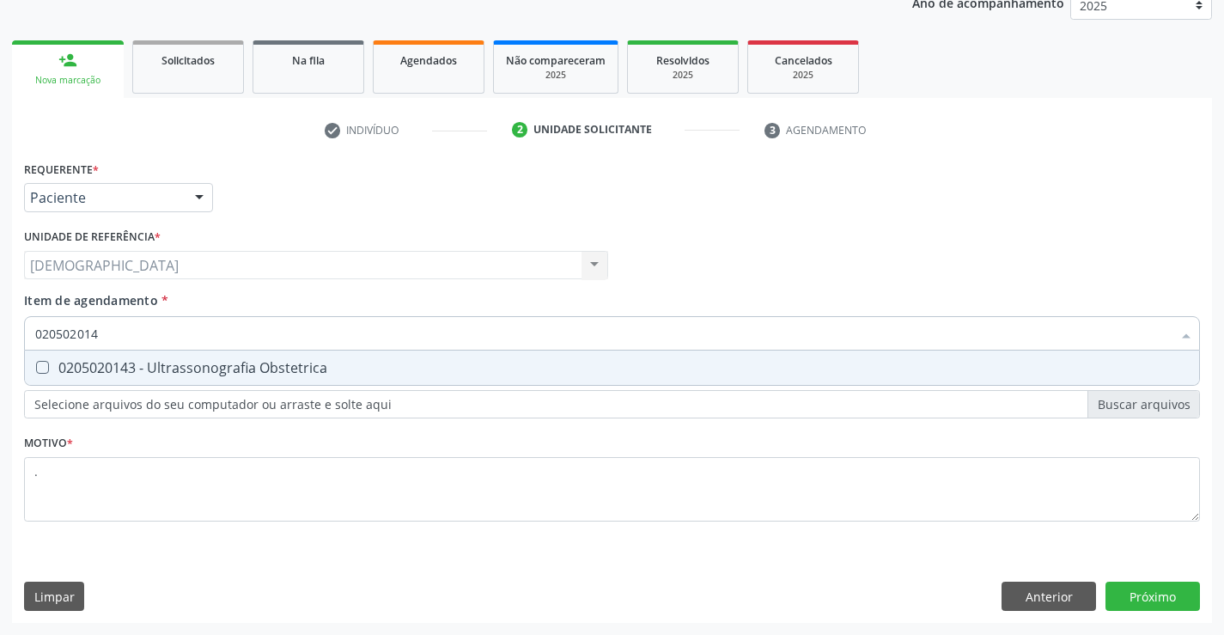
type input "0205020143"
click at [205, 368] on div "0205020143 - Ultrassonografia Obstetrica" at bounding box center [611, 368] width 1153 height 14
checkbox Obstetrica "true"
click at [1159, 593] on div "Requerente * Paciente Profissional de Saúde Paciente Nenhum resultado encontrad…" at bounding box center [612, 389] width 1200 height 466
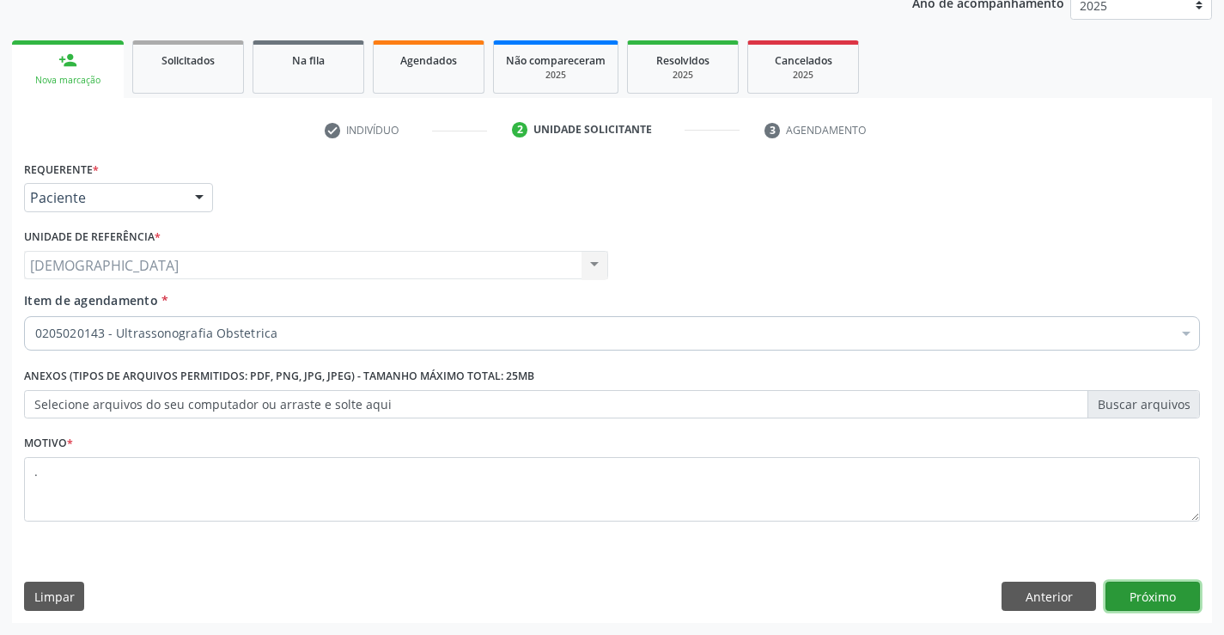
click at [1122, 587] on button "Próximo" at bounding box center [1152, 595] width 94 height 29
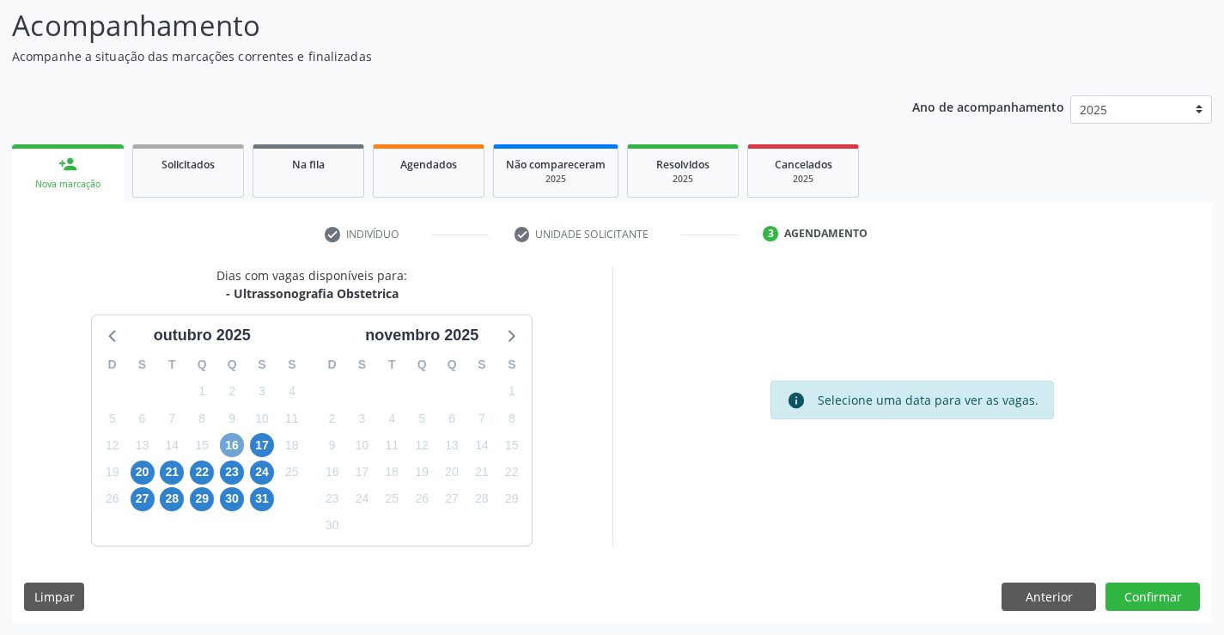
click at [232, 450] on span "16" at bounding box center [232, 445] width 24 height 24
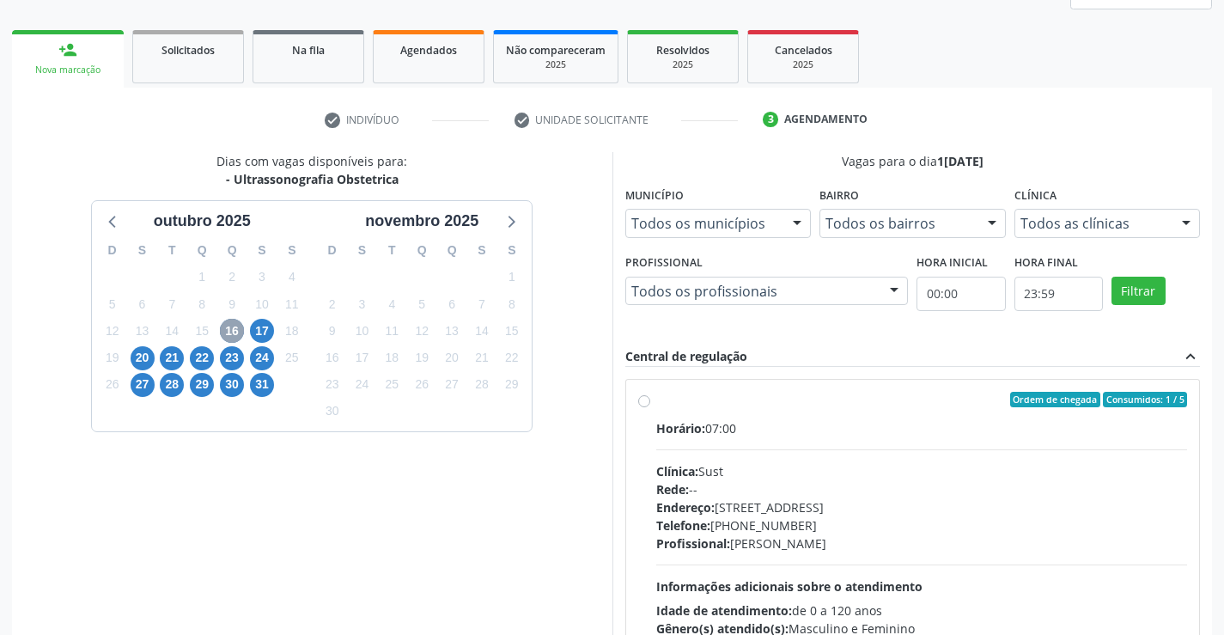
scroll to position [284, 0]
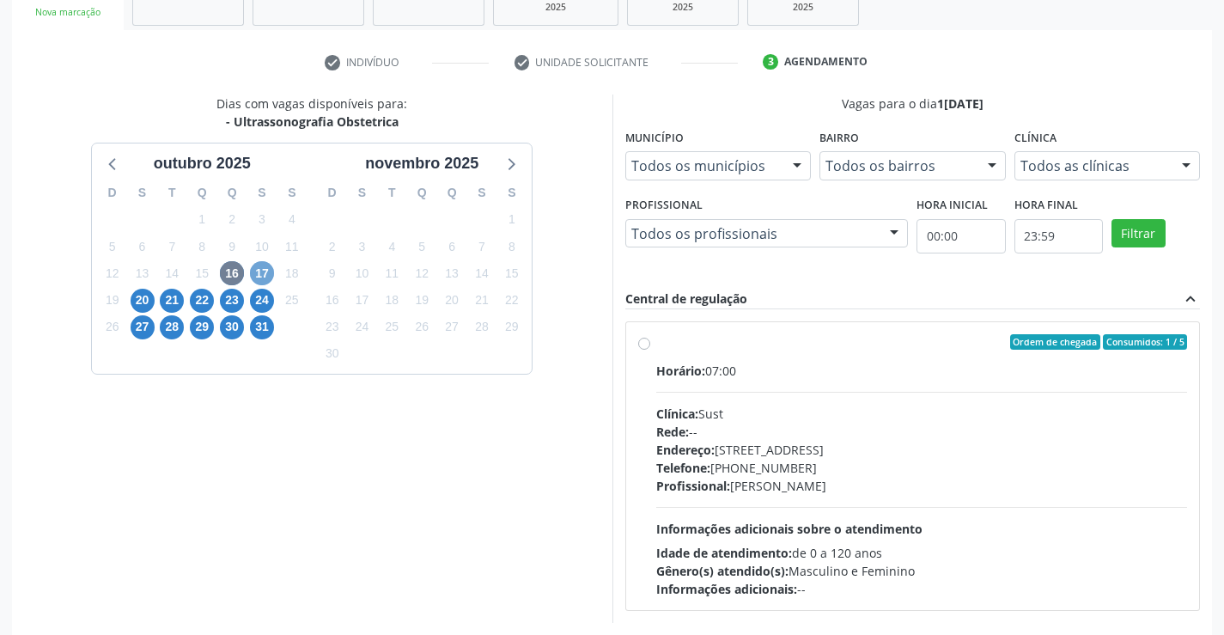
click at [260, 267] on span "17" at bounding box center [262, 273] width 24 height 24
click at [146, 297] on span "20" at bounding box center [143, 301] width 24 height 24
click at [168, 301] on span "21" at bounding box center [172, 301] width 24 height 24
click at [202, 295] on span "22" at bounding box center [202, 301] width 24 height 24
click at [228, 302] on span "23" at bounding box center [232, 301] width 24 height 24
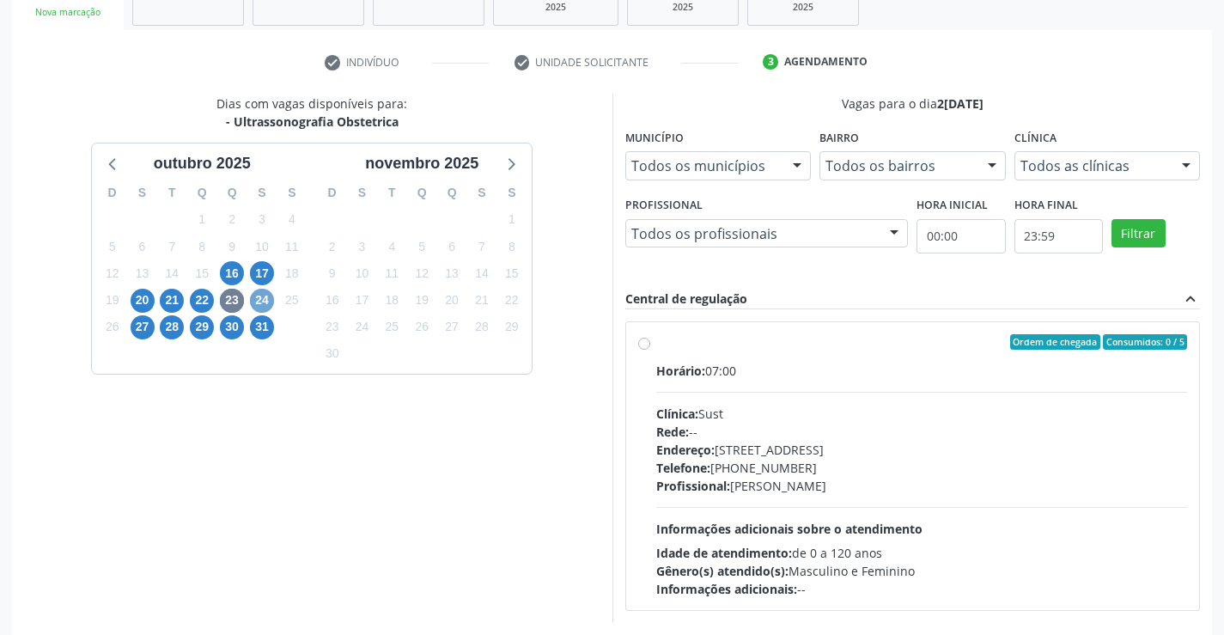
click at [260, 297] on span "24" at bounding box center [262, 301] width 24 height 24
click at [656, 340] on label "Ordem de chegada Consumidos: 9 / 20 Horário: 07:00 Clínica: Policlinica Municip…" at bounding box center [922, 466] width 532 height 264
click at [647, 340] on input "Ordem de chegada Consumidos: 9 / 20 Horário: 07:00 Clínica: Policlinica Municip…" at bounding box center [644, 341] width 12 height 15
radio input "true"
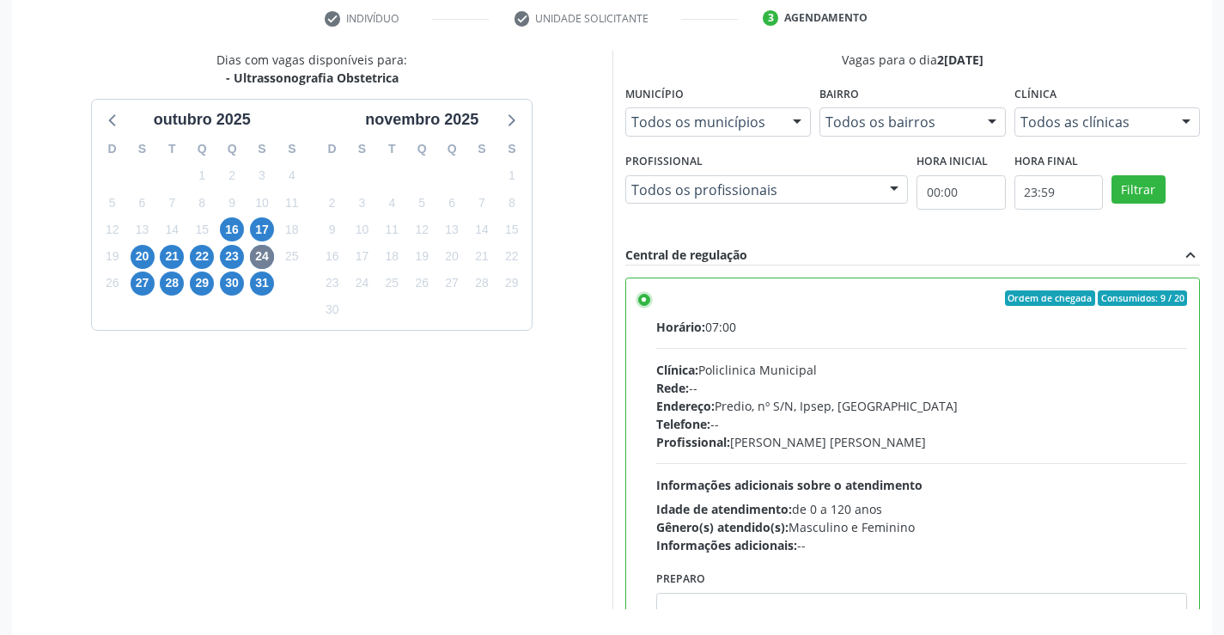
scroll to position [392, 0]
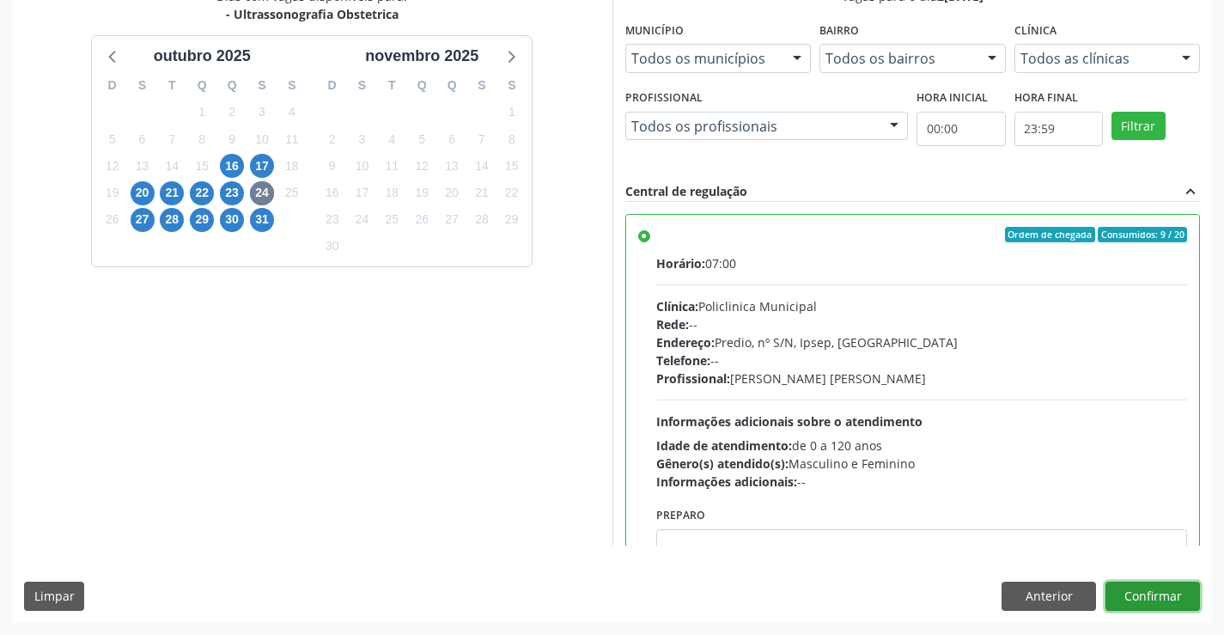
click at [1173, 598] on button "Confirmar" at bounding box center [1152, 595] width 94 height 29
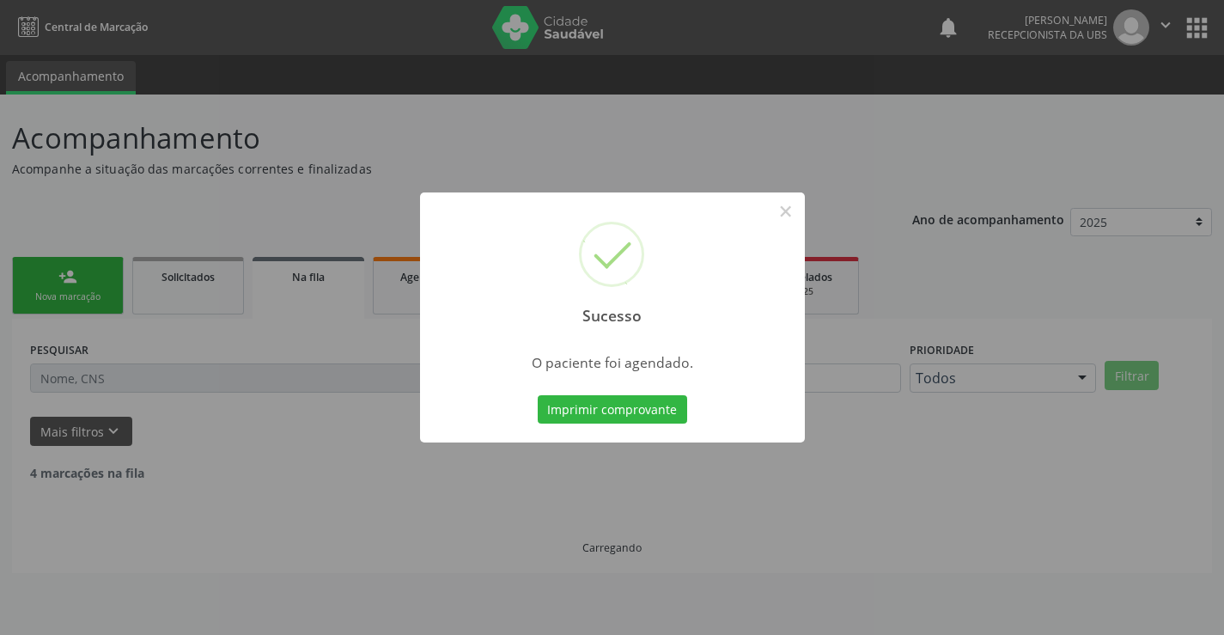
scroll to position [0, 0]
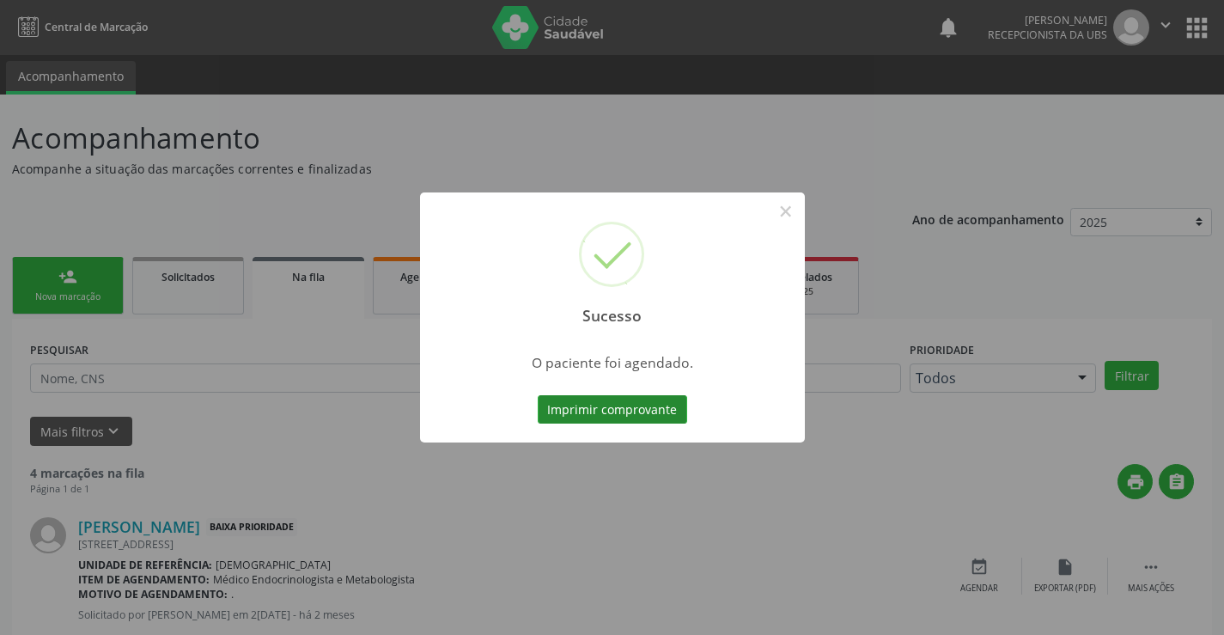
click at [636, 403] on button "Imprimir comprovante" at bounding box center [612, 409] width 149 height 29
